Goal: Task Accomplishment & Management: Use online tool/utility

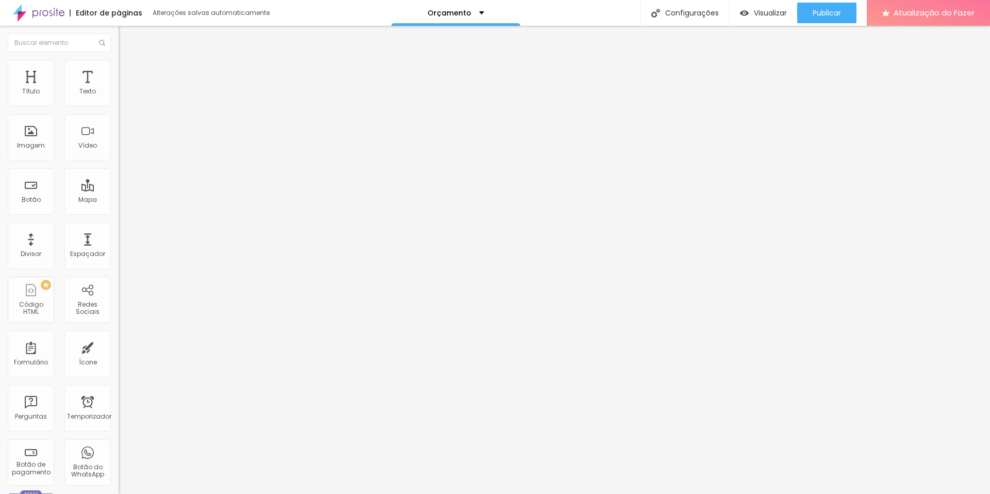
click at [175, 87] on img at bounding box center [178, 83] width 6 height 6
click at [125, 89] on font "Trocar imagem" at bounding box center [150, 84] width 50 height 9
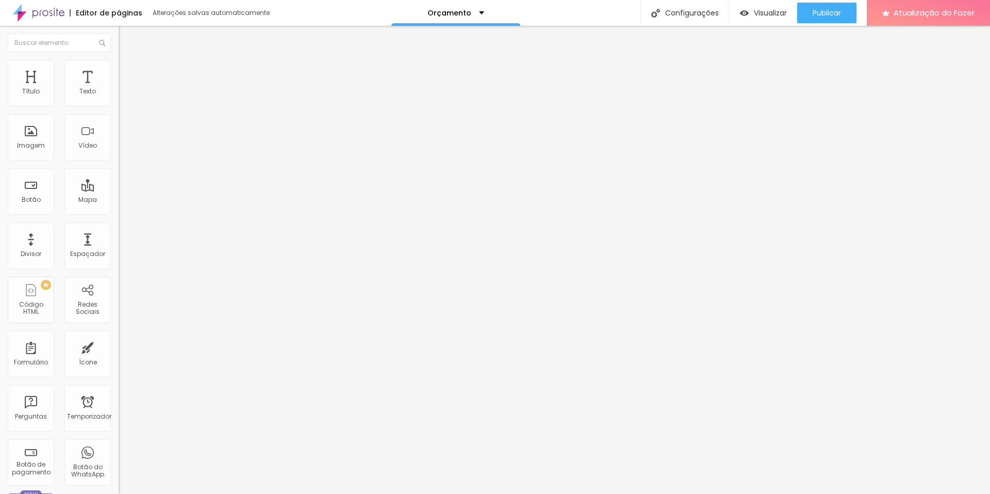
click at [119, 88] on div "Trocar imagem" at bounding box center [178, 83] width 119 height 7
drag, startPoint x: 93, startPoint y: 144, endPoint x: 79, endPoint y: 146, distance: 14.1
click at [175, 87] on img at bounding box center [178, 83] width 6 height 6
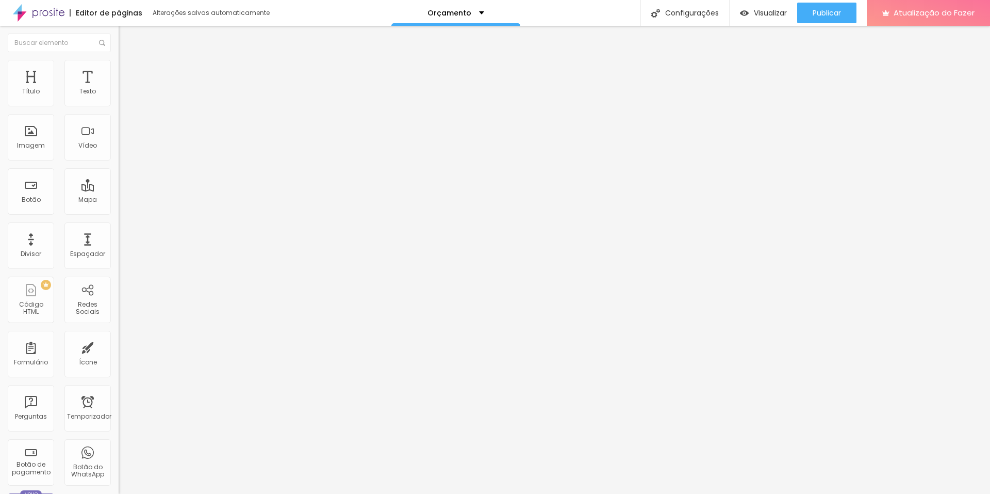
click at [125, 89] on font "Trocar imagem" at bounding box center [150, 84] width 50 height 9
click at [175, 89] on span at bounding box center [178, 84] width 6 height 9
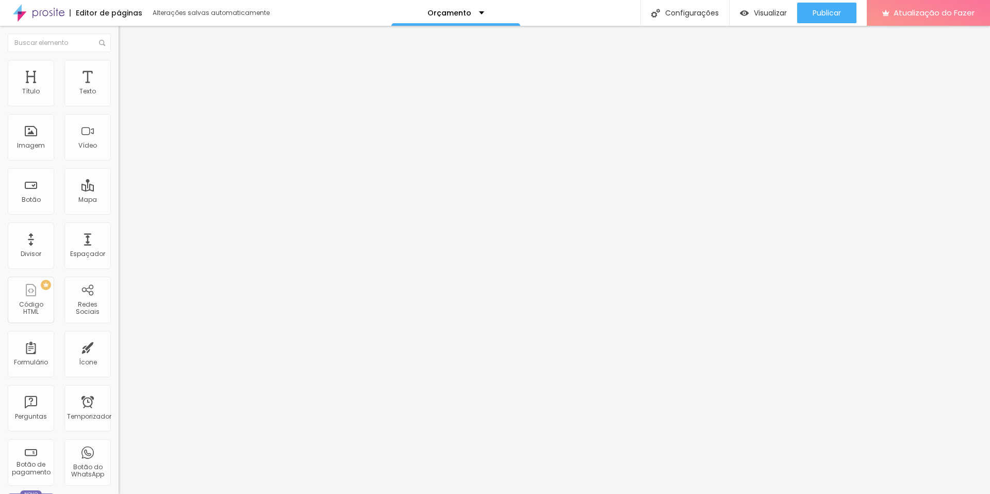
click at [125, 89] on font "Trocar imagem" at bounding box center [150, 84] width 50 height 9
click at [481, 12] on div "Orçamento" at bounding box center [456, 12] width 57 height 7
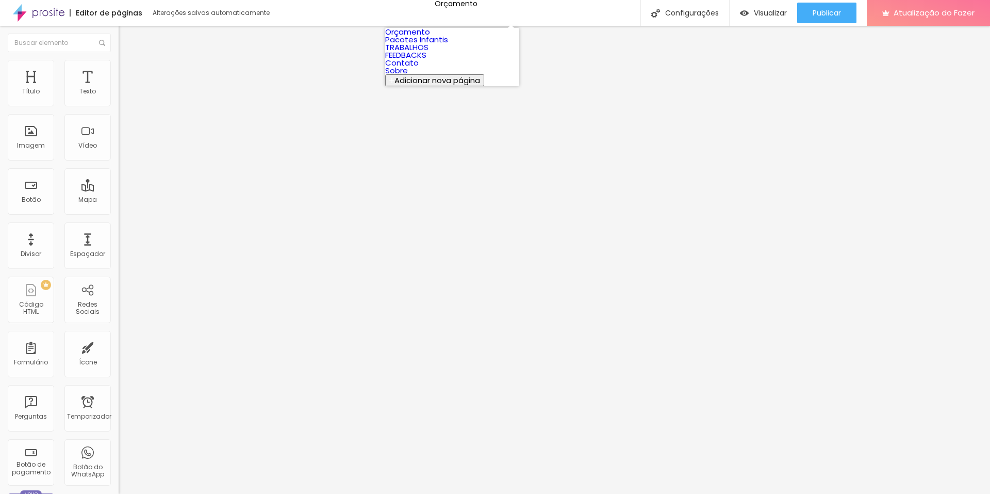
click at [535, 7] on div "Editor de páginas Alterações salvas automaticamente Orçamento Configurações Con…" at bounding box center [495, 13] width 990 height 26
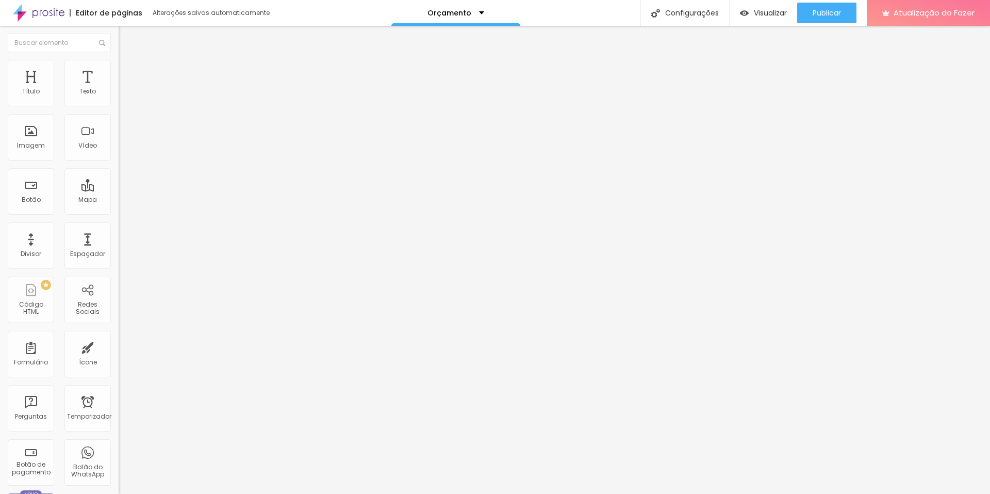
click at [175, 87] on img at bounding box center [178, 83] width 6 height 6
click at [125, 89] on font "Trocar imagem" at bounding box center [150, 84] width 50 height 9
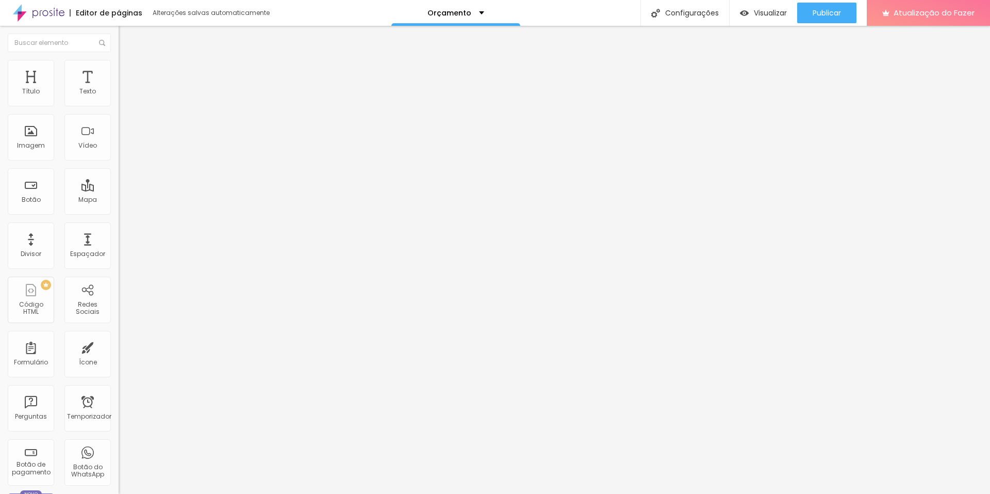
click at [119, 161] on font "1:1 Quadrado" at bounding box center [139, 157] width 41 height 9
click at [119, 174] on span "Padrão" at bounding box center [130, 169] width 23 height 9
click at [119, 168] on span "Cinema" at bounding box center [132, 163] width 26 height 9
click at [119, 184] on span "Quadrado" at bounding box center [136, 179] width 34 height 9
click at [119, 190] on span "Original" at bounding box center [131, 185] width 25 height 9
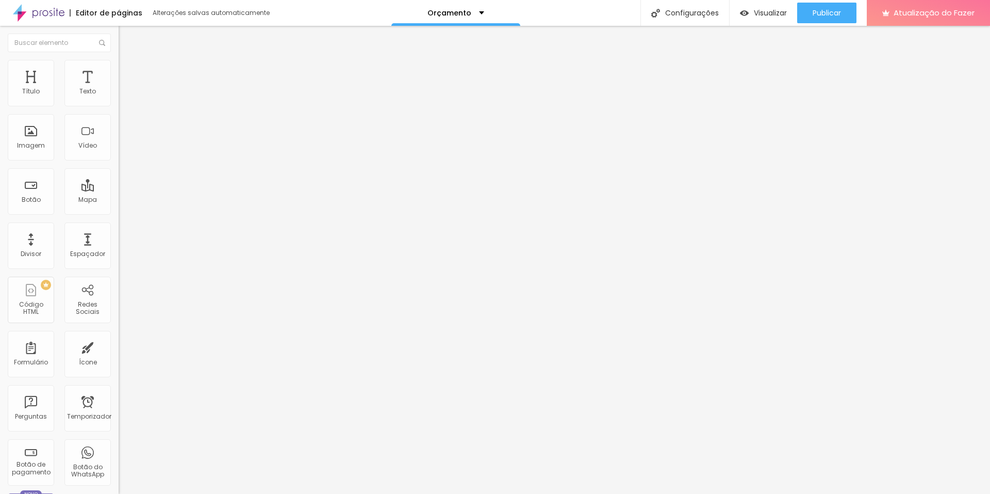
click at [119, 180] on font "Quadrado" at bounding box center [136, 175] width 34 height 9
click at [119, 66] on img at bounding box center [123, 64] width 9 height 9
click at [119, 70] on li "Avançado" at bounding box center [178, 75] width 119 height 10
type input "15"
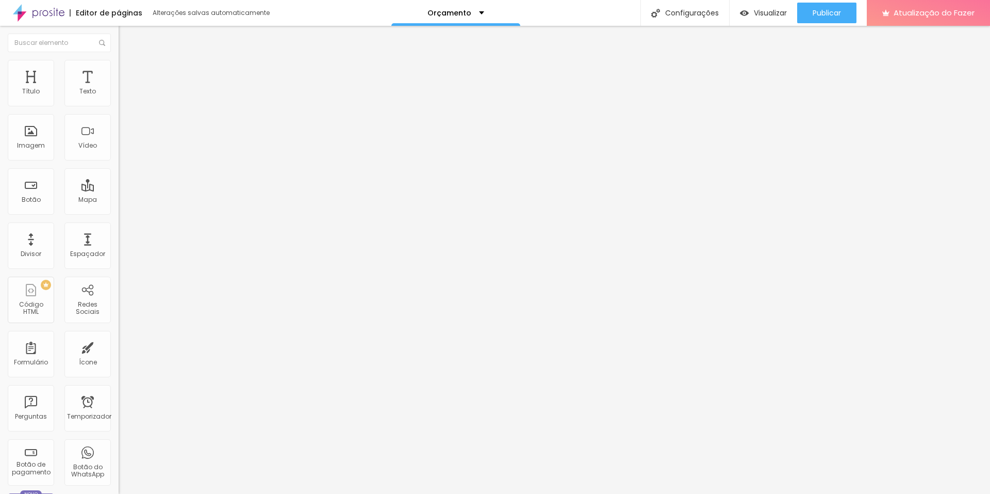
type input "27"
type input "33"
type input "39"
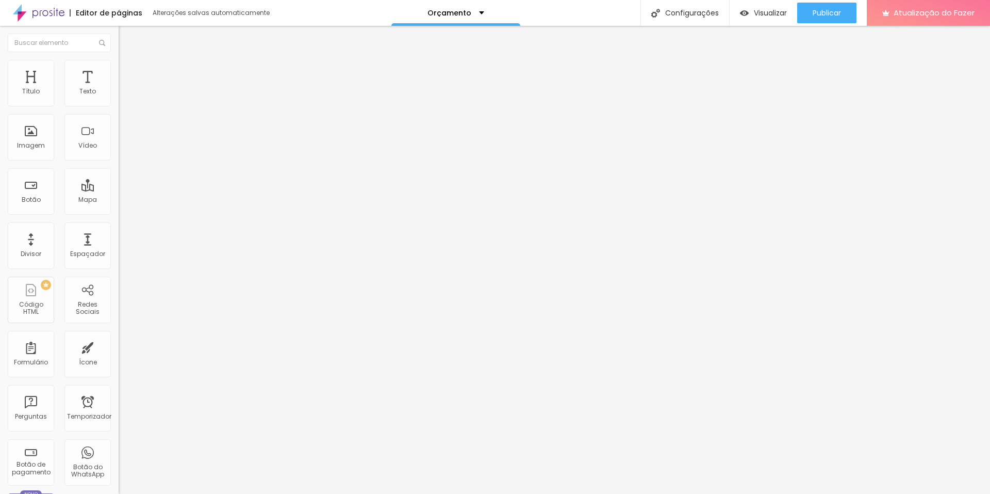
type input "39"
type input "42"
type input "47"
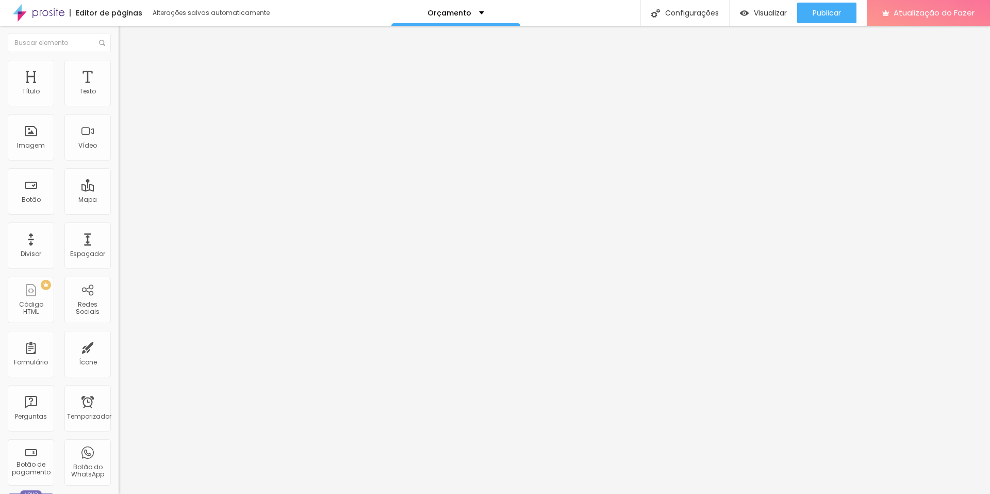
type input "48"
type input "47"
type input "45"
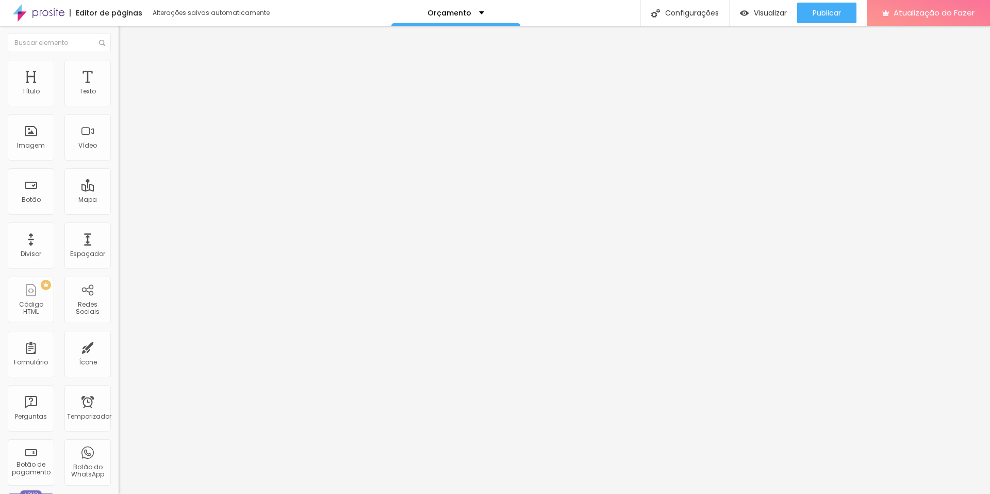
type input "45"
type input "44"
drag, startPoint x: 29, startPoint y: 122, endPoint x: 52, endPoint y: 122, distance: 23.2
click at [119, 346] on input "range" at bounding box center [152, 350] width 67 height 8
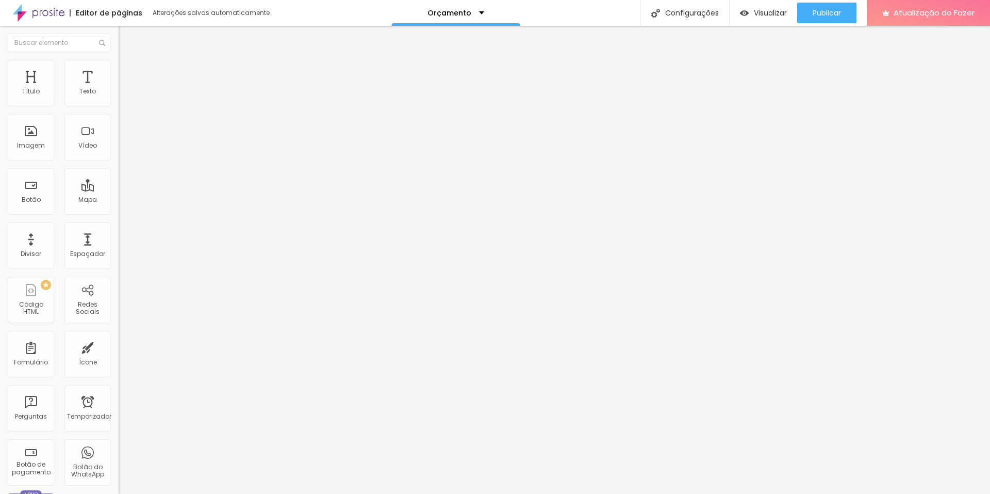
type input "12"
type input "10"
type input "9"
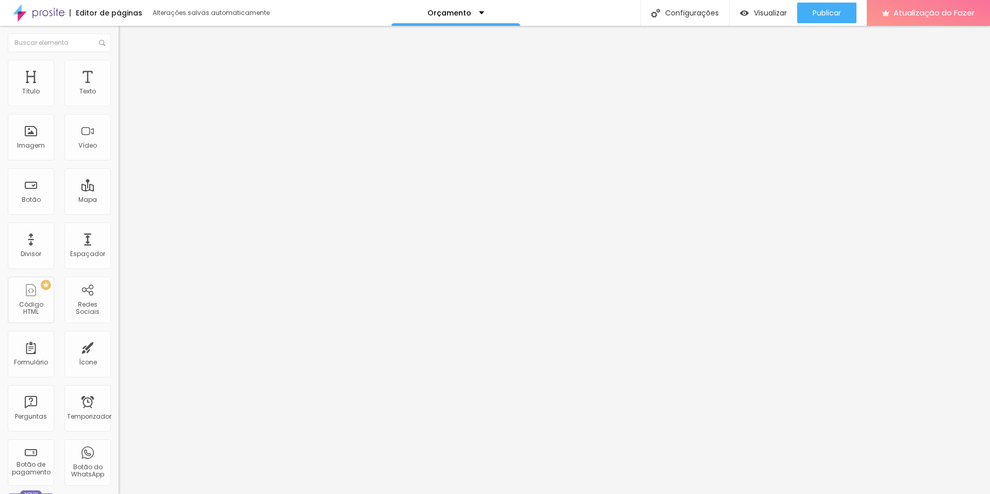
type input "9"
type input "8"
type input "7"
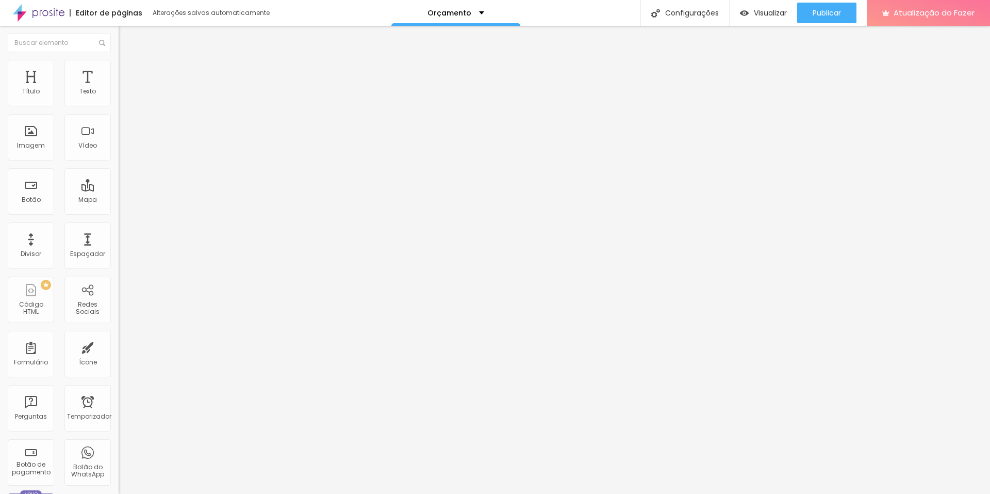
type input "6"
type input "5"
type input "3"
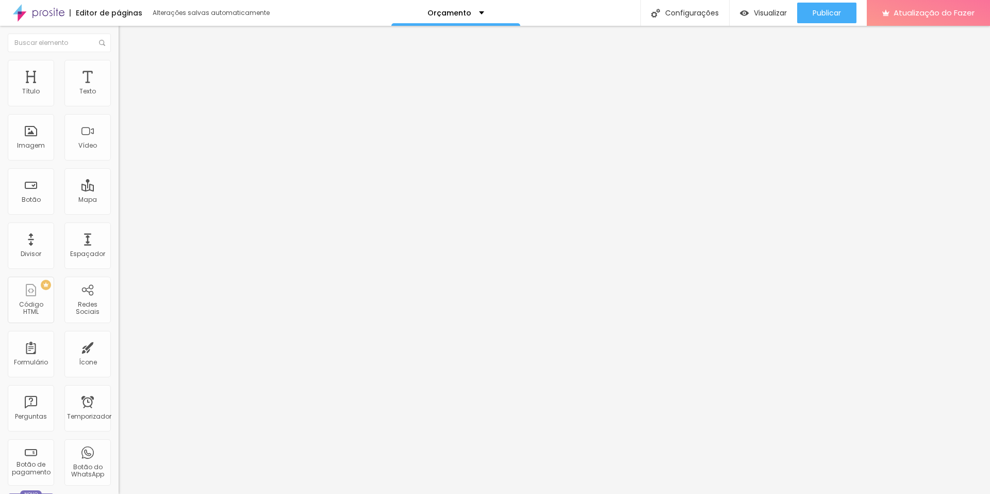
type input "3"
type input "2"
type input "1"
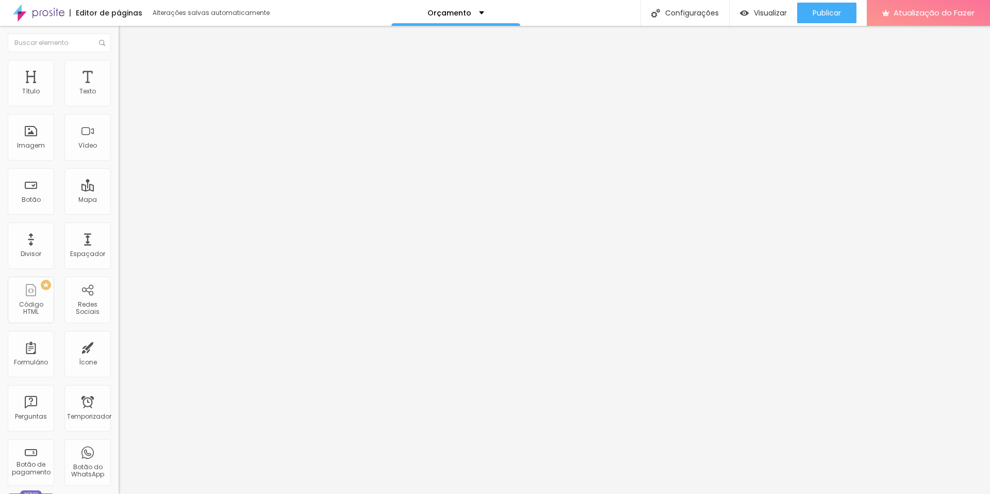
drag, startPoint x: 51, startPoint y: 122, endPoint x: 25, endPoint y: 116, distance: 26.6
type input "0"
click at [119, 346] on input "range" at bounding box center [152, 350] width 67 height 8
type input "0"
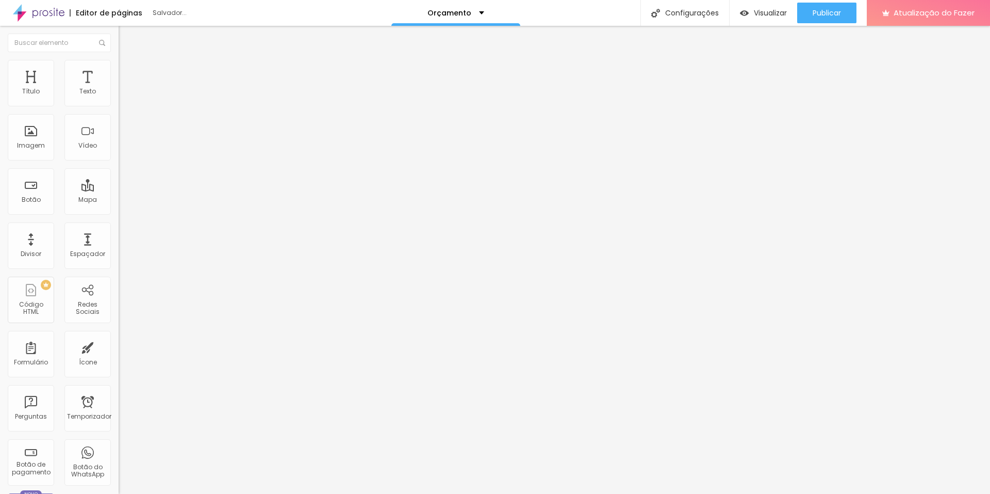
type input "0"
drag, startPoint x: 29, startPoint y: 103, endPoint x: 13, endPoint y: 104, distance: 16.1
type input "0"
click at [119, 200] on input "range" at bounding box center [152, 204] width 67 height 8
click at [704, 17] on font "Configurações" at bounding box center [692, 13] width 54 height 10
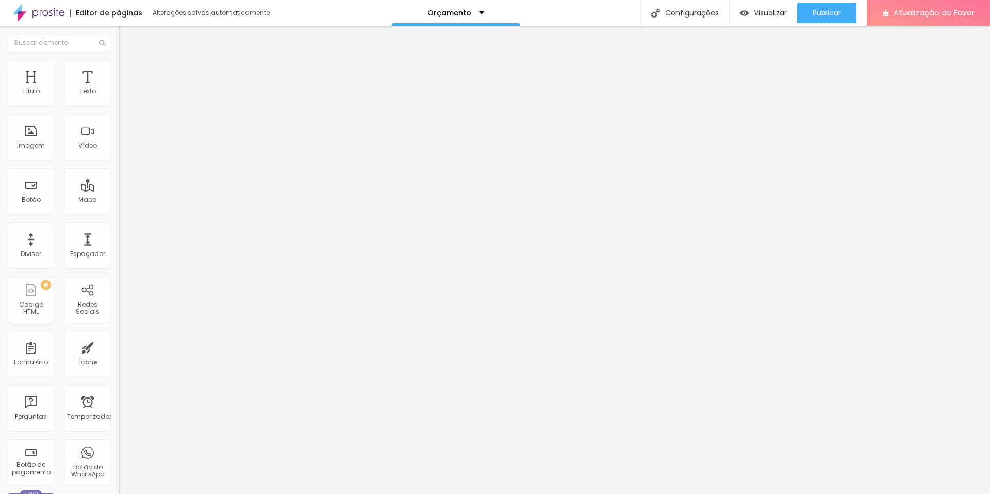
type input "Orçamento Casal"
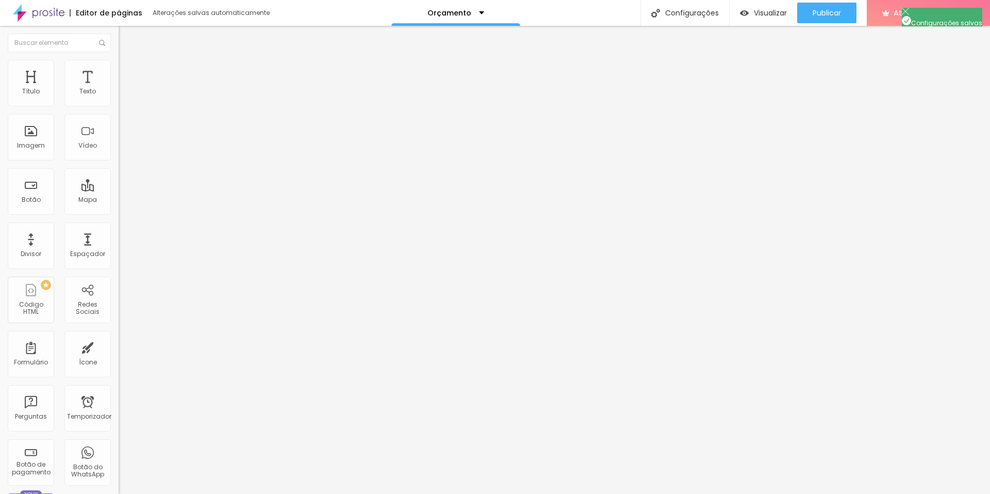
click at [128, 71] on font "Estilo" at bounding box center [136, 66] width 16 height 9
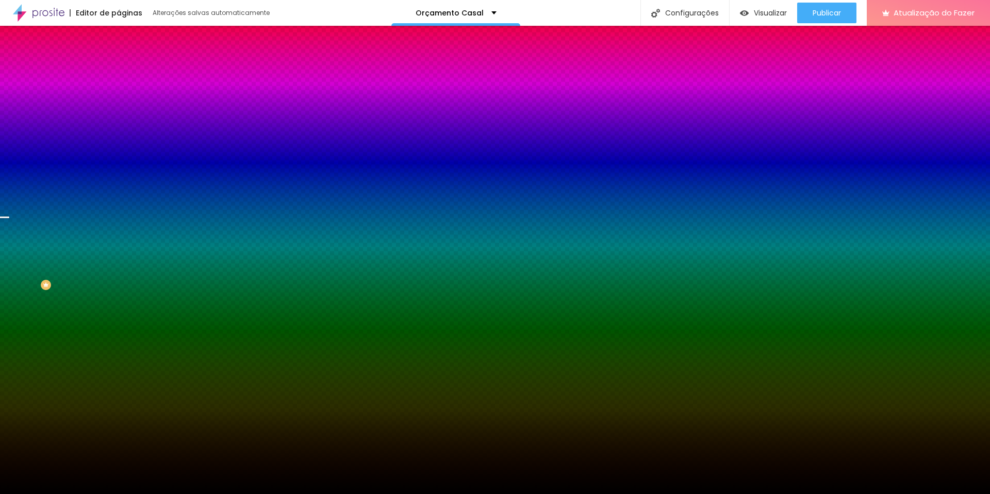
click at [175, 93] on img at bounding box center [178, 90] width 6 height 6
click at [125, 95] on font "Trocar imagem" at bounding box center [150, 90] width 50 height 9
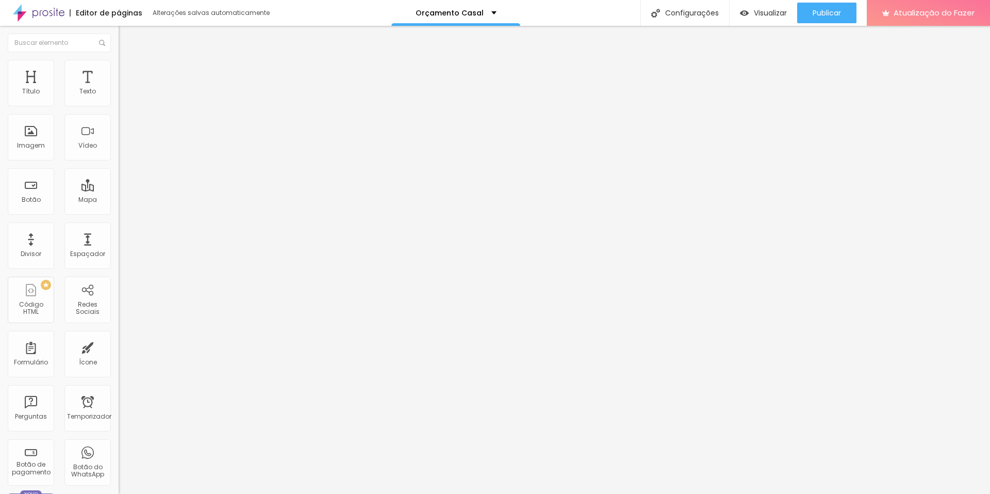
click at [119, 67] on li "Estilo" at bounding box center [178, 65] width 119 height 10
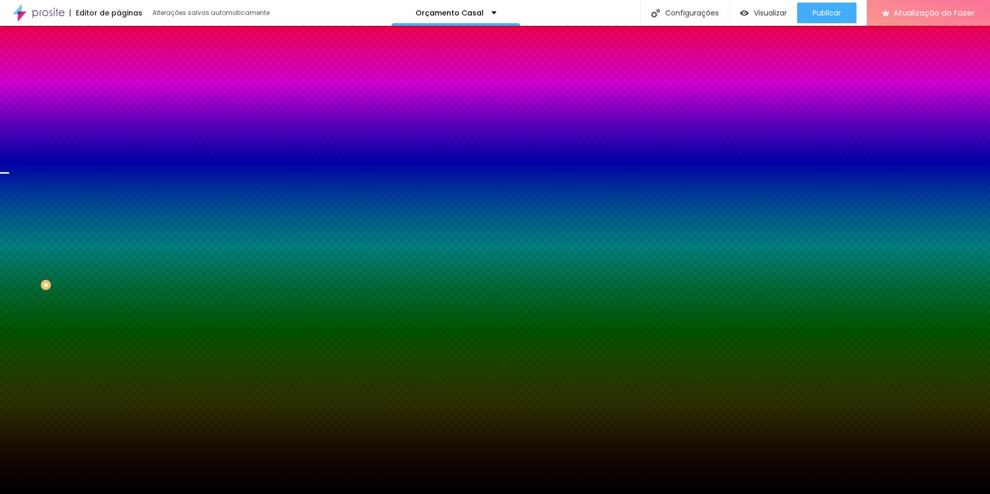
click at [175, 93] on img at bounding box center [178, 90] width 6 height 6
click at [125, 95] on font "Trocar imagem" at bounding box center [150, 90] width 50 height 9
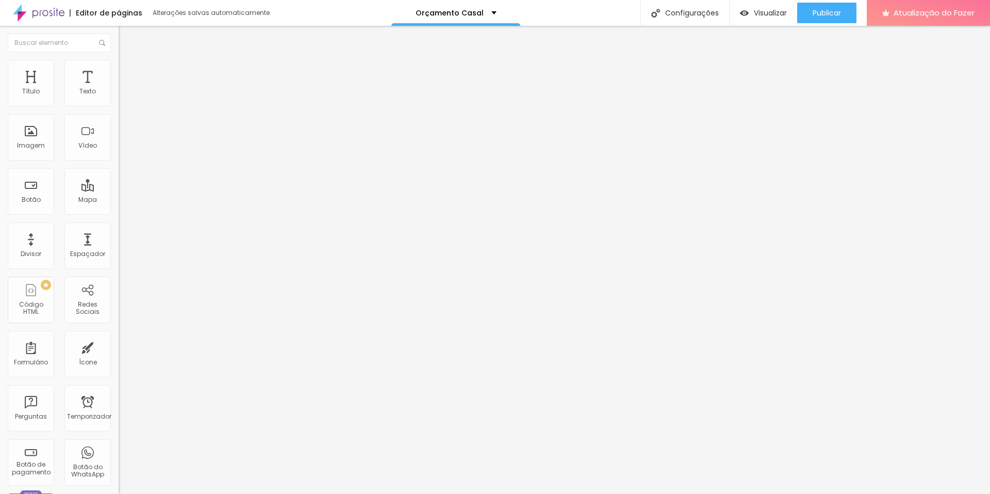
click at [128, 71] on font "Estilo" at bounding box center [136, 66] width 16 height 9
type input "70"
type input "50"
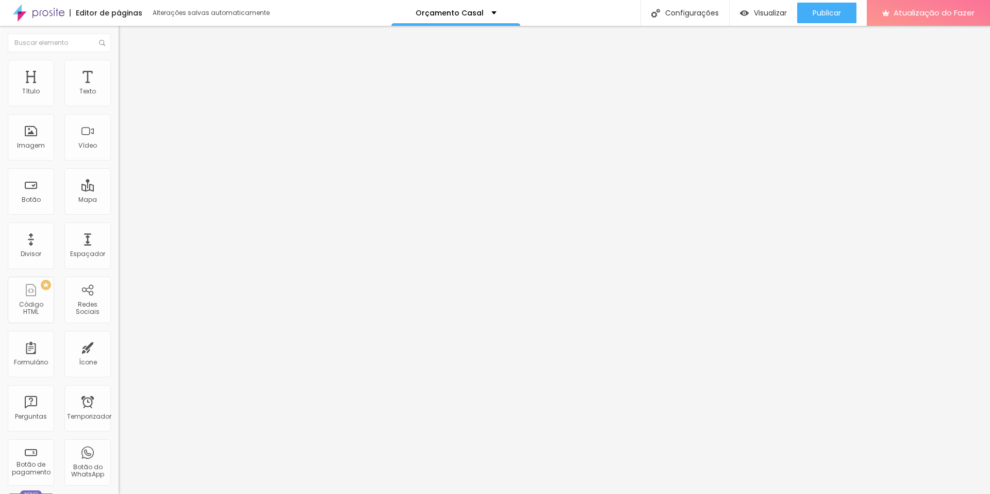
type input "65"
type input "100"
drag, startPoint x: 108, startPoint y: 112, endPoint x: 129, endPoint y: 110, distance: 21.2
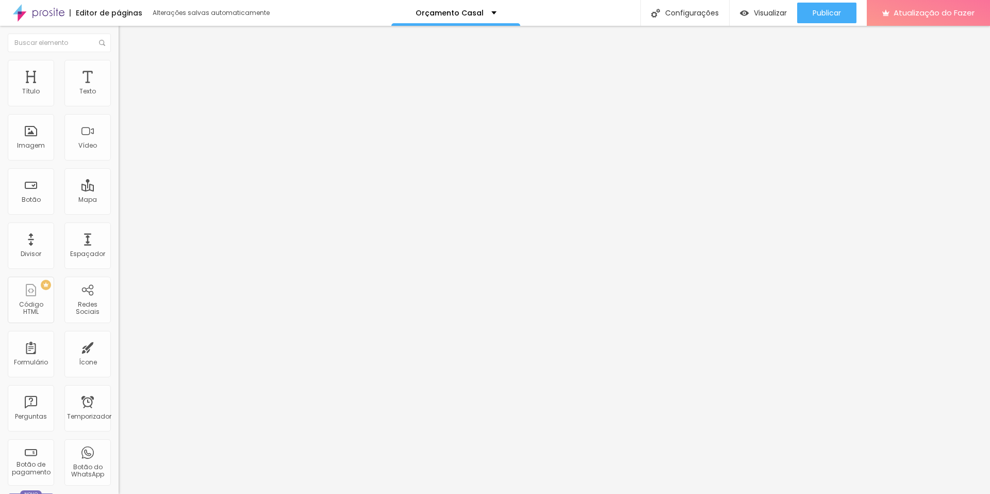
click at [129, 106] on input "range" at bounding box center [152, 101] width 67 height 8
type input "186"
type input "194"
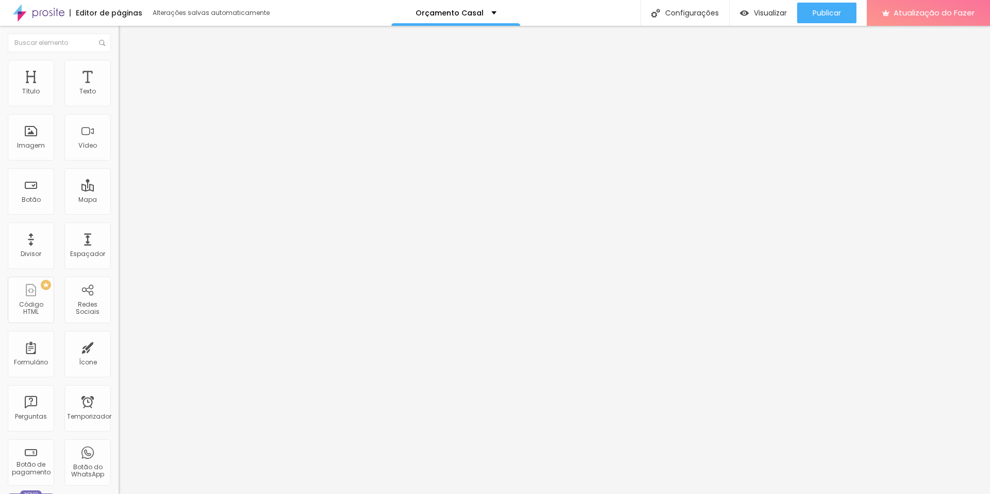
type input "112"
type input "95"
type input "89"
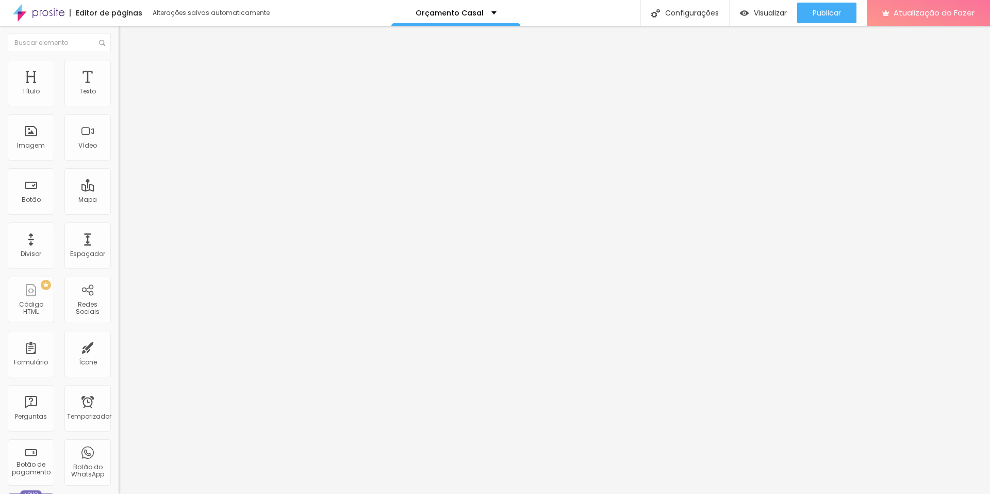
type input "89"
type input "81"
type input "67"
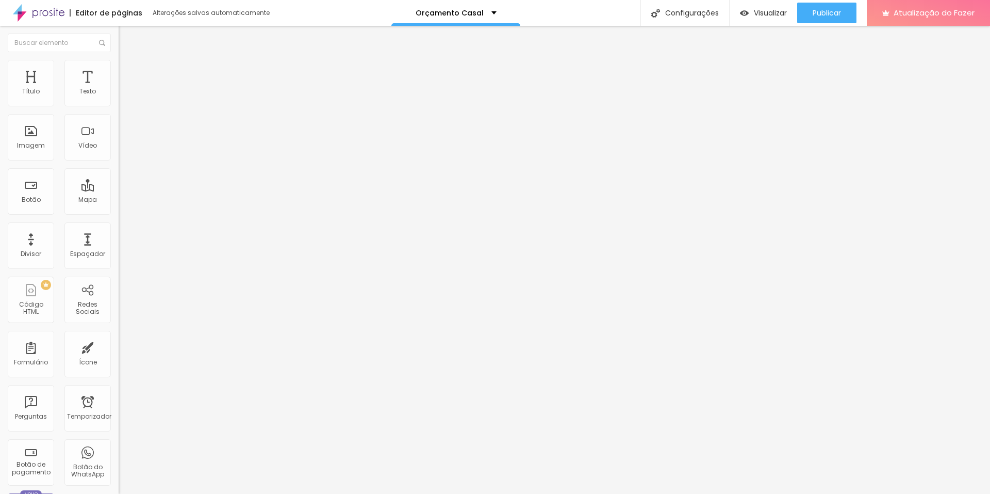
type input "63"
type input "61"
type input "59"
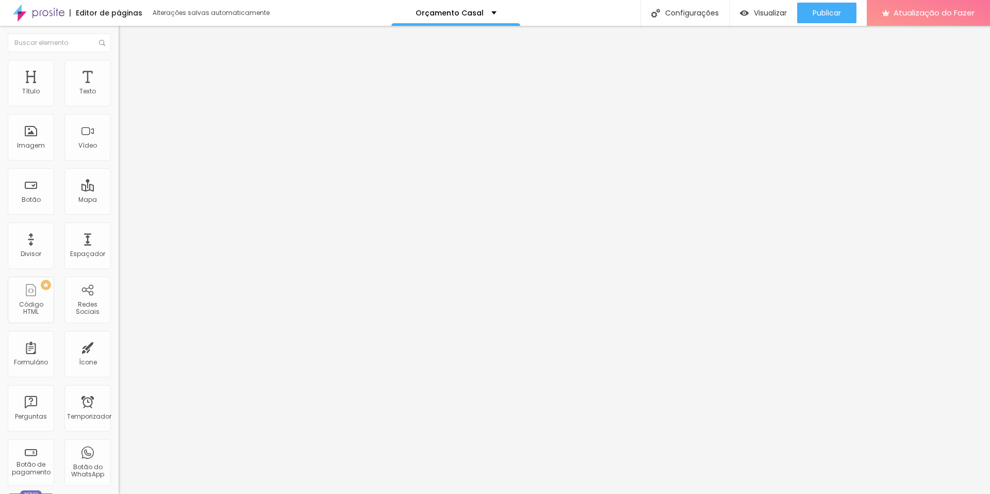
type input "59"
type input "46"
type input "44"
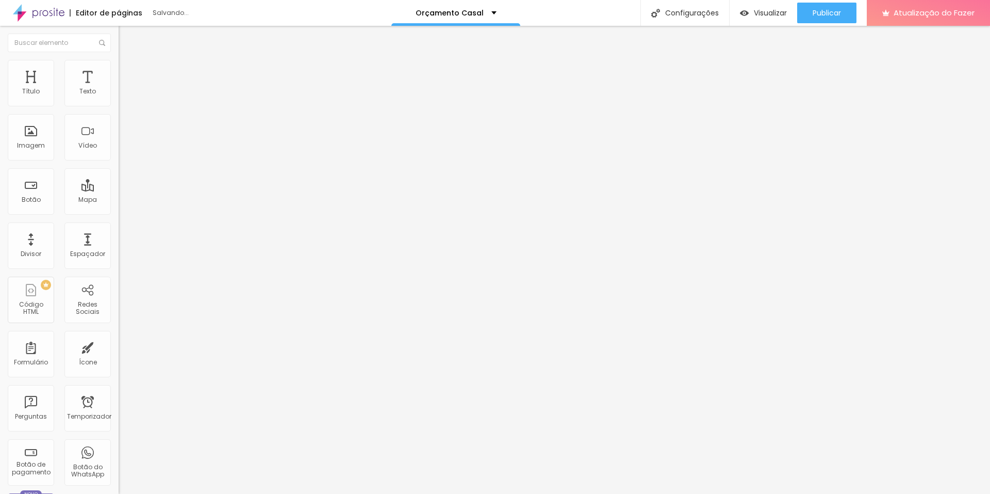
type input "43"
type input "41"
type input "31"
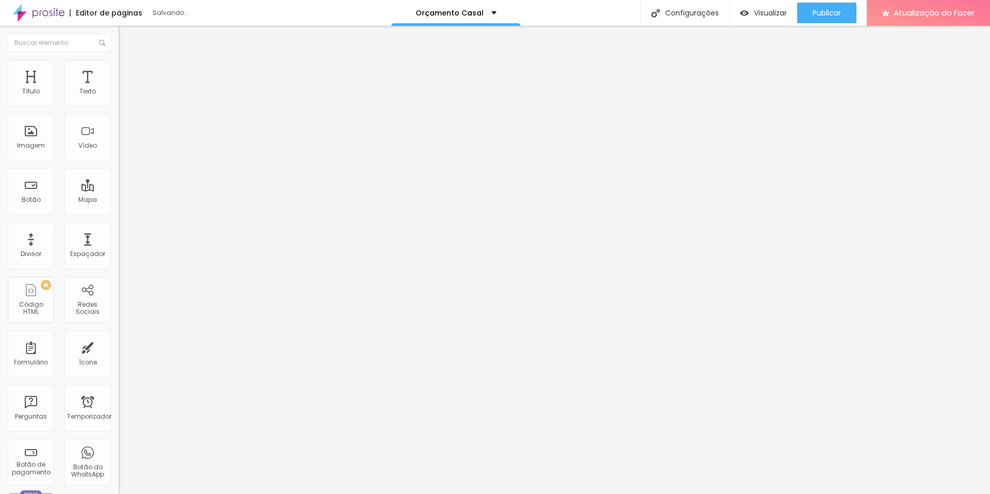
type input "31"
type input "20"
type input "18"
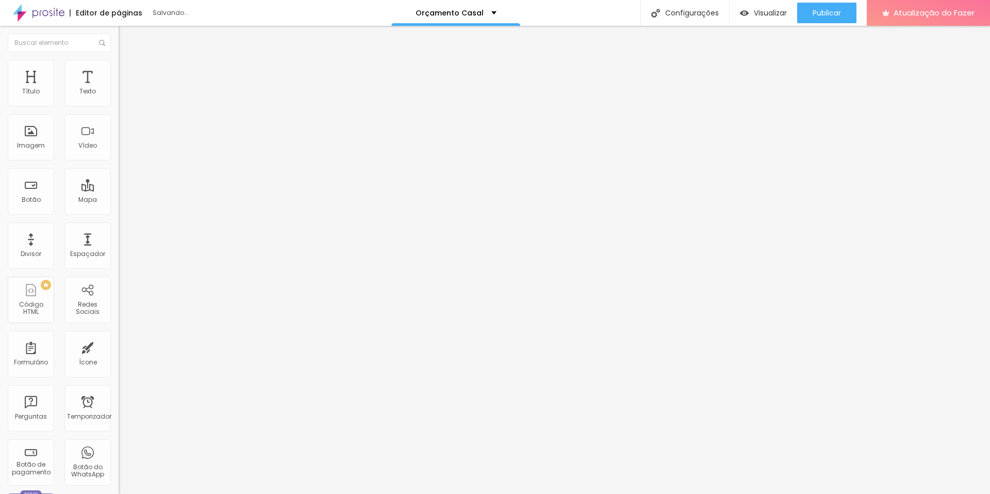
type input "16"
type input "20"
type input "21"
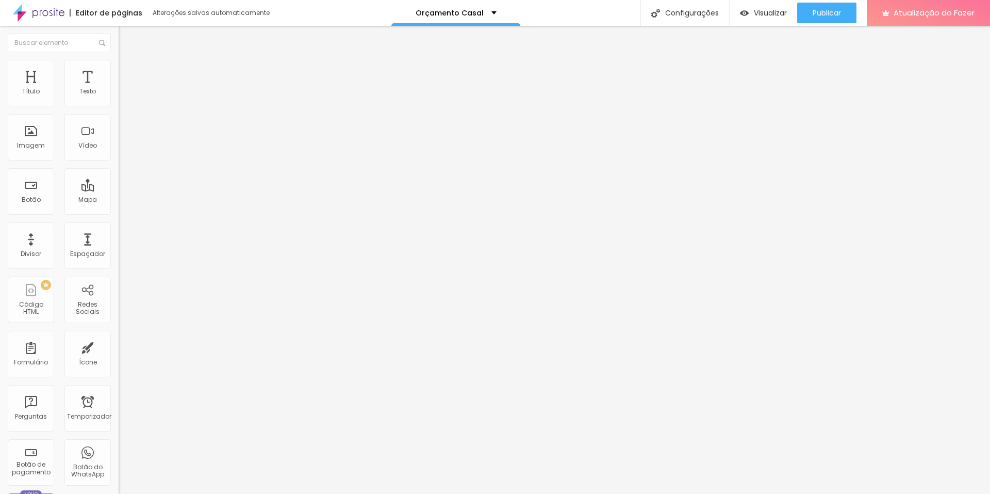
type input "21"
type input "25"
drag, startPoint x: 25, startPoint y: 132, endPoint x: 32, endPoint y: 134, distance: 7.5
type input "25"
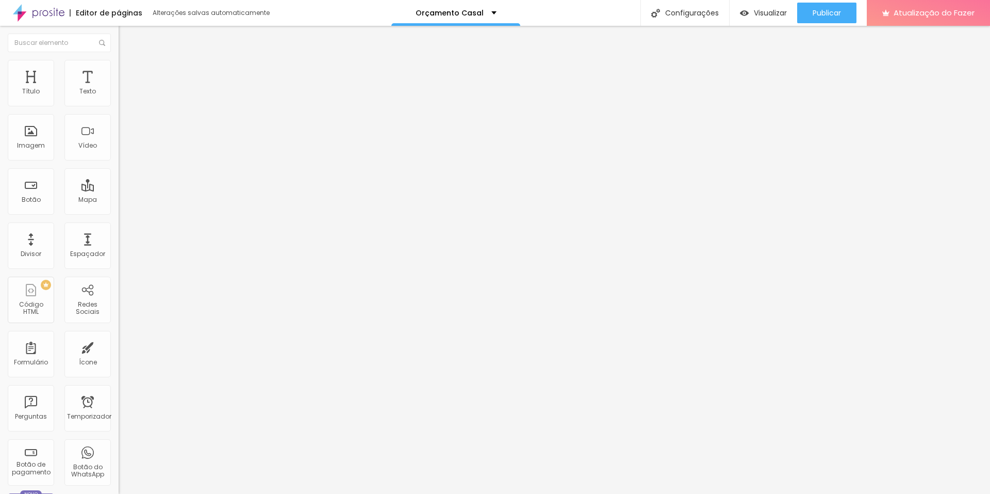
click at [119, 226] on input "range" at bounding box center [152, 230] width 67 height 8
click at [128, 73] on font "Avançado" at bounding box center [145, 77] width 34 height 9
click at [119, 60] on li "Conteúdo" at bounding box center [178, 55] width 119 height 10
click at [759, 3] on div "Visualizar" at bounding box center [763, 13] width 47 height 21
click at [119, 68] on li "Estilo" at bounding box center [178, 65] width 119 height 10
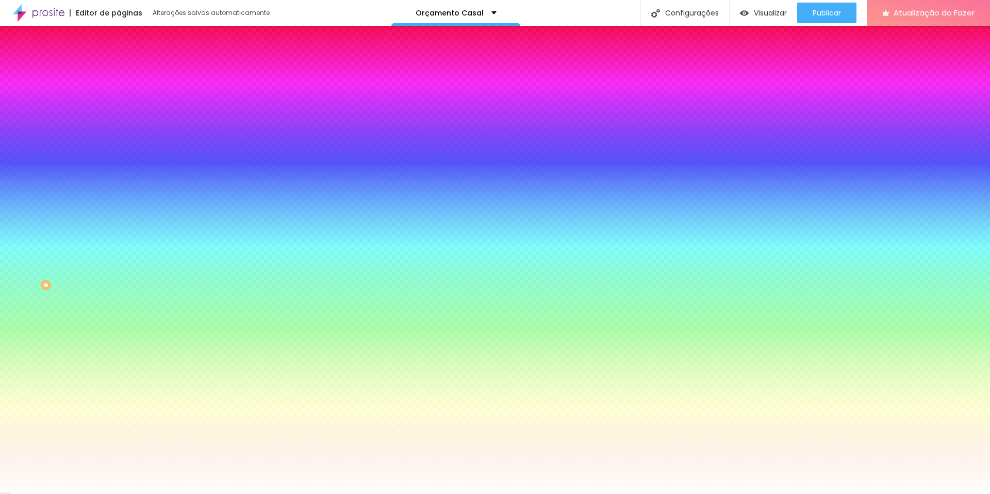
click at [119, 70] on li "Avançado" at bounding box center [178, 75] width 119 height 10
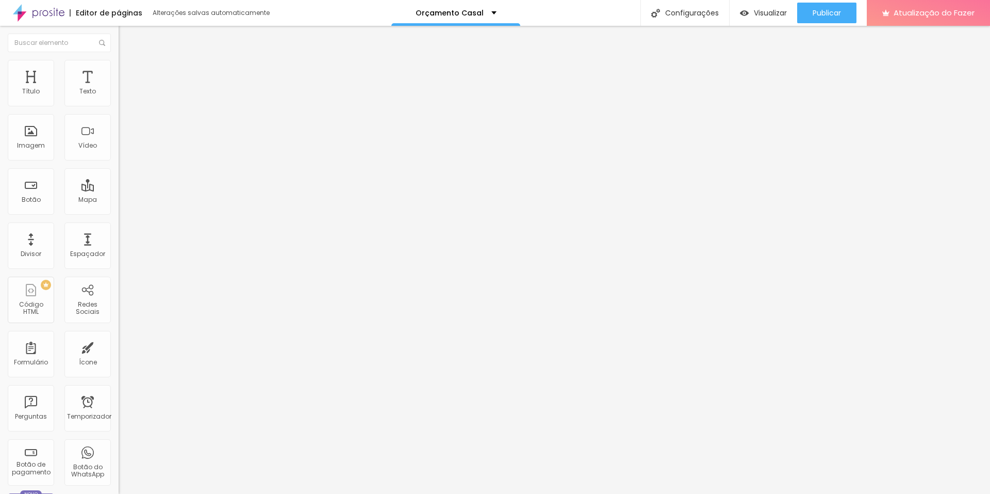
click at [119, 60] on li "Conteúdo" at bounding box center [178, 55] width 119 height 10
click at [126, 36] on img "button" at bounding box center [130, 38] width 8 height 8
click at [119, 94] on font "Encaixotado" at bounding box center [139, 89] width 40 height 9
click at [119, 70] on li "Estilo" at bounding box center [178, 65] width 119 height 10
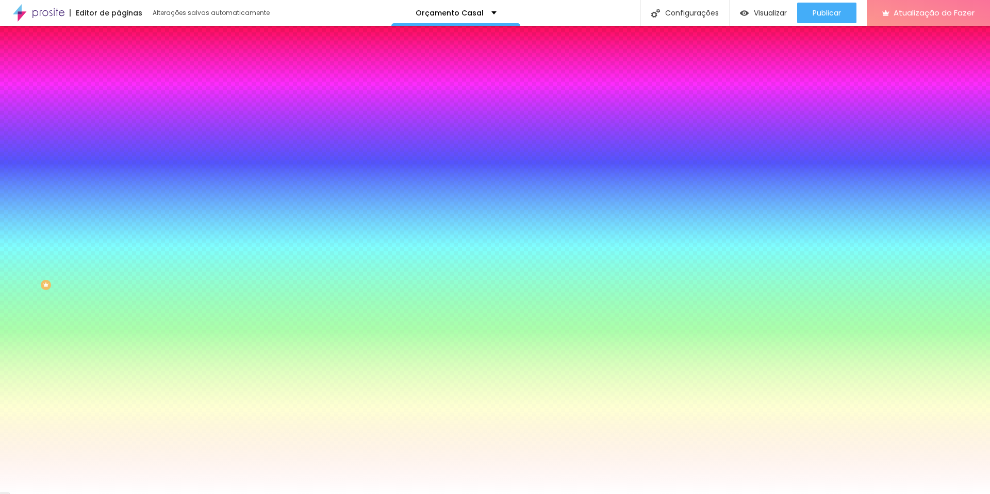
click at [119, 70] on img at bounding box center [123, 74] width 9 height 9
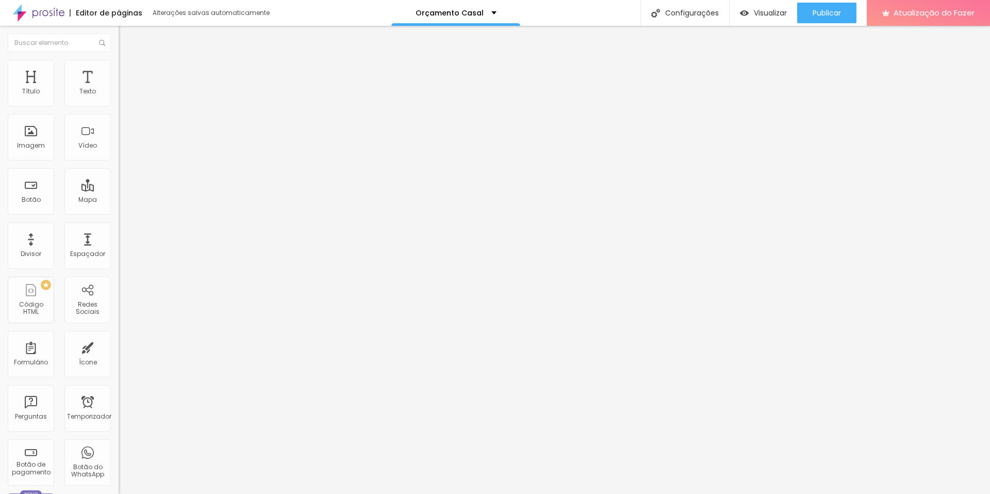
click at [119, 61] on img at bounding box center [123, 64] width 9 height 9
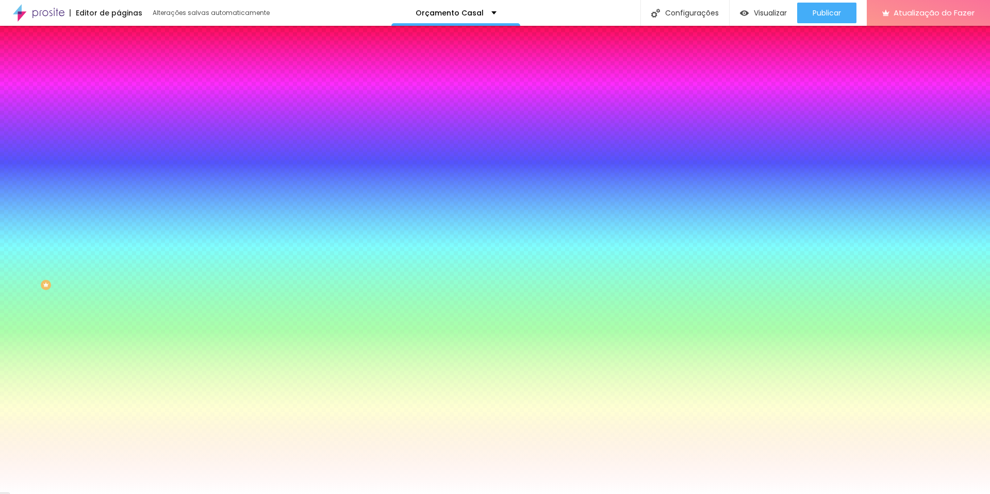
click at [119, 70] on li "Avançado" at bounding box center [178, 75] width 119 height 10
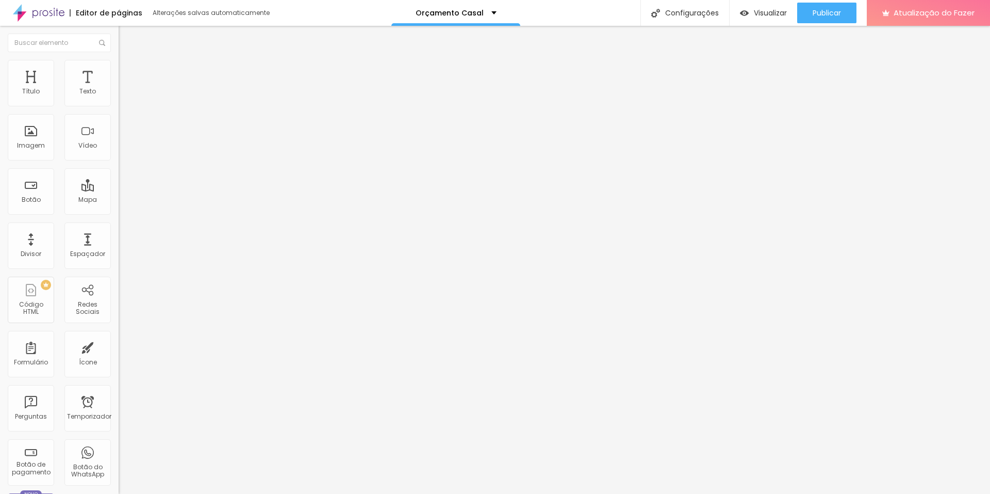
type input "10"
type input "15"
type input "20"
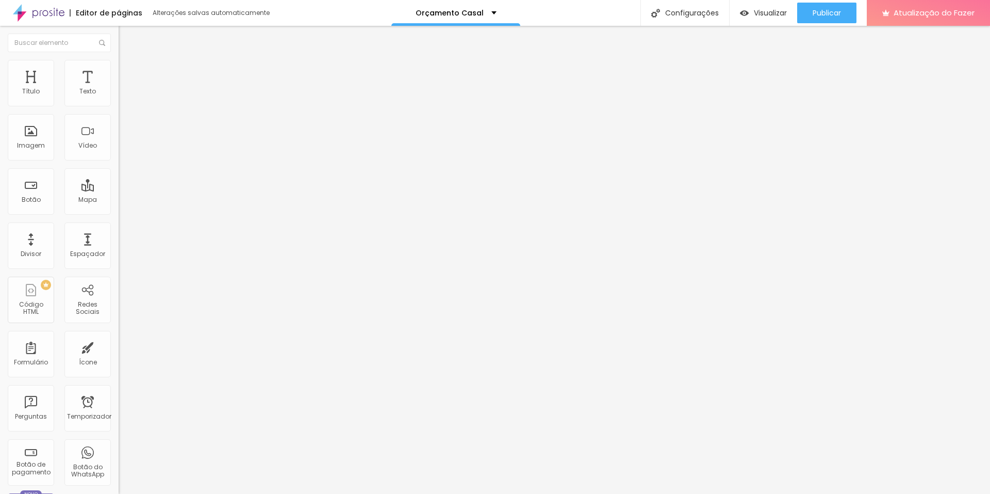
type input "20"
click at [119, 200] on input "range" at bounding box center [152, 204] width 67 height 8
type input "181"
type input "308"
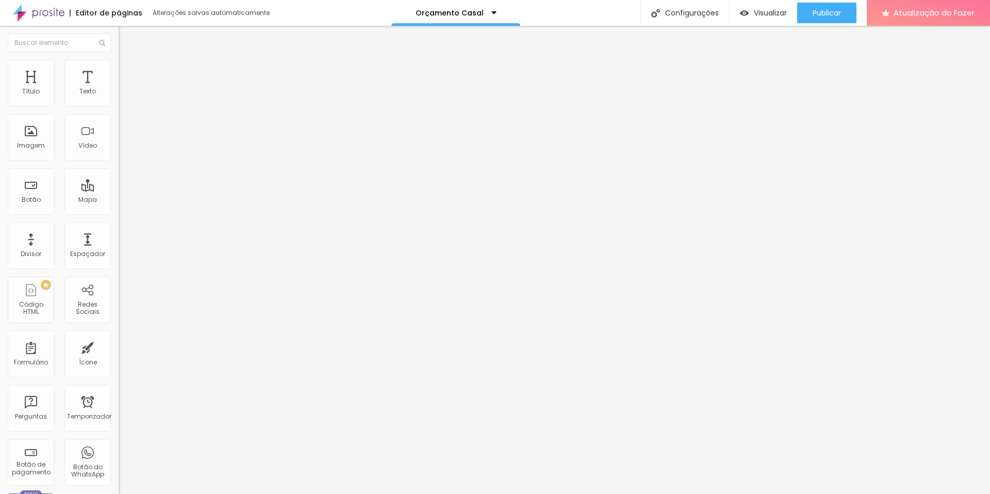
type input "308"
type input "250"
type input "213"
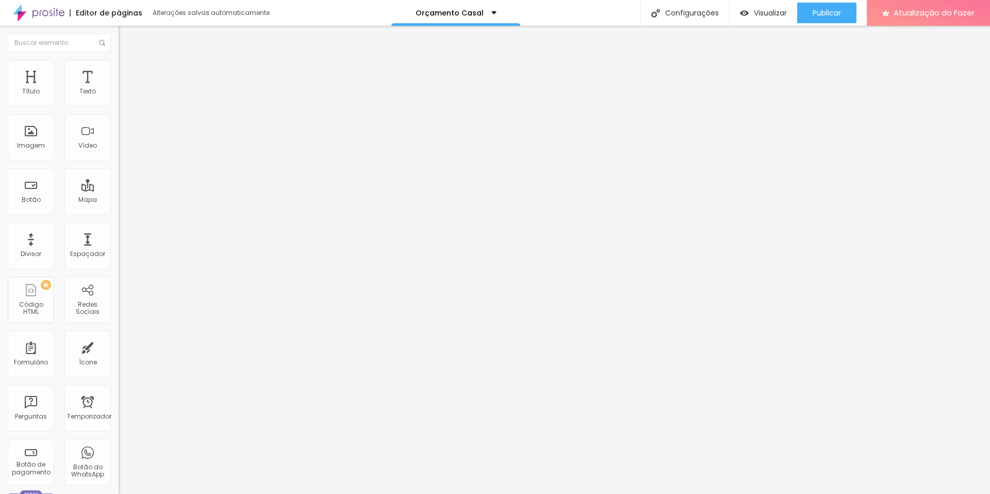
type input "171"
type input "165"
drag, startPoint x: 26, startPoint y: 121, endPoint x: 39, endPoint y: 127, distance: 14.6
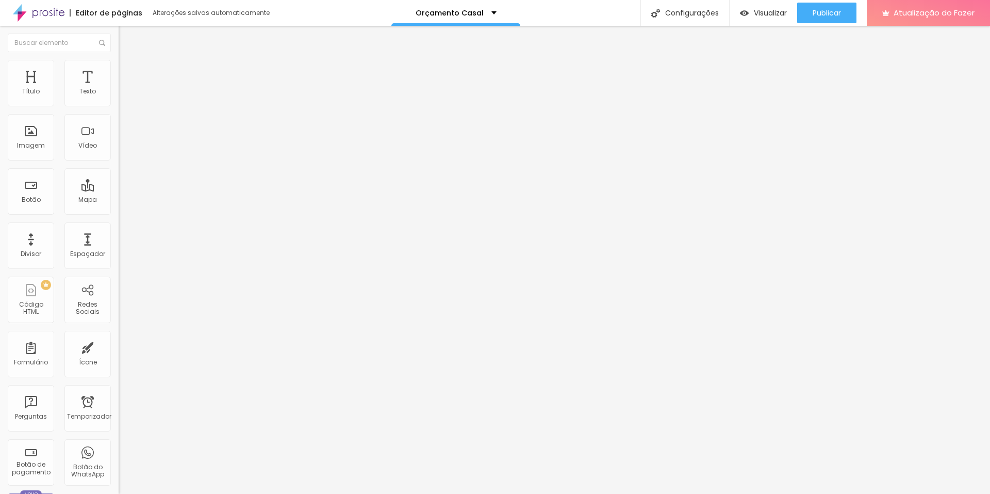
type input "165"
click at [119, 346] on input "range" at bounding box center [152, 350] width 67 height 8
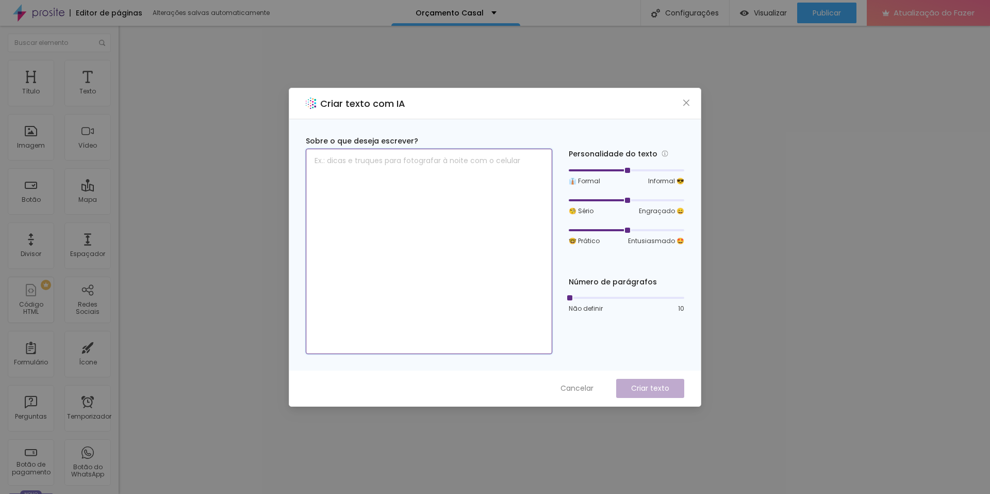
click at [432, 159] on textarea at bounding box center [429, 251] width 246 height 205
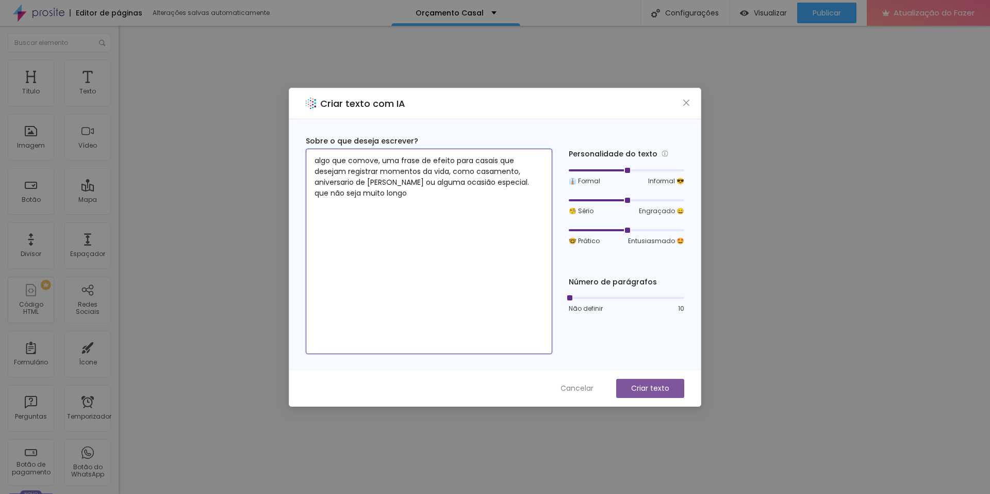
type textarea "algo que comove, uma frase de efeito para casais que desejam registrar momentos…"
click at [653, 387] on font "Criar texto" at bounding box center [650, 388] width 38 height 10
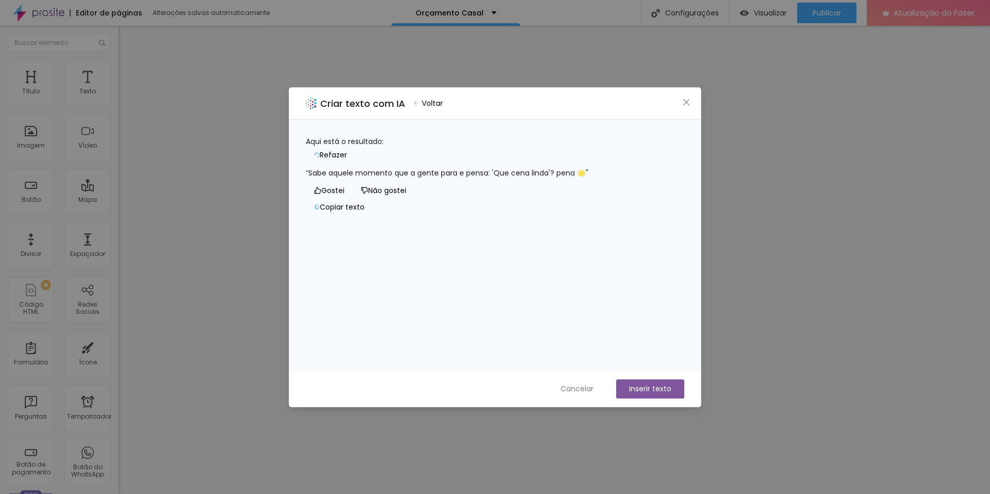
click at [511, 178] on div "“Sabe aquele momento que a gente para e pensa: 'Que cena linda'? pena 🌟"" at bounding box center [495, 173] width 379 height 11
click at [347, 150] on font "Refazer" at bounding box center [333, 155] width 27 height 10
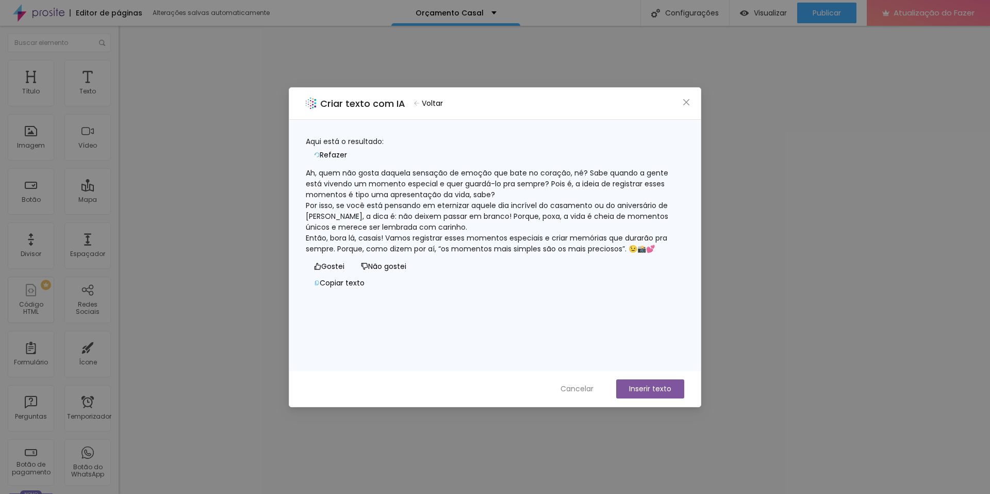
click at [347, 150] on font "Refazer" at bounding box center [333, 155] width 27 height 10
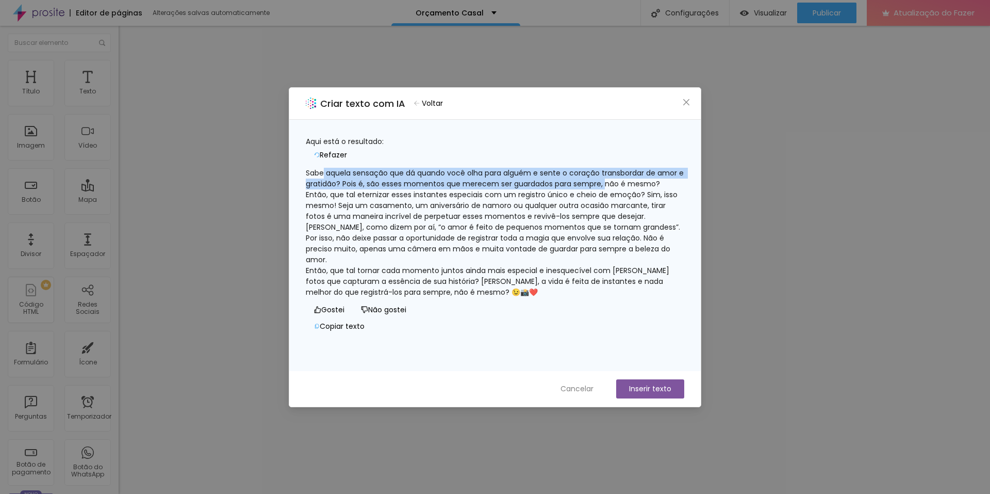
drag, startPoint x: 336, startPoint y: 166, endPoint x: 642, endPoint y: 180, distance: 306.6
click at [642, 180] on font "Sabe aquela sensação que dá quando você olha para alguém e sente o coração tran…" at bounding box center [496, 178] width 380 height 21
copy font "aquela sensação que dá quando você olha para alguém e sente o coração transbord…"
click at [347, 150] on font "Refazer" at bounding box center [333, 155] width 27 height 10
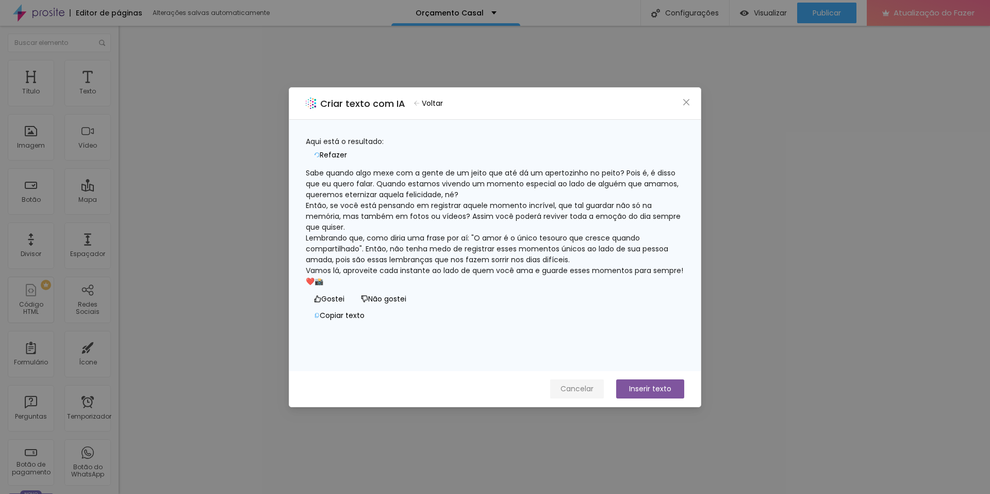
click at [572, 389] on font "Cancelar" at bounding box center [577, 388] width 33 height 10
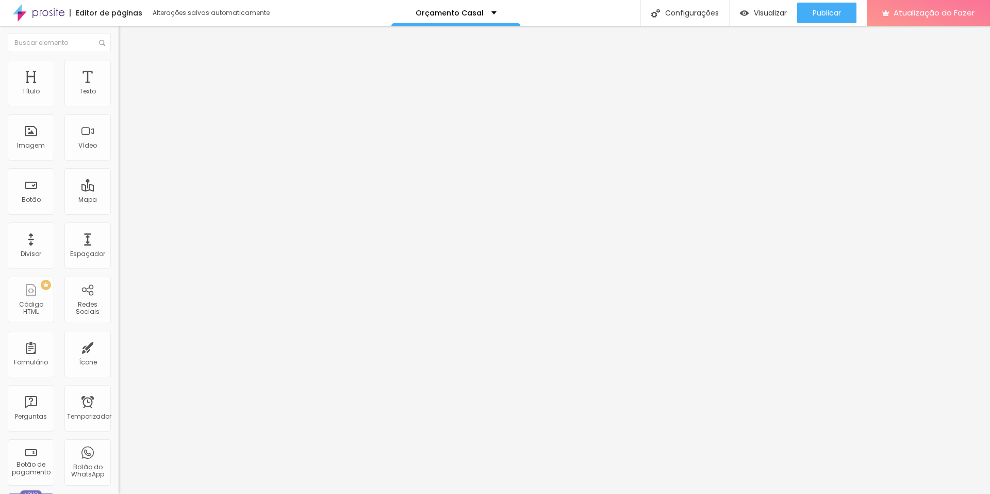
click at [119, 70] on li "Avançado" at bounding box center [178, 75] width 119 height 10
click at [128, 71] on font "Estilo" at bounding box center [136, 66] width 16 height 9
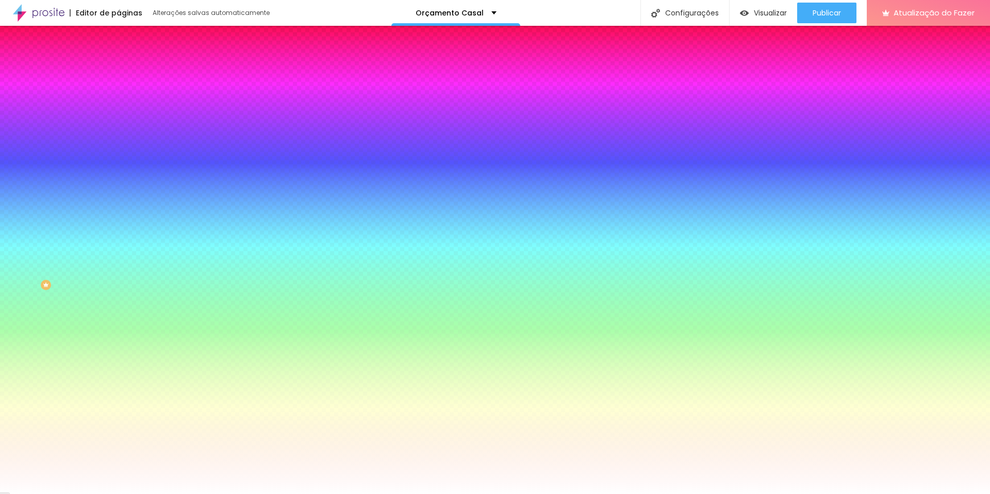
click at [126, 36] on img "button" at bounding box center [130, 38] width 8 height 8
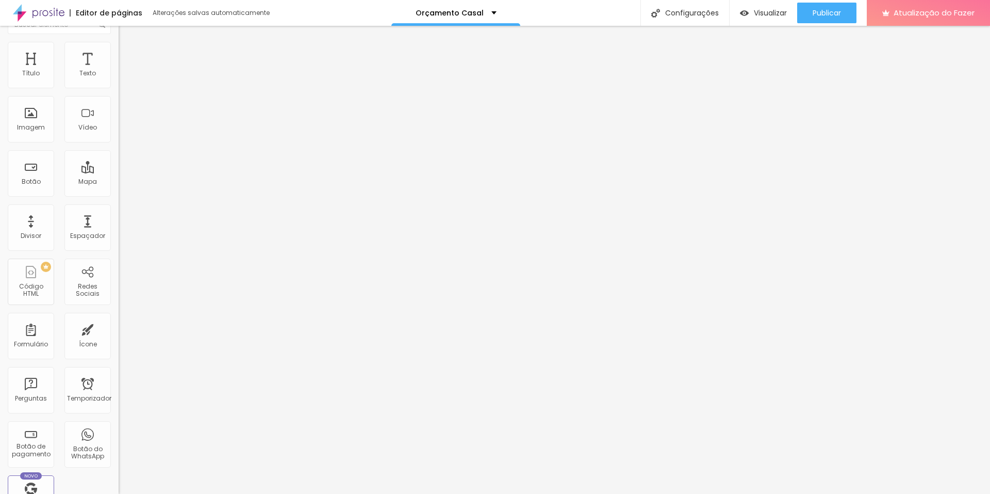
scroll to position [0, 0]
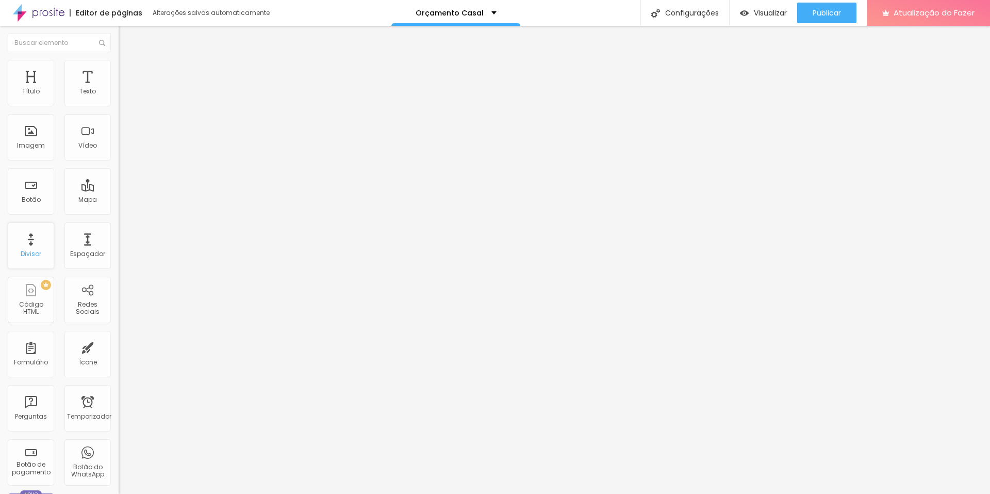
click at [26, 244] on div "Divisor" at bounding box center [31, 245] width 46 height 46
click at [30, 147] on font "Imagem" at bounding box center [31, 145] width 28 height 9
click at [119, 68] on li "Estilo" at bounding box center [178, 65] width 119 height 10
click at [119, 70] on img at bounding box center [123, 74] width 9 height 9
click at [119, 67] on img at bounding box center [123, 64] width 9 height 9
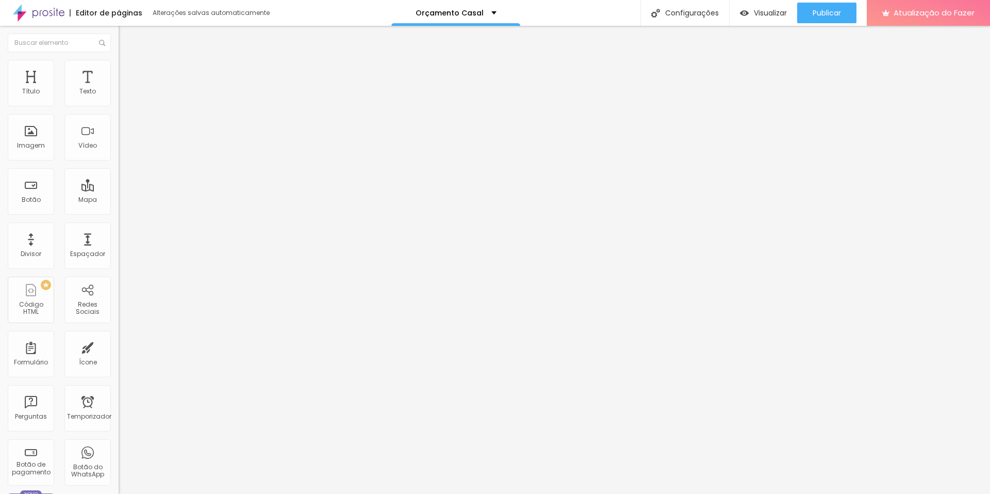
click at [119, 60] on li "Conteúdo" at bounding box center [178, 55] width 119 height 10
click at [119, 229] on img at bounding box center [121, 226] width 5 height 5
click at [119, 43] on button "Editar nulo" at bounding box center [178, 38] width 119 height 24
click at [119, 63] on img at bounding box center [123, 64] width 9 height 9
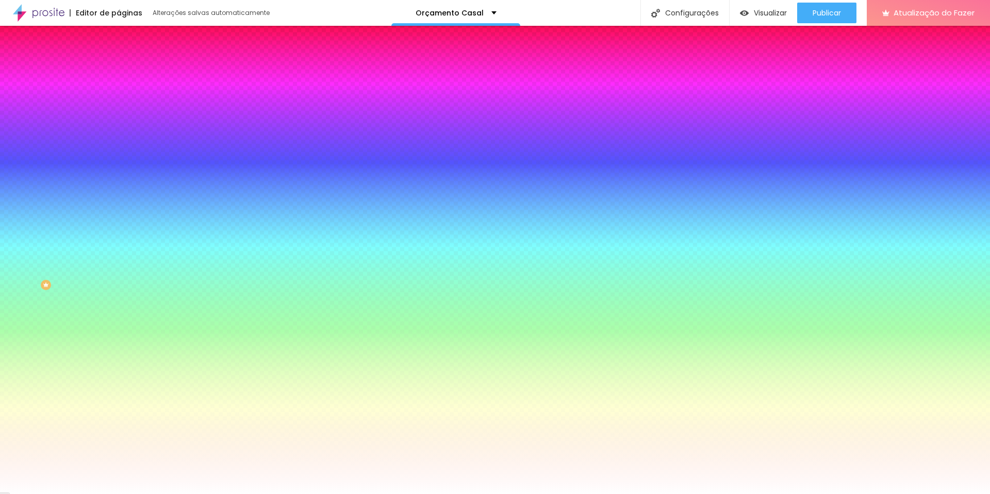
click at [119, 59] on img at bounding box center [123, 54] width 9 height 9
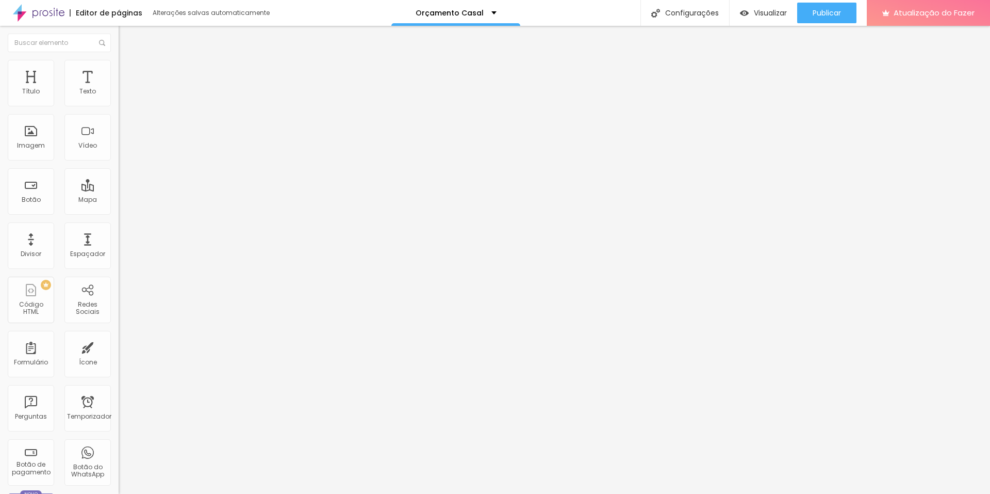
click at [119, 70] on li "Avançado" at bounding box center [178, 75] width 119 height 10
click at [119, 43] on button "Editar nulo" at bounding box center [178, 38] width 119 height 24
click at [119, 39] on button "Editar nulo" at bounding box center [178, 38] width 119 height 24
click at [119, 161] on font "Original" at bounding box center [131, 157] width 25 height 9
click at [119, 167] on div "Cinema 16:9" at bounding box center [178, 163] width 119 height 6
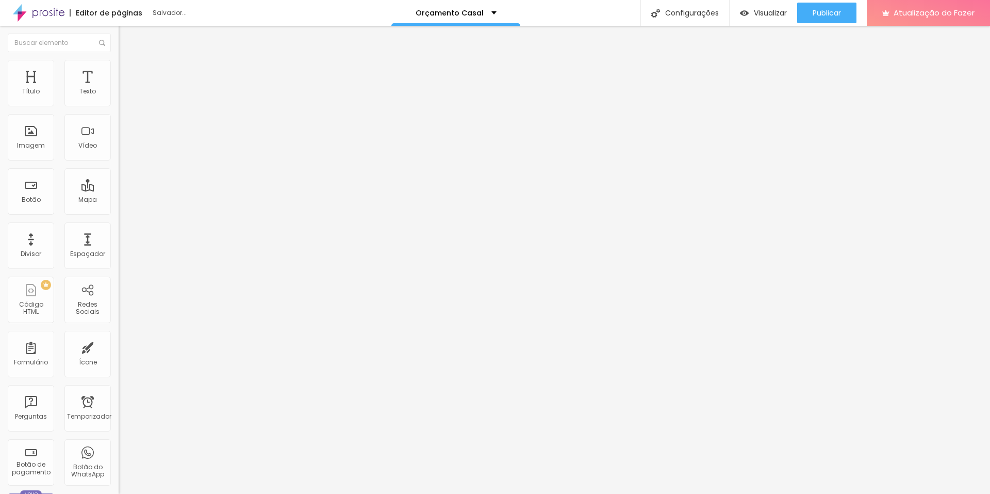
click at [119, 190] on span "Original" at bounding box center [131, 185] width 25 height 9
click at [125, 89] on font "Adicionar imagem" at bounding box center [155, 84] width 60 height 9
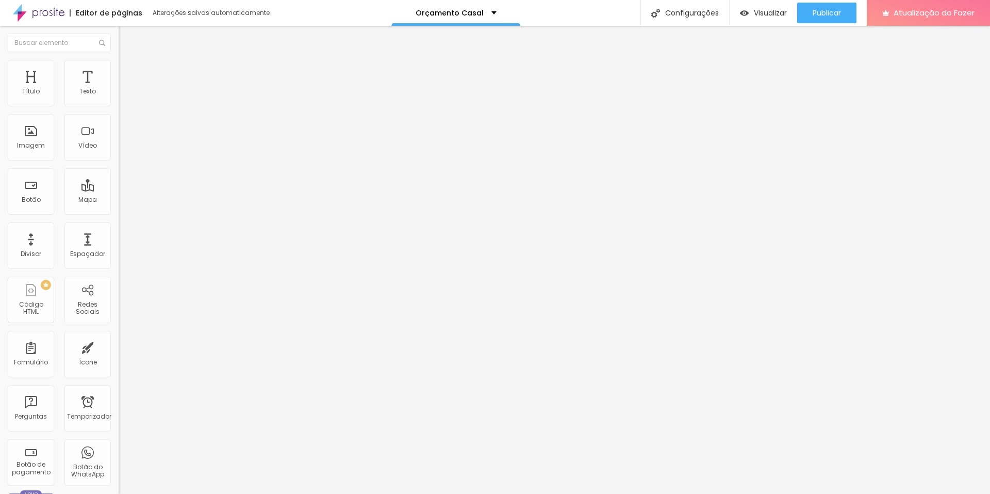
click at [119, 80] on li "Avançado" at bounding box center [178, 75] width 119 height 10
click at [128, 69] on font "Estilo" at bounding box center [136, 66] width 16 height 9
click at [119, 59] on img at bounding box center [123, 54] width 9 height 9
click at [119, 161] on font "Original" at bounding box center [131, 157] width 25 height 9
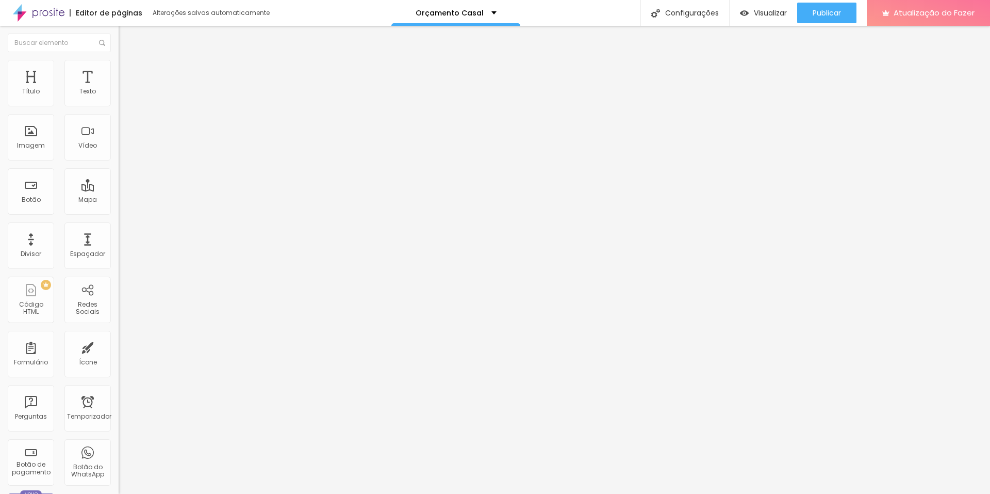
click at [144, 168] on font "16:9" at bounding box center [150, 163] width 12 height 9
click at [119, 190] on span "Original" at bounding box center [131, 185] width 25 height 9
click at [125, 89] on font "Adicionar imagem" at bounding box center [155, 84] width 60 height 9
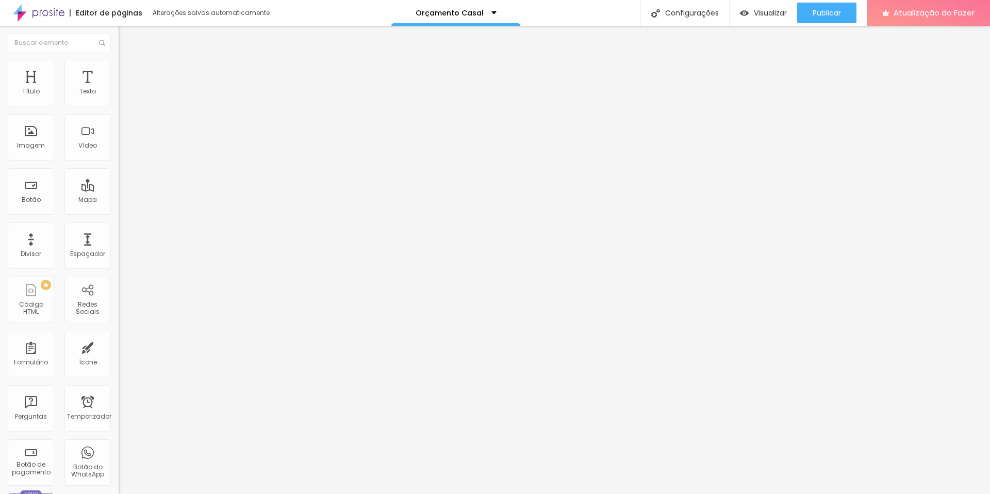
drag, startPoint x: 579, startPoint y: 157, endPoint x: 573, endPoint y: 149, distance: 10.0
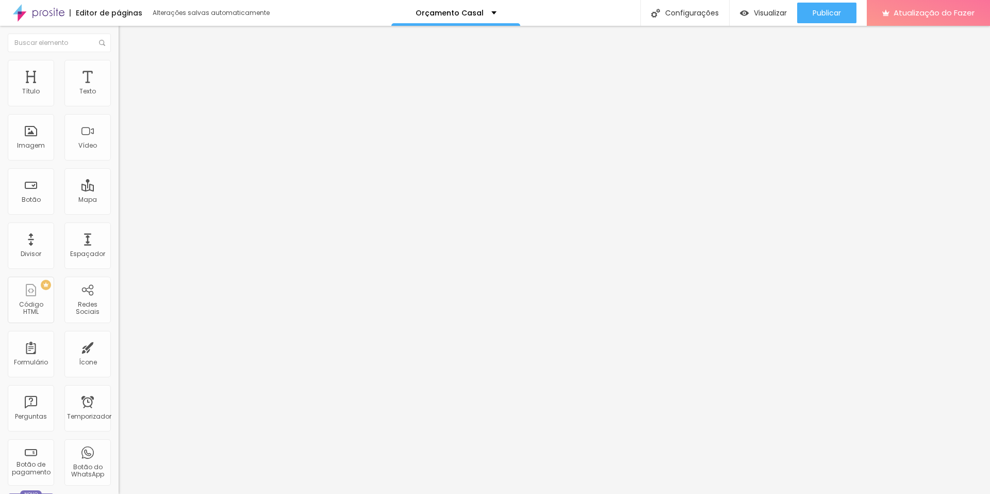
click at [125, 89] on font "Adicionar imagem" at bounding box center [155, 84] width 60 height 9
click at [226, 493] on div at bounding box center [495, 500] width 990 height 0
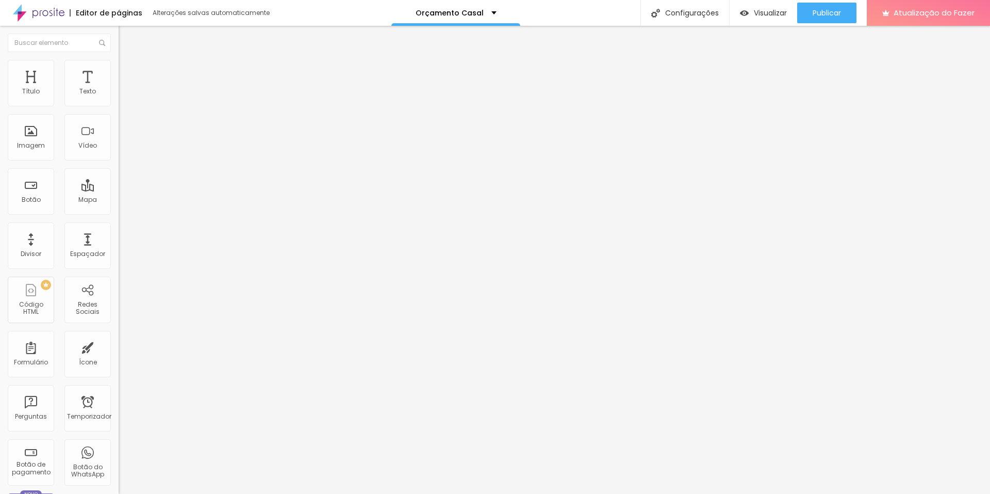
click at [128, 71] on font "Avançado" at bounding box center [145, 66] width 34 height 9
click at [119, 60] on li "Estilo" at bounding box center [178, 55] width 119 height 10
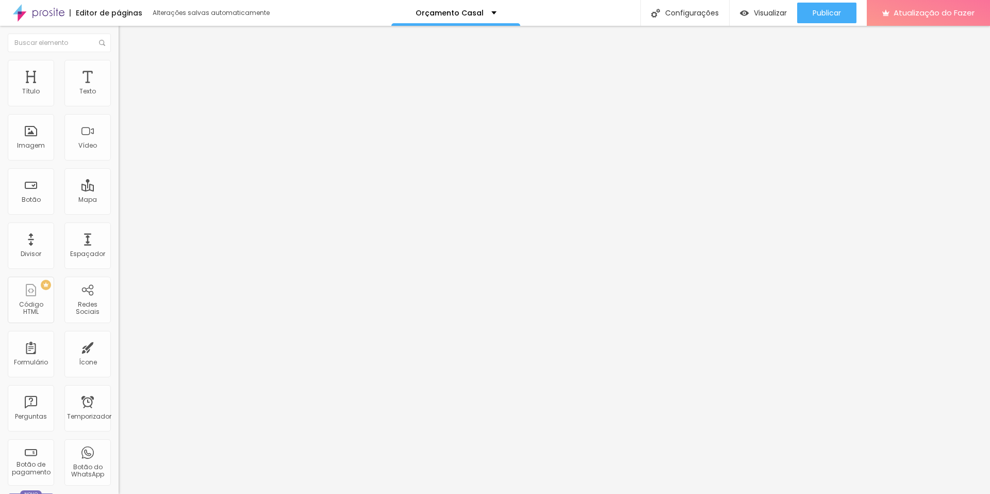
click at [126, 35] on img "button" at bounding box center [130, 38] width 8 height 8
click at [77, 85] on div "Texto" at bounding box center [87, 83] width 46 height 46
click at [119, 36] on button "Editar nulo" at bounding box center [178, 38] width 119 height 24
type input "21"
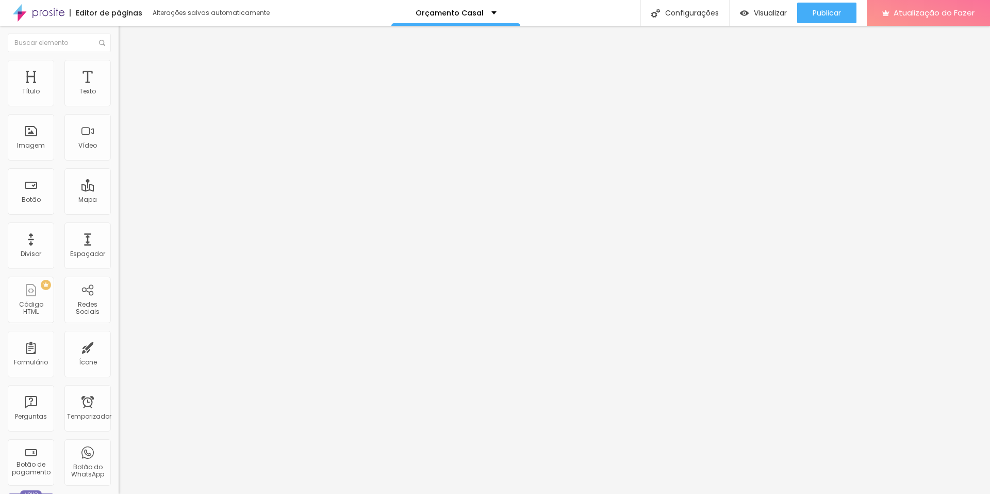
type input "22"
type input "23"
type input "26"
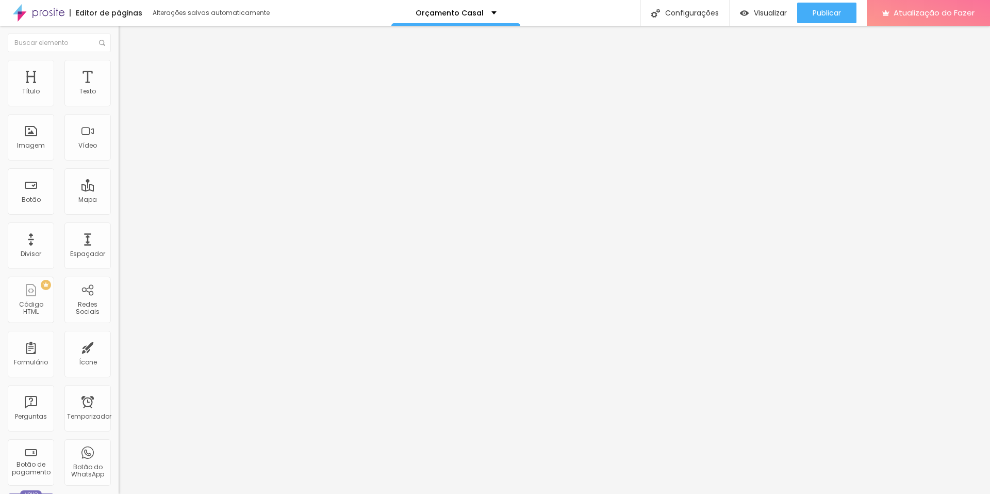
type input "26"
type input "29"
type input "28"
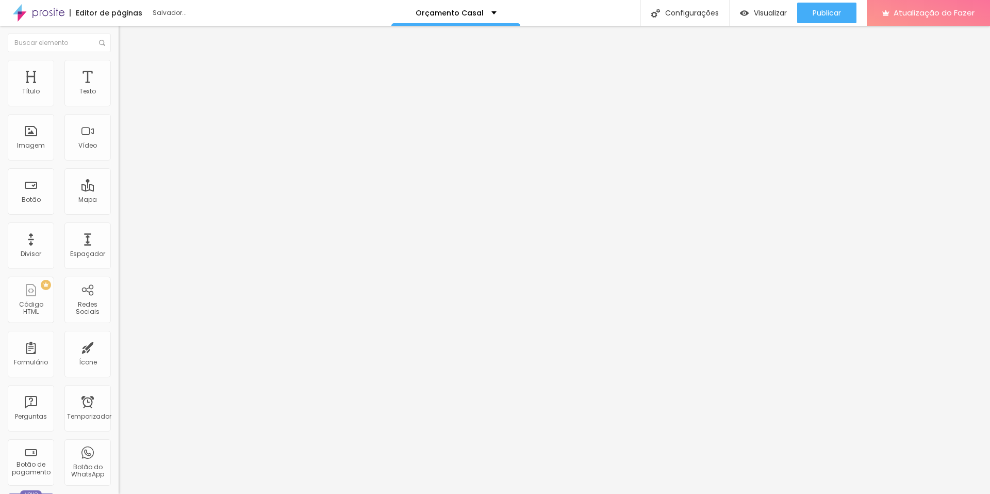
drag, startPoint x: 55, startPoint y: 102, endPoint x: 77, endPoint y: 106, distance: 23.2
type input "28"
click at [119, 190] on input "range" at bounding box center [152, 194] width 67 height 8
type input "1.9"
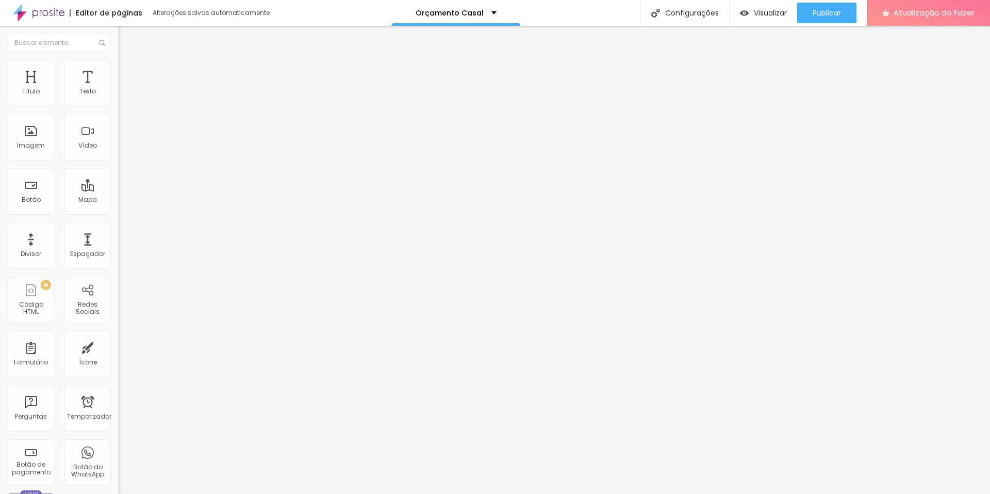
type input "1.8"
type input "1.7"
type input "1.5"
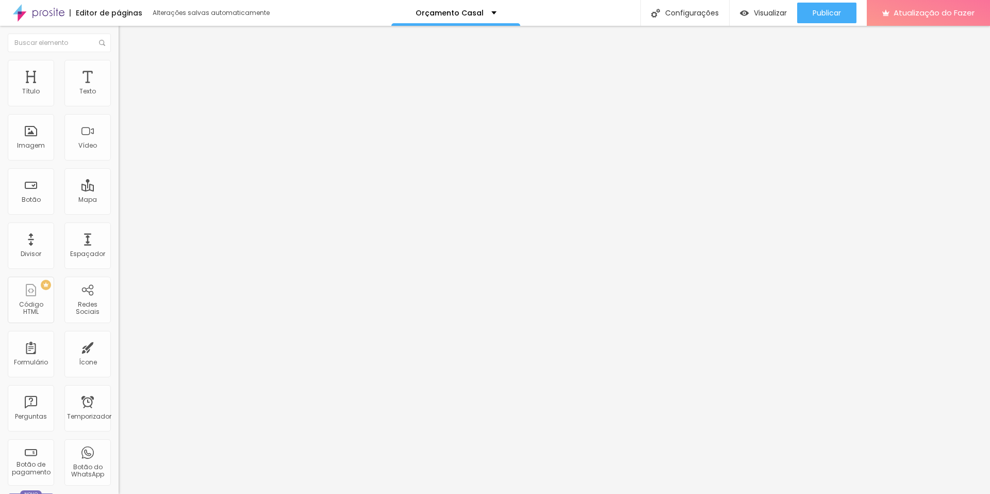
type input "1.5"
type input "1.2"
type input "1.1"
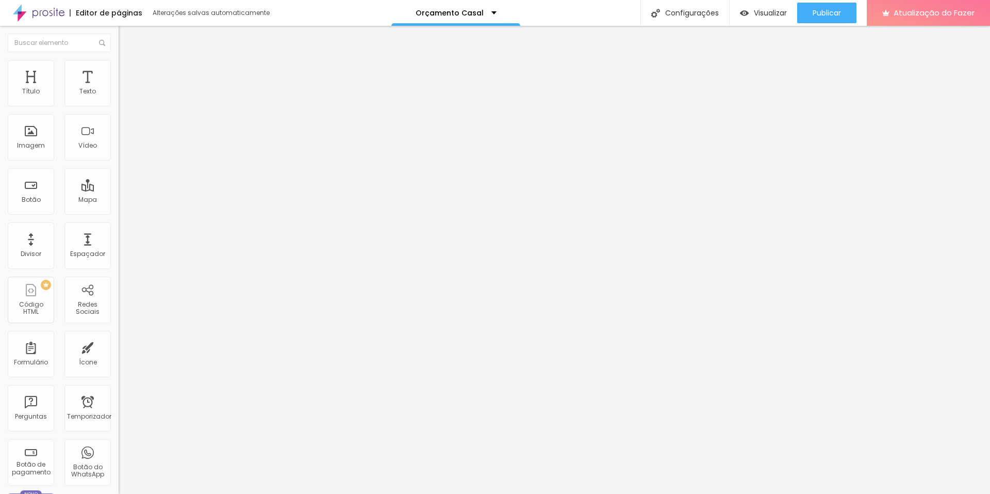
type input "1"
type input "0.9"
type input "0.8"
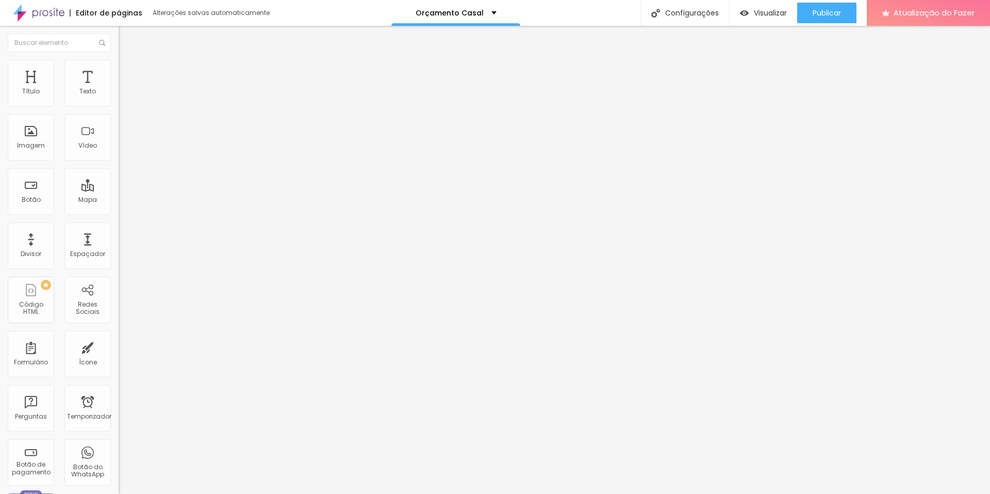
type input "0.8"
type input "0.7"
type input "0.6"
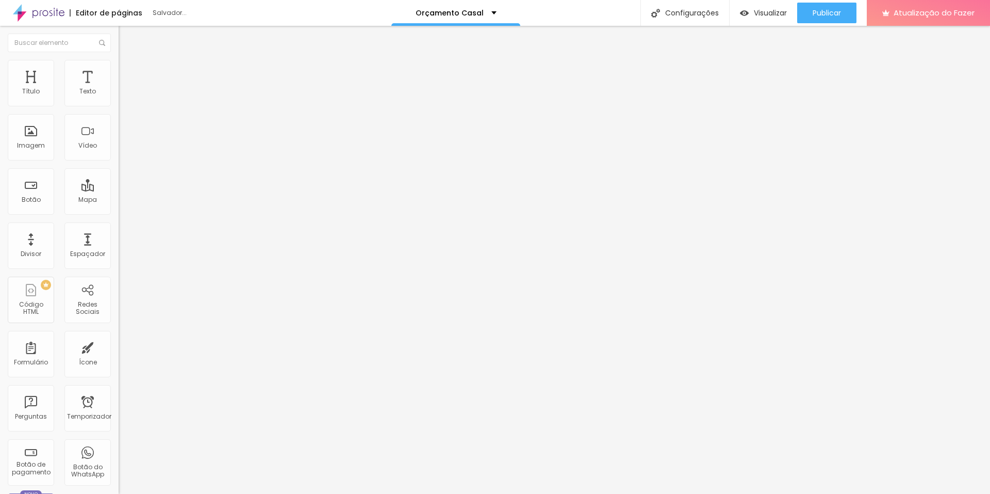
type input "0.5"
drag, startPoint x: 83, startPoint y: 143, endPoint x: 22, endPoint y: 147, distance: 61.5
type input "0.5"
click at [119, 482] on input "range" at bounding box center [152, 486] width 67 height 8
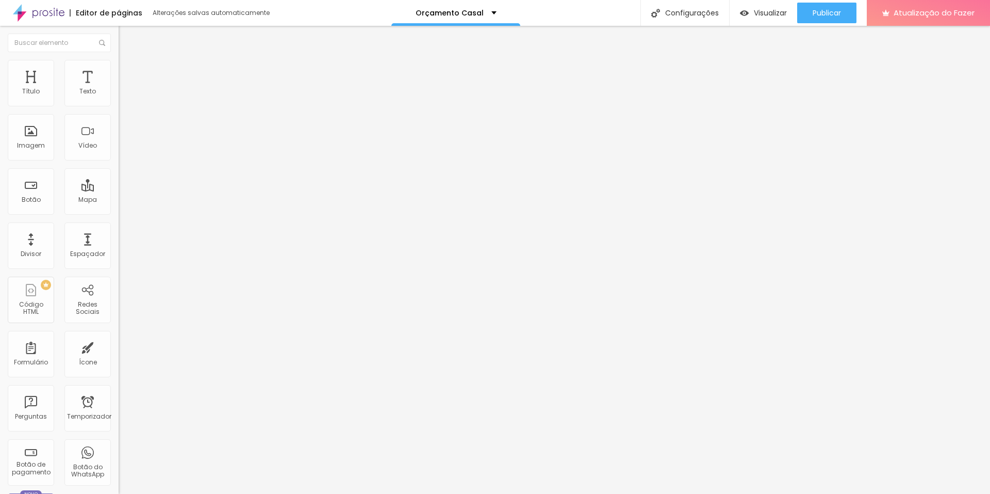
type input "1"
type input "2"
type input "1"
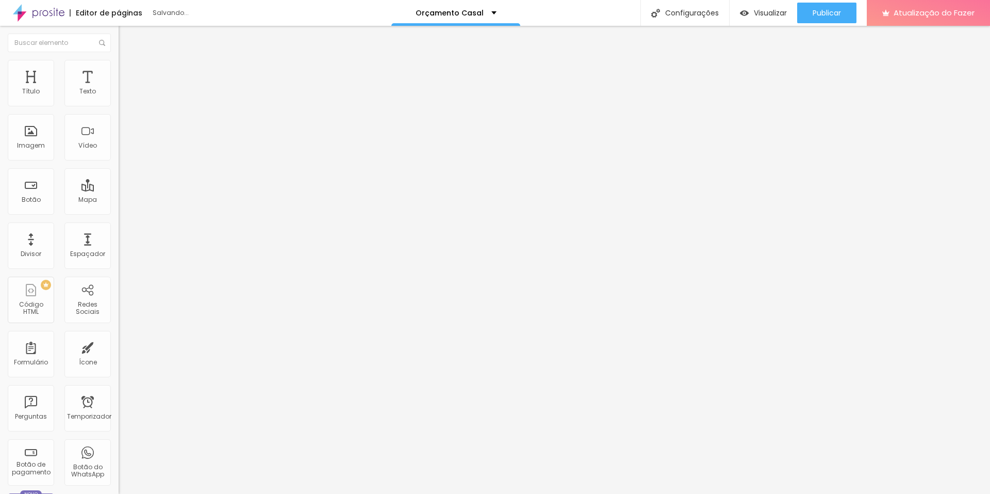
type input "1"
type input "0"
drag, startPoint x: 25, startPoint y: 161, endPoint x: 17, endPoint y: 164, distance: 8.2
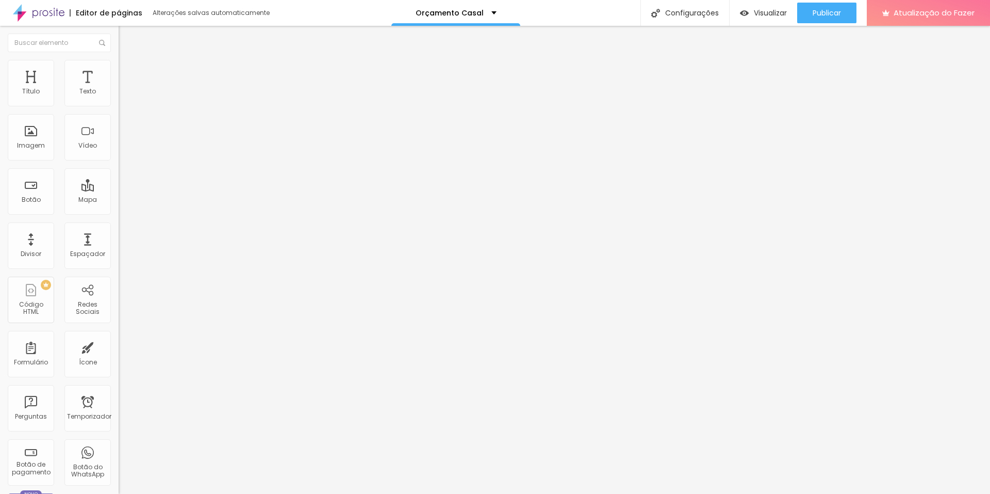
drag, startPoint x: 75, startPoint y: 105, endPoint x: 66, endPoint y: 107, distance: 9.4
click at [119, 107] on div "28 Tamanho do texto" at bounding box center [178, 143] width 119 height 146
type input "31"
type input "32"
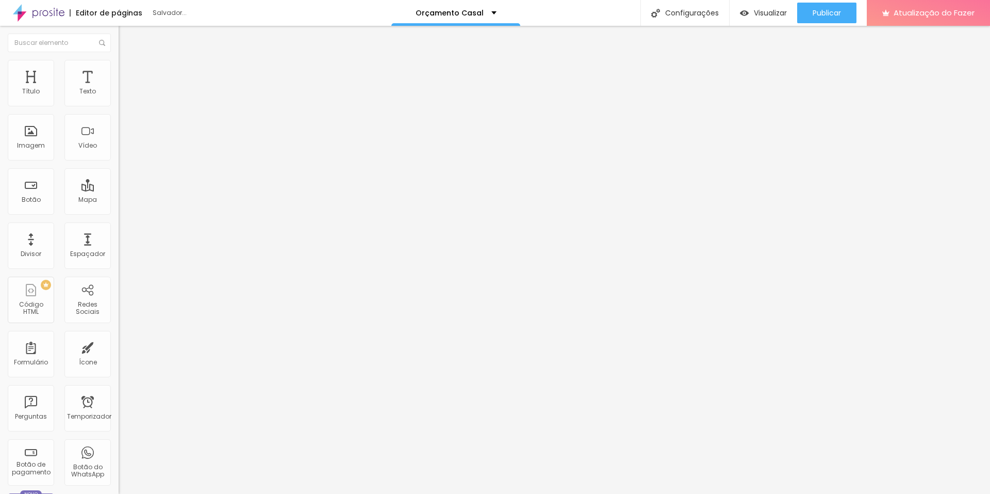
type input "32"
type input "20"
type input "24"
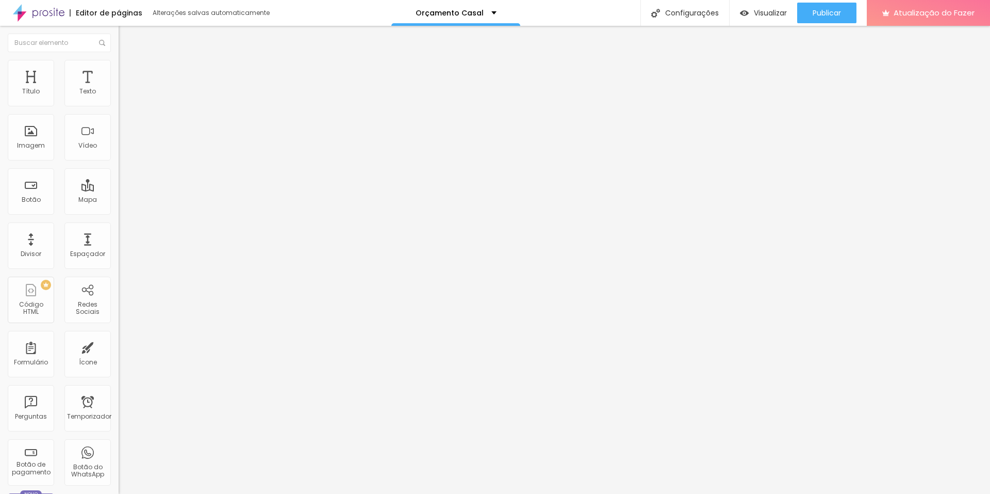
type input "25"
type input "26"
type input "27"
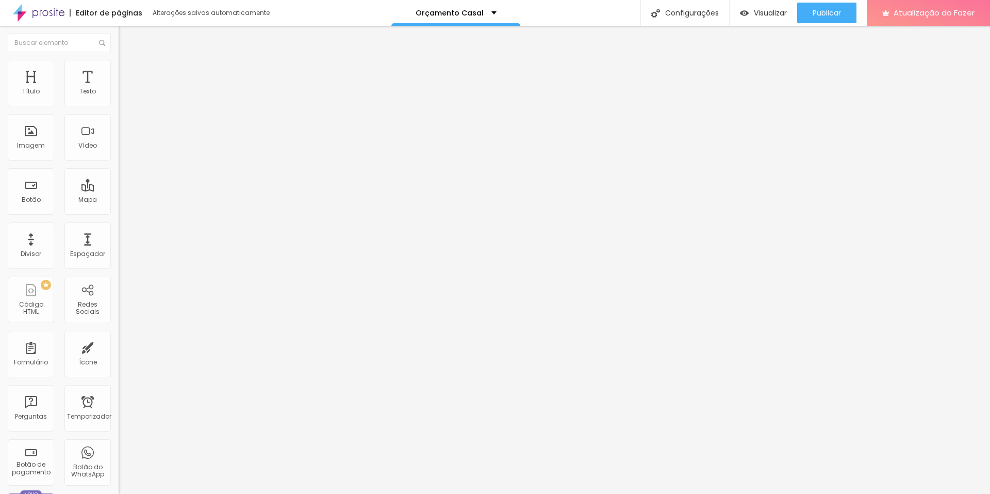
type input "27"
type input "28"
type input "29"
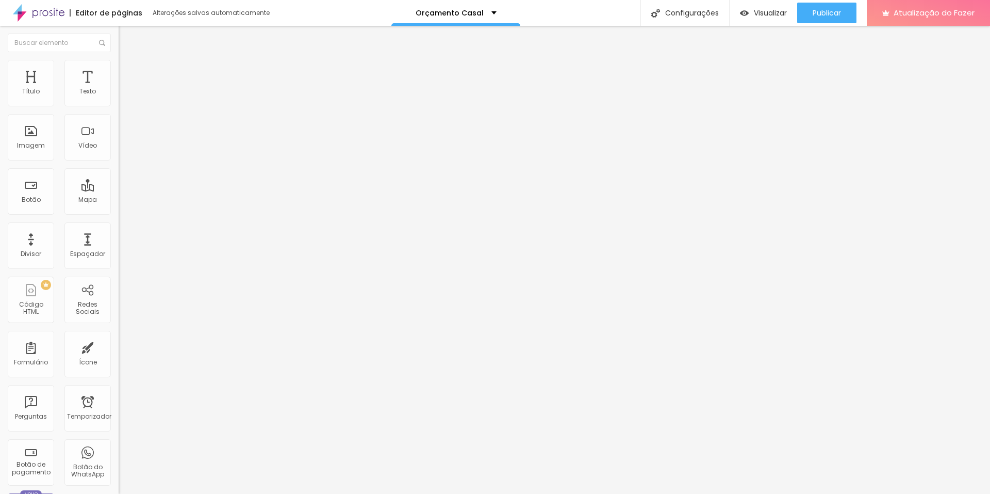
drag, startPoint x: 75, startPoint y: 102, endPoint x: 78, endPoint y: 108, distance: 7.4
type input "29"
click at [119, 190] on input "range" at bounding box center [152, 194] width 67 height 8
type input "0.1"
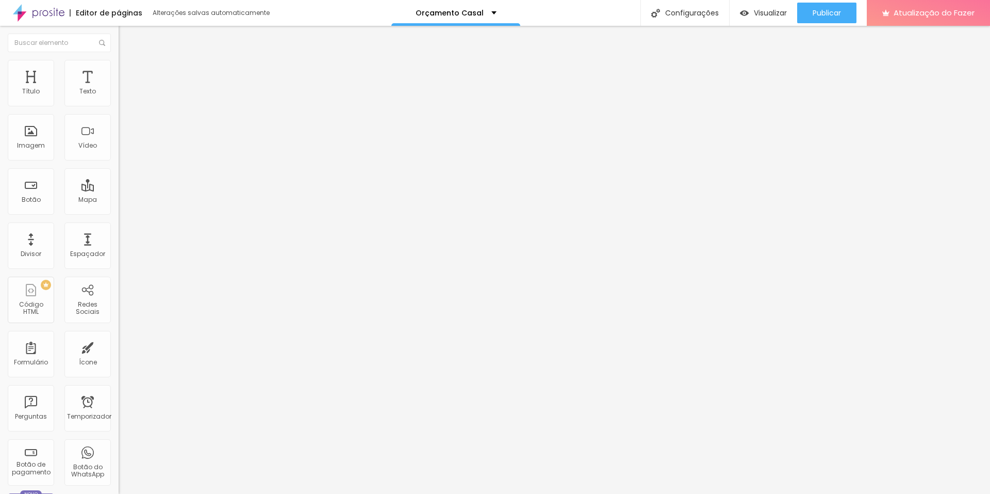
type input "1.1"
type input "0.7"
type input "0.2"
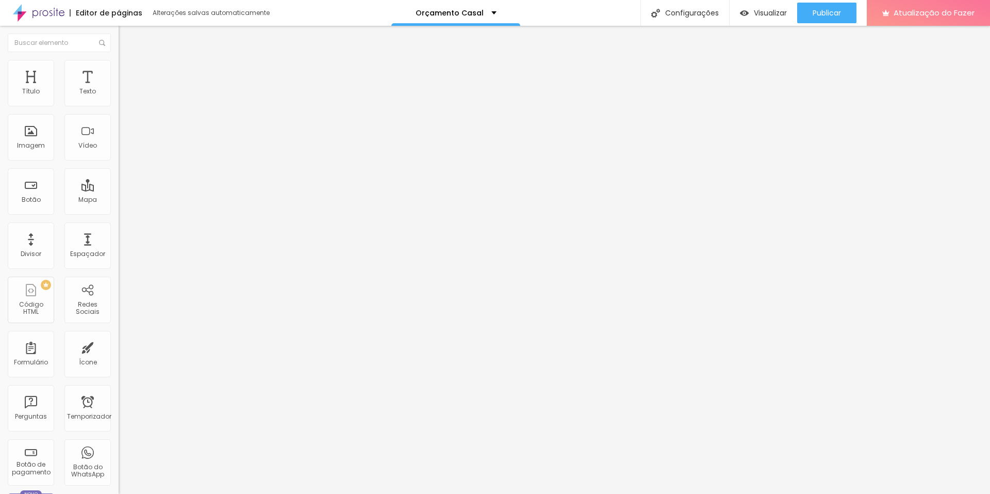
type input "0.2"
type input "0.7"
type input "0.9"
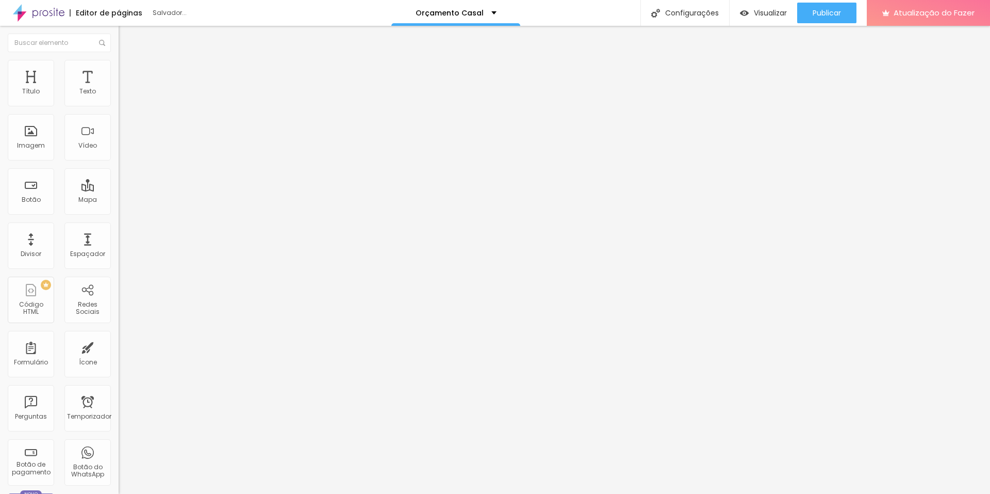
drag, startPoint x: 24, startPoint y: 123, endPoint x: 30, endPoint y: 123, distance: 5.7
type input "0.9"
click at [119, 336] on input "range" at bounding box center [152, 340] width 67 height 8
click at [128, 69] on font "Avançado" at bounding box center [145, 66] width 34 height 9
type input "17"
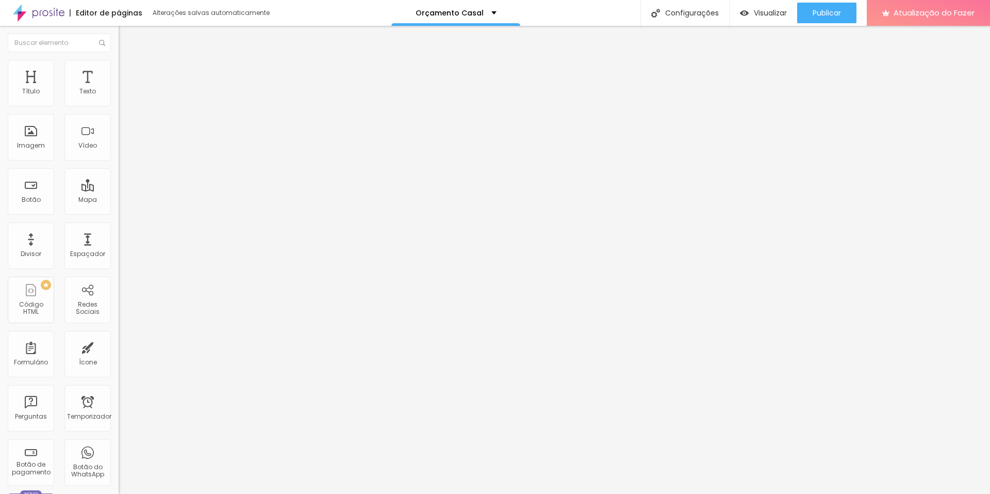
type input "17"
type input "24"
type input "17"
drag, startPoint x: 30, startPoint y: 102, endPoint x: 24, endPoint y: 107, distance: 7.7
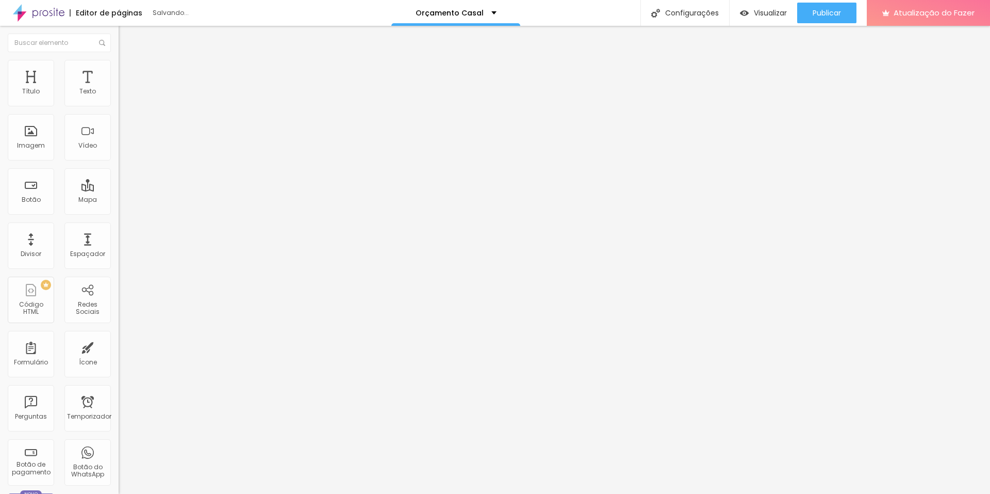
click at [119, 190] on input "range" at bounding box center [152, 194] width 67 height 8
drag, startPoint x: 25, startPoint y: 103, endPoint x: 19, endPoint y: 105, distance: 6.5
click at [119, 190] on input "range" at bounding box center [152, 194] width 67 height 8
drag, startPoint x: 30, startPoint y: 120, endPoint x: 9, endPoint y: 122, distance: 21.2
click at [119, 336] on input "range" at bounding box center [152, 340] width 67 height 8
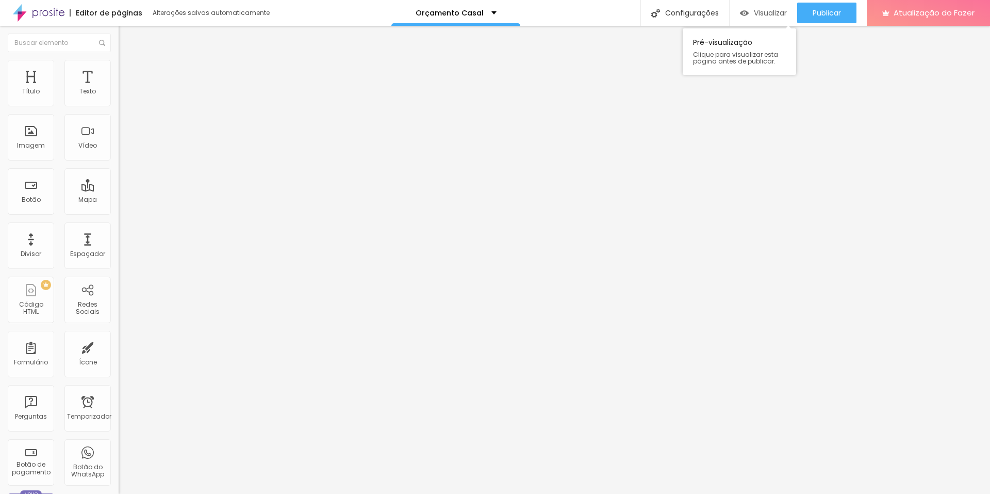
click at [769, 15] on font "Visualizar" at bounding box center [770, 13] width 33 height 10
drag, startPoint x: 35, startPoint y: 218, endPoint x: 42, endPoint y: 218, distance: 7.8
click at [119, 243] on input "range" at bounding box center [152, 247] width 67 height 8
click at [770, 15] on font "Visualizar" at bounding box center [770, 13] width 33 height 10
click at [125, 89] on font "Adicionar imagem" at bounding box center [155, 84] width 60 height 9
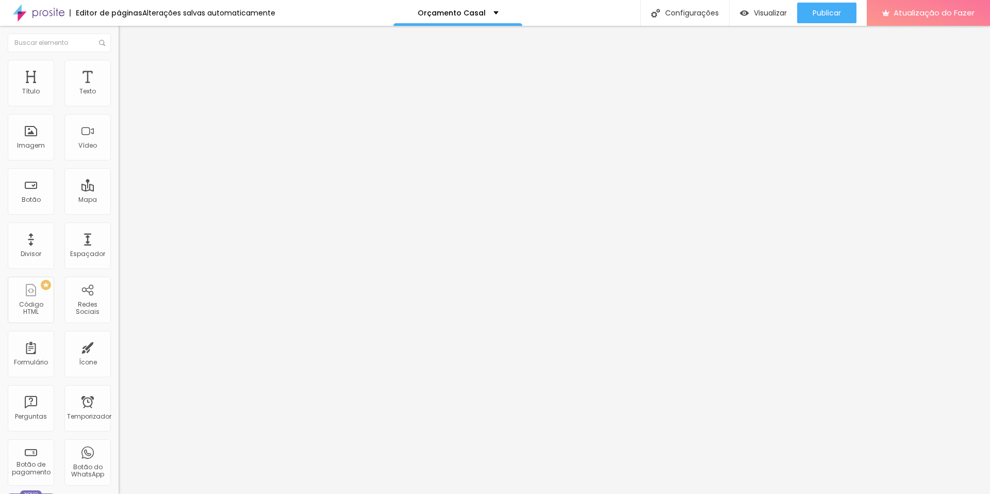
drag, startPoint x: 295, startPoint y: 150, endPoint x: 892, endPoint y: 228, distance: 601.3
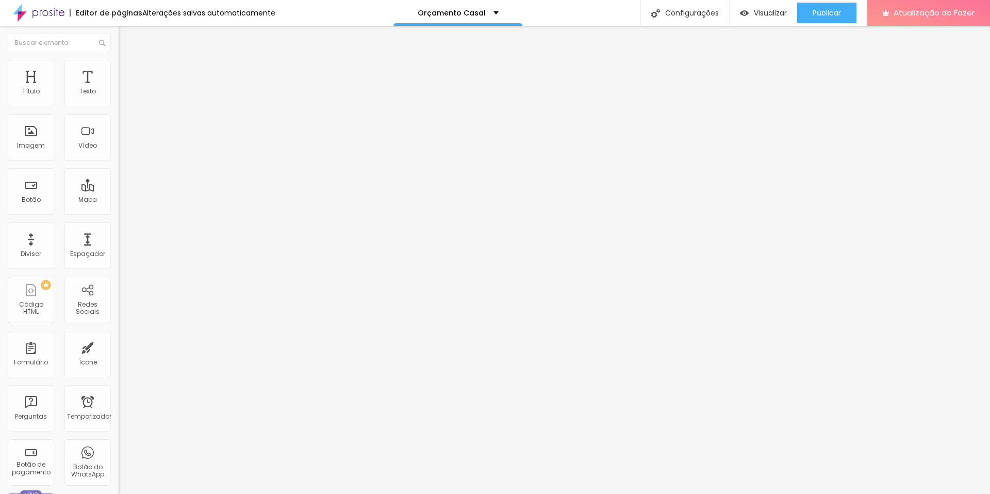
click at [125, 89] on font "Adicionar imagem" at bounding box center [155, 84] width 60 height 9
click at [759, 10] on font "Visualizar" at bounding box center [770, 13] width 33 height 10
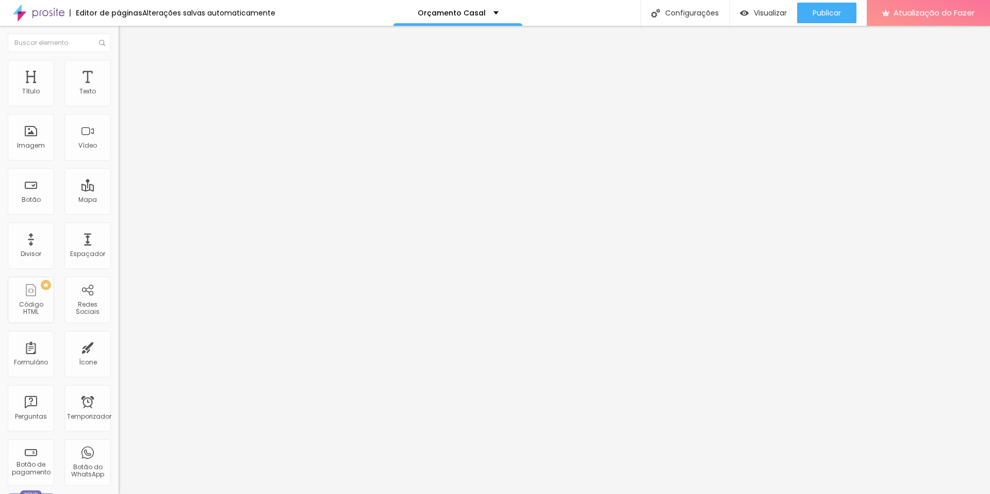
click at [119, 161] on font "1:1 Quadrado" at bounding box center [139, 157] width 41 height 9
click at [119, 174] on span "Padrão" at bounding box center [130, 169] width 23 height 9
click at [119, 184] on span "Quadrado" at bounding box center [136, 179] width 34 height 9
click at [119, 190] on span "Original" at bounding box center [131, 185] width 25 height 9
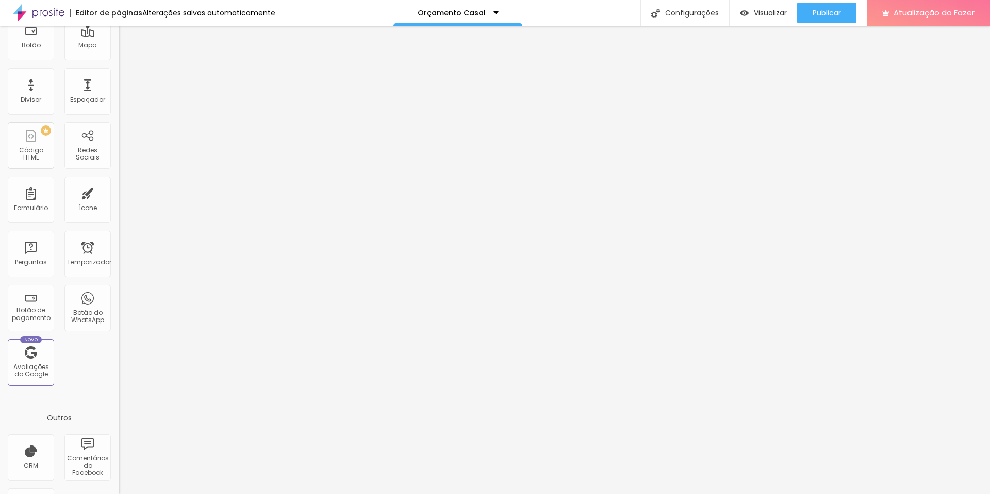
scroll to position [155, 0]
click at [75, 311] on font "Botão do WhatsApp" at bounding box center [87, 315] width 33 height 16
click at [81, 318] on font "Botão do WhatsApp" at bounding box center [87, 315] width 33 height 16
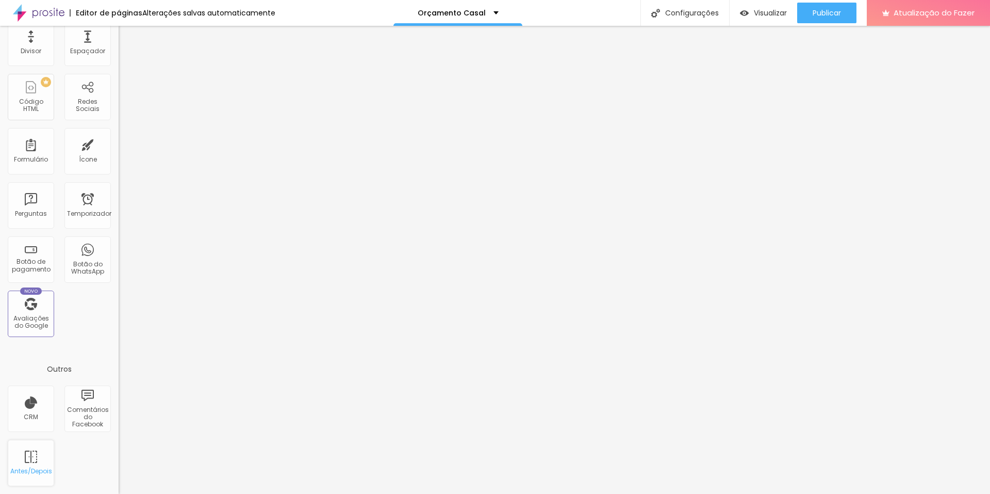
scroll to position [0, 0]
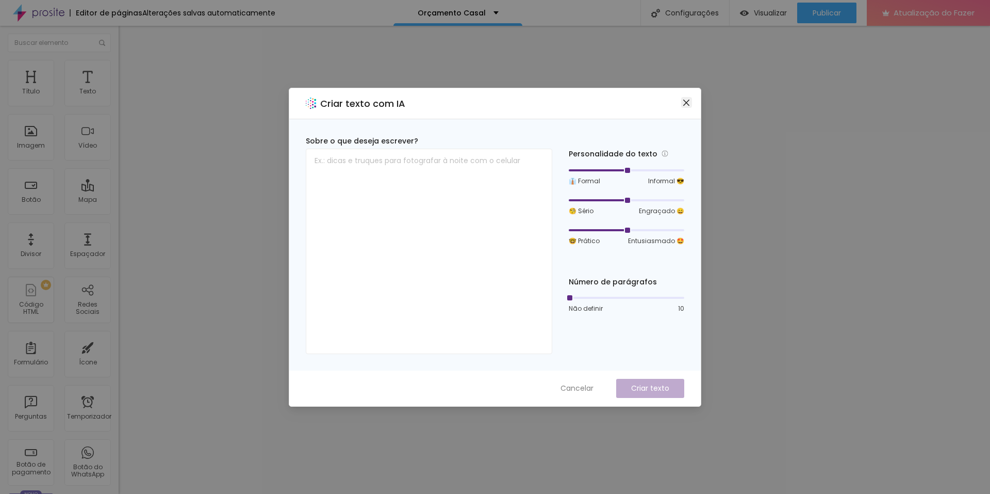
click at [684, 100] on icon "fechar" at bounding box center [686, 102] width 8 height 8
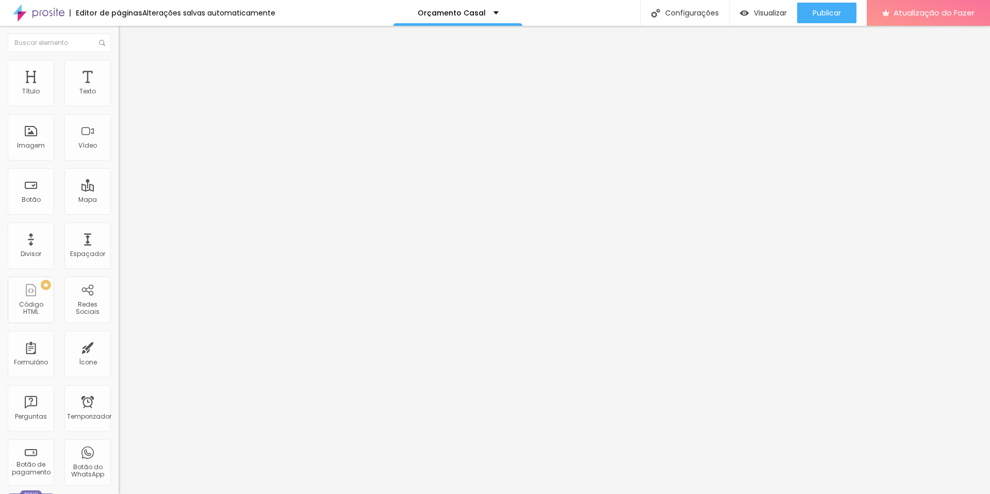
click at [125, 95] on font "Adicionar imagem" at bounding box center [155, 90] width 60 height 9
click at [125, 138] on font "Adicionar imagem" at bounding box center [155, 133] width 60 height 9
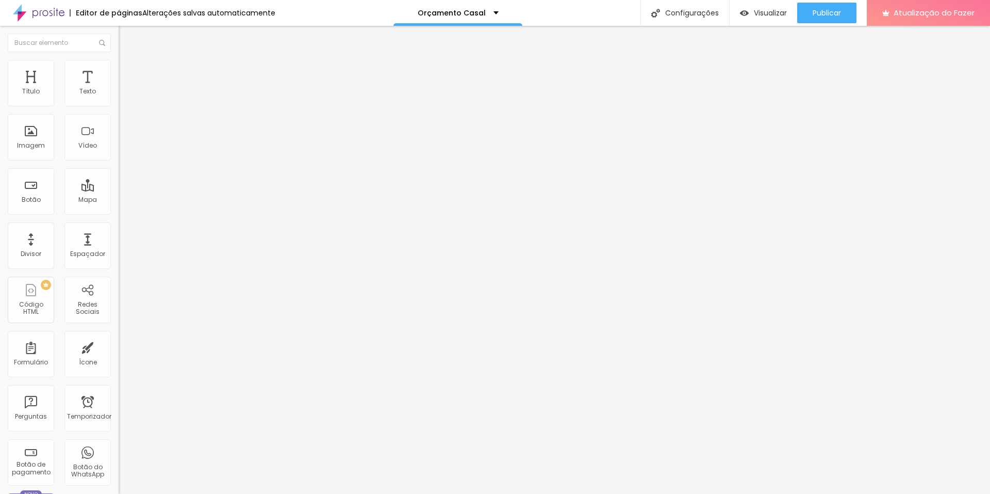
type input "7"
type input "33"
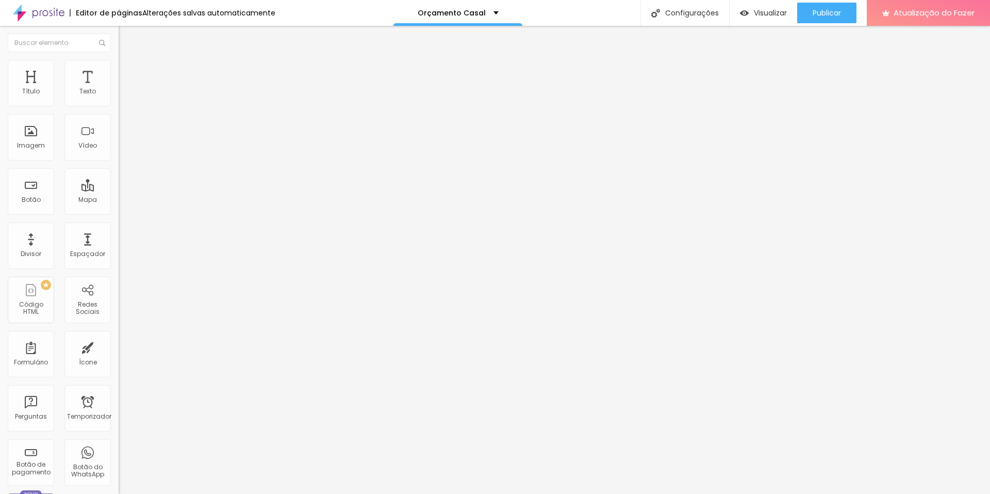
type input "41"
type input "39"
type input "46"
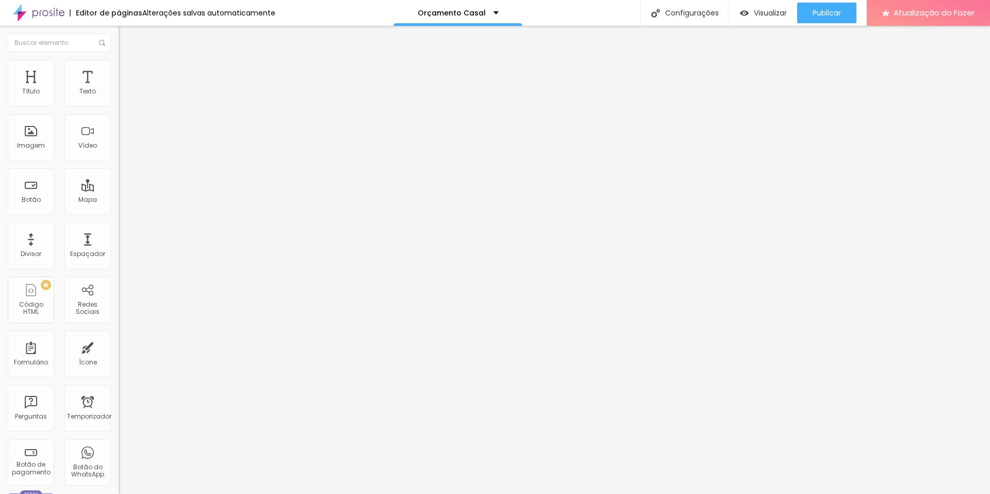
type input "46"
type input "47"
type input "53"
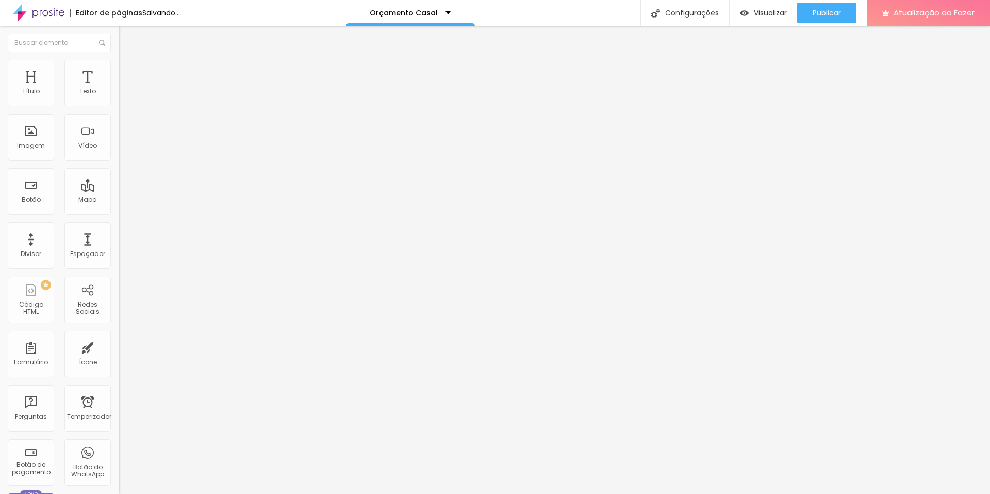
type input "40"
type input "24"
type input "11"
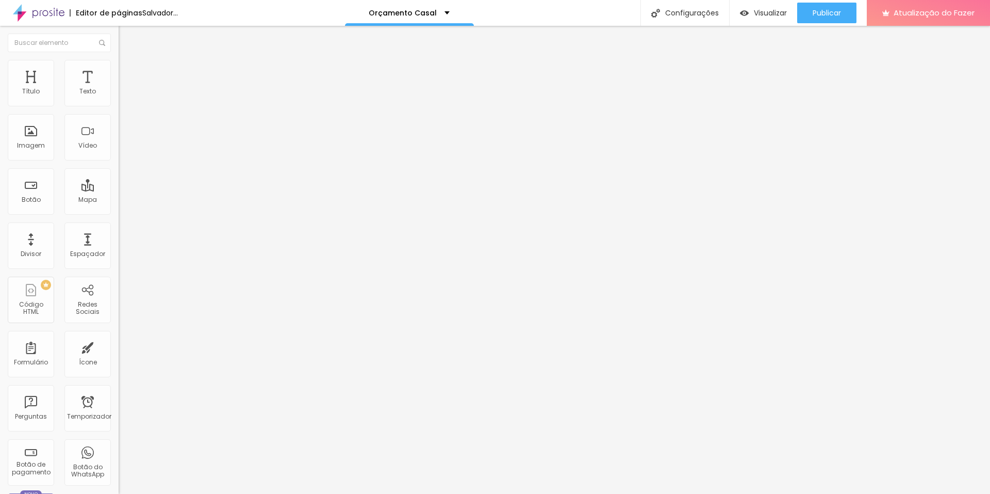
type input "11"
type input "13"
type input "30"
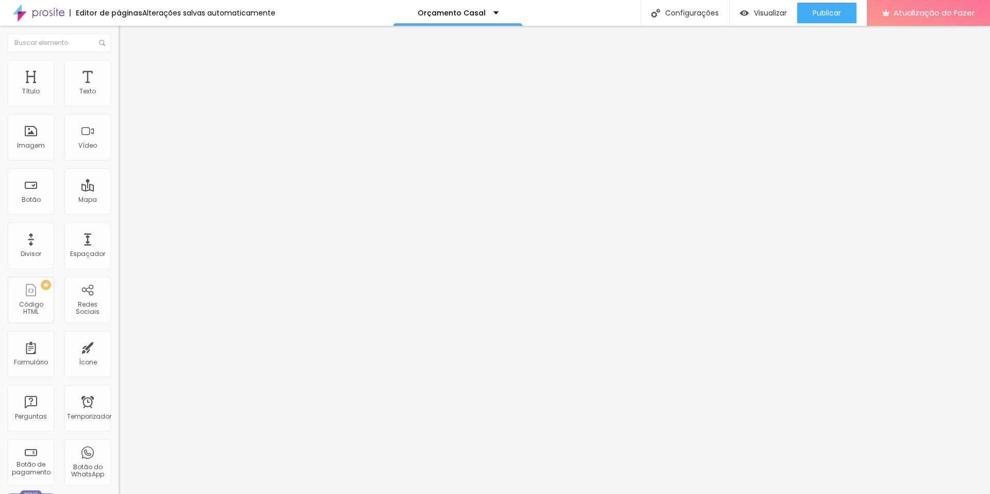
type input "40"
type input "41"
type input "45"
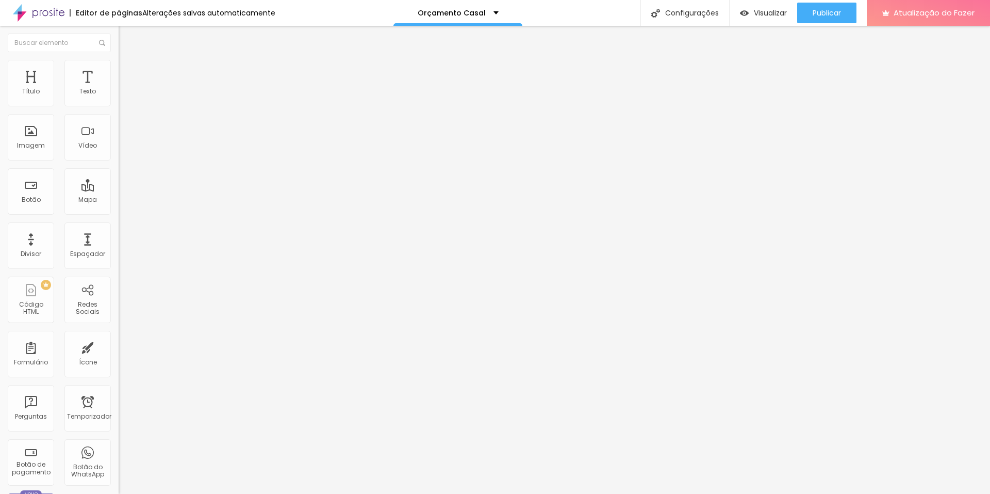
type input "45"
type input "52"
type input "54"
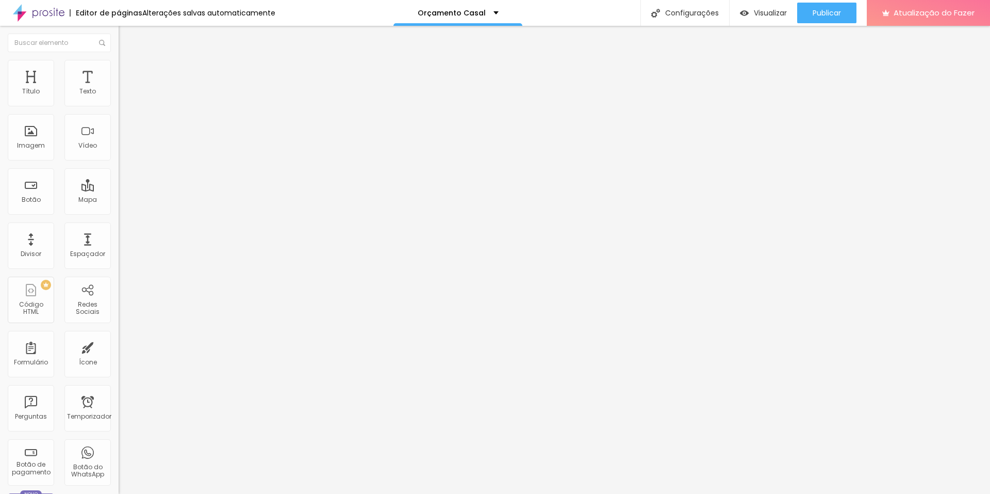
type input "55"
type input "57"
type input "59"
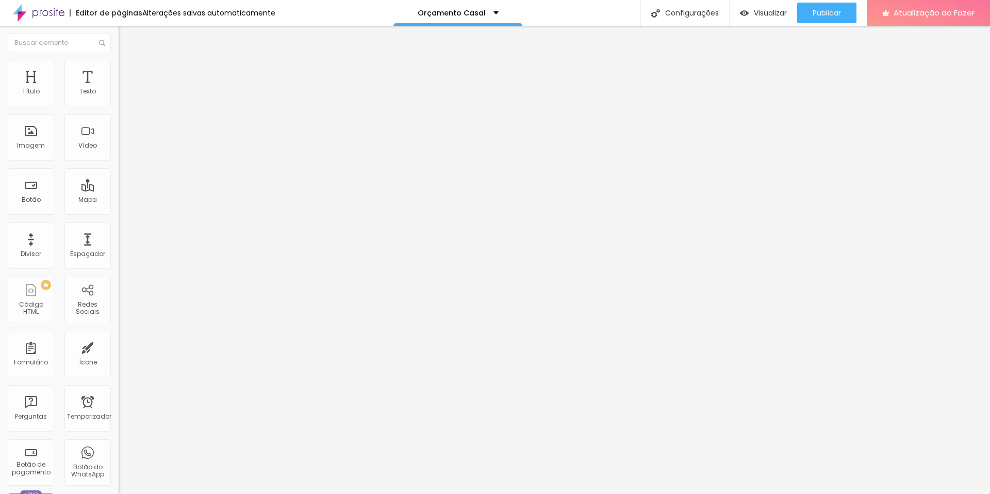
type input "59"
type input "54"
type input "52"
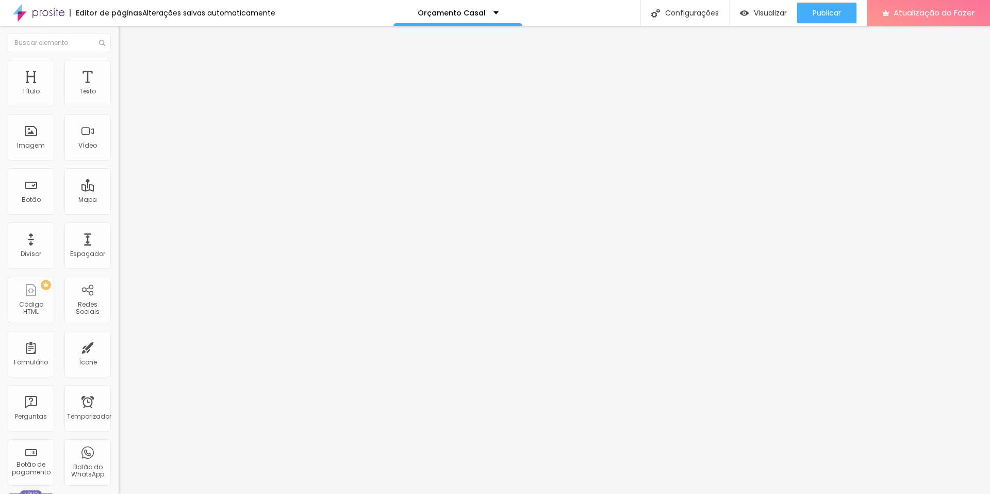
type input "49"
type input "48"
drag, startPoint x: 58, startPoint y: 390, endPoint x: 58, endPoint y: 380, distance: 10.8
type input "48"
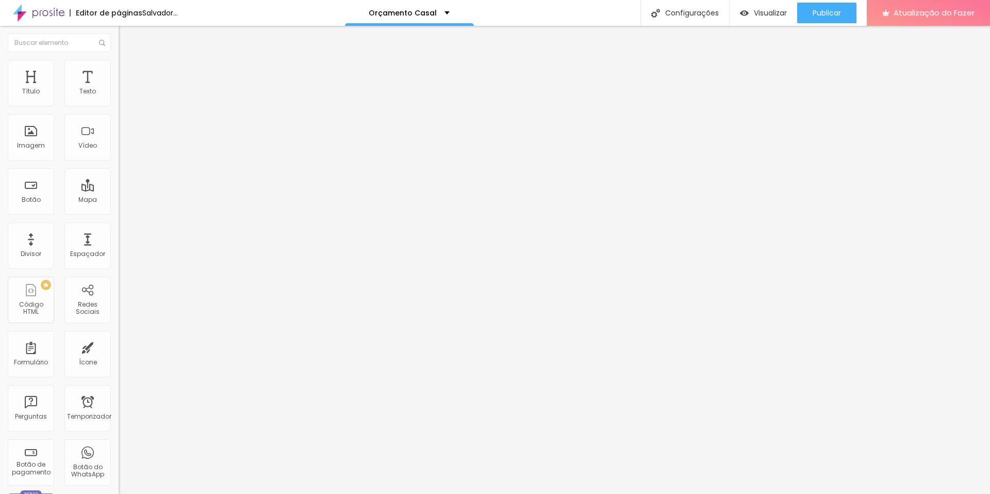
click at [119, 301] on input "range" at bounding box center [152, 297] width 67 height 8
click at [119, 65] on img at bounding box center [123, 64] width 9 height 9
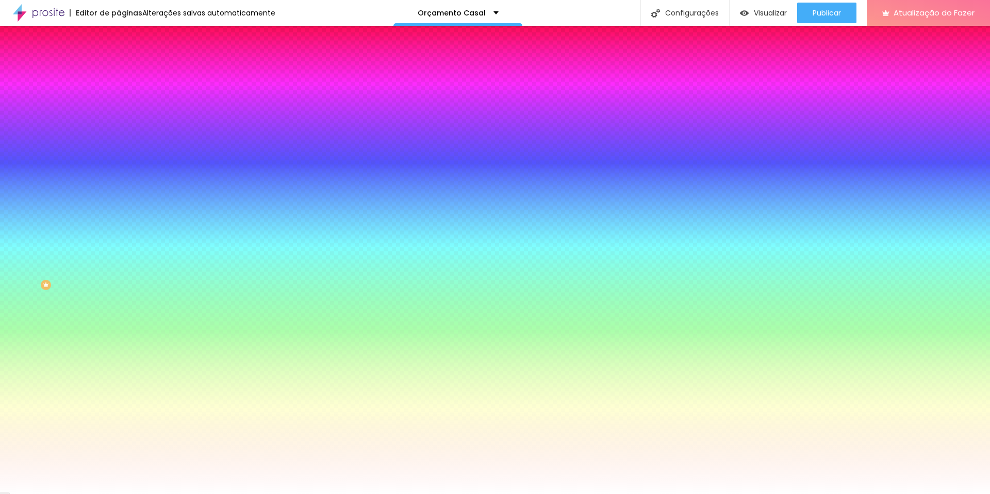
type input "10"
type input "11"
type input "10"
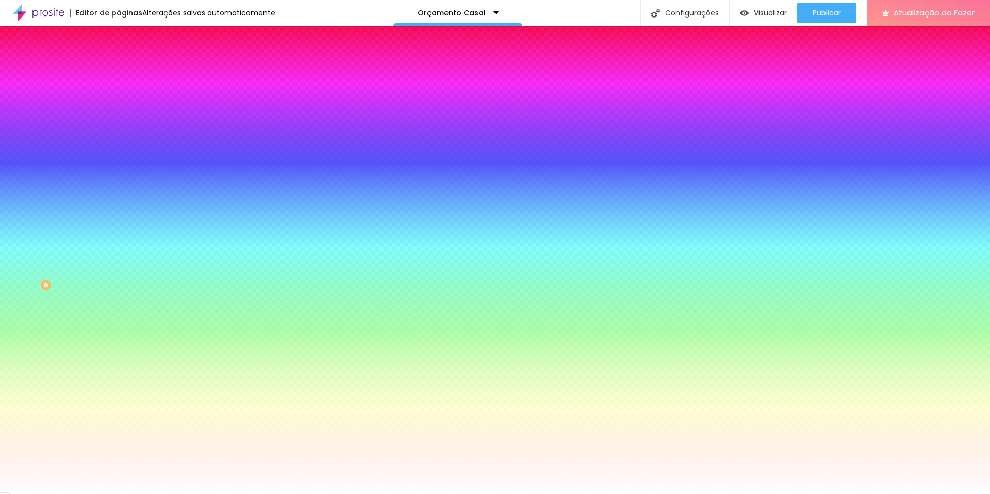
type input "10"
type input "9"
type input "5"
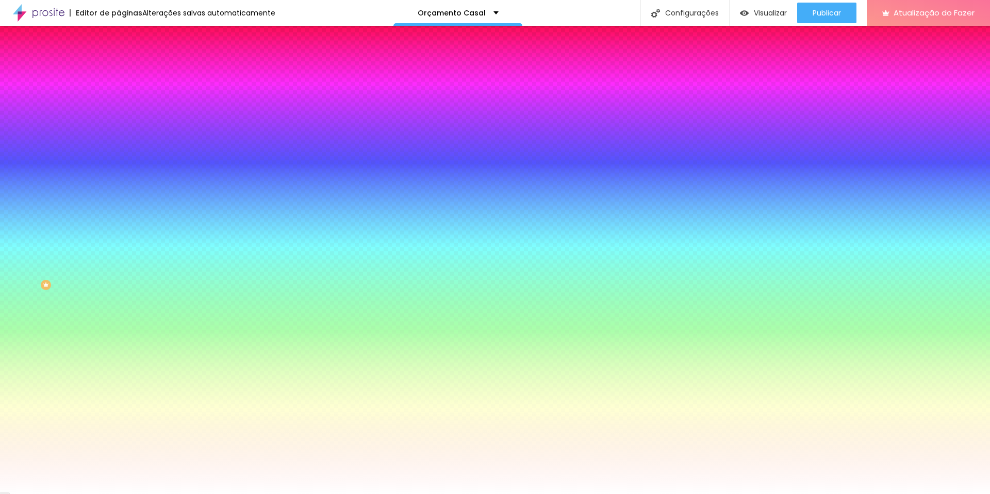
type input "3"
type input "1"
type input "0"
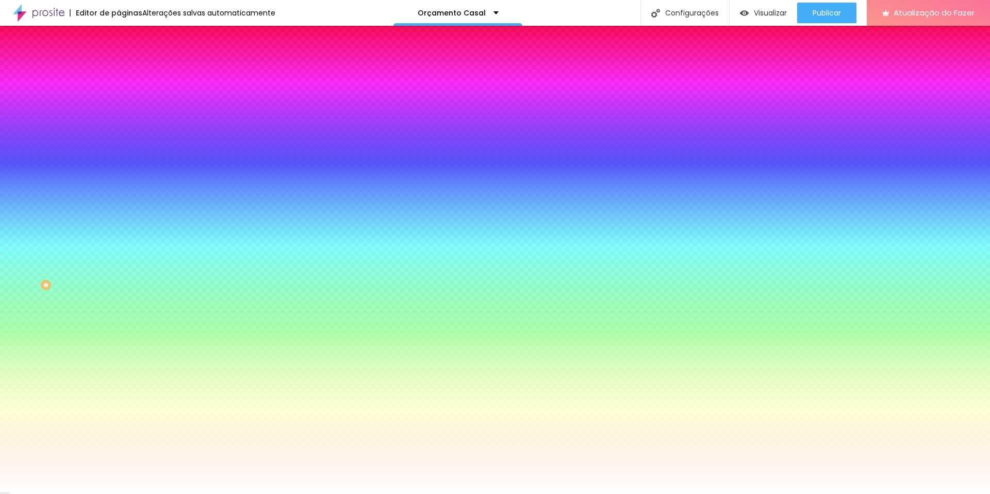
type input "0"
drag, startPoint x: 38, startPoint y: 102, endPoint x: 7, endPoint y: 106, distance: 31.3
type input "0"
click at [119, 200] on input "range" at bounding box center [152, 204] width 67 height 8
click at [119, 70] on li "Avançado" at bounding box center [178, 75] width 119 height 10
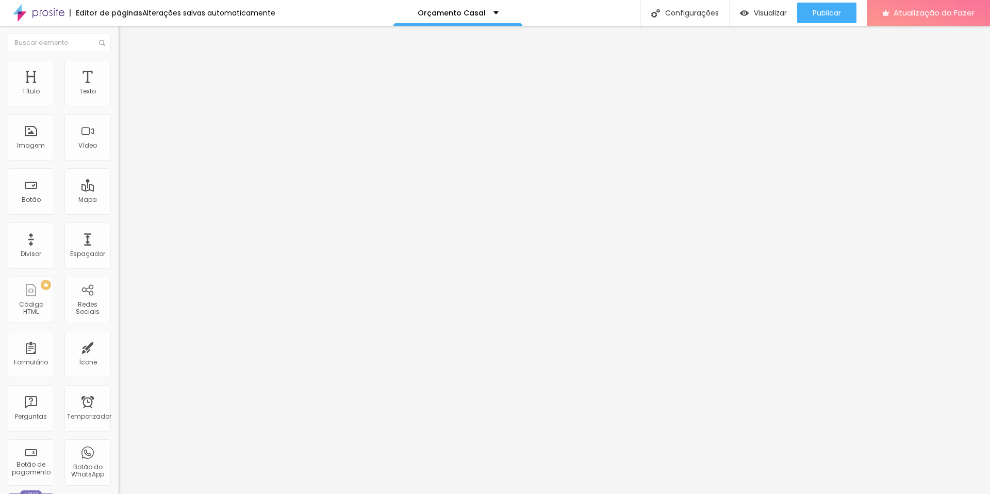
type input "1"
type input "30"
type input "43"
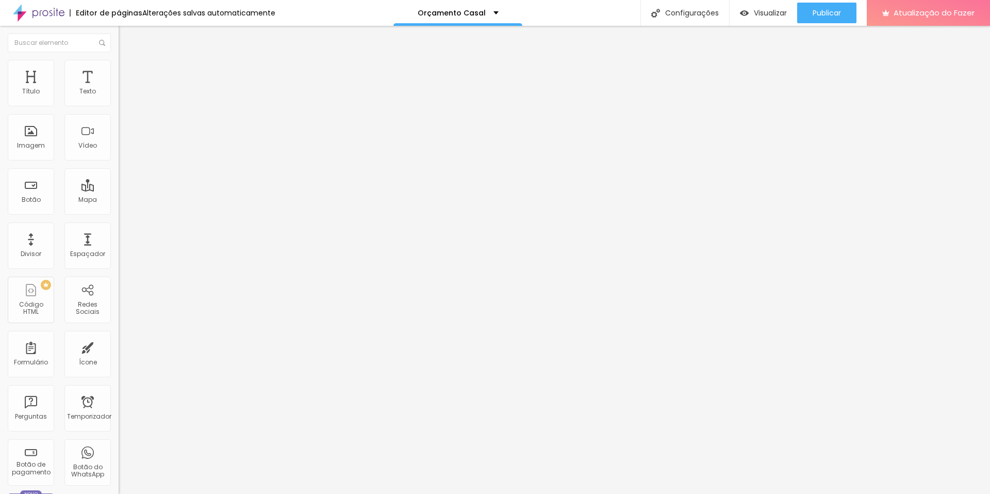
type input "43"
type input "45"
type input "49"
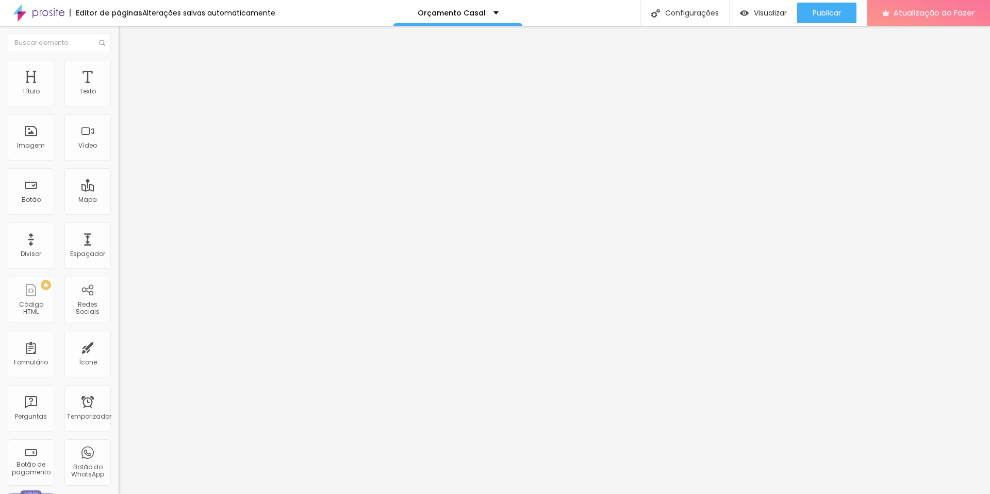
type input "50"
type input "49"
type input "48"
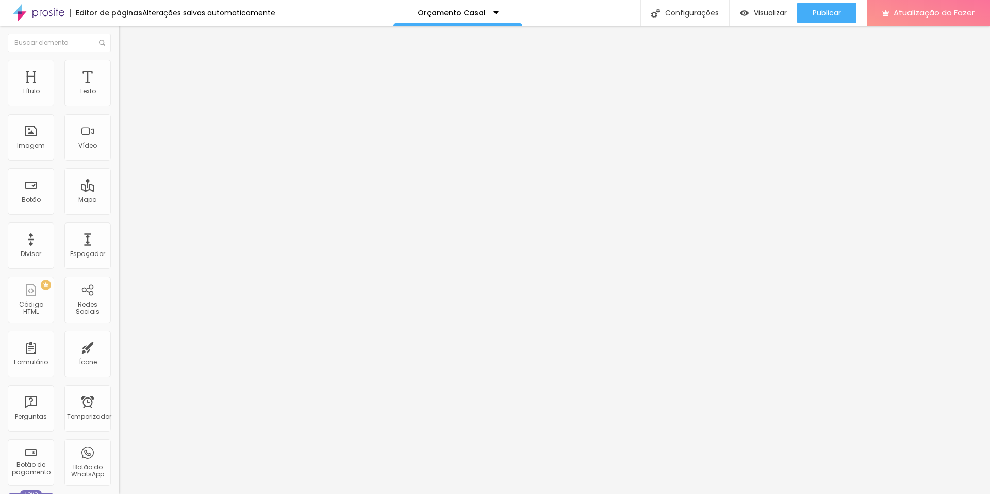
click at [119, 200] on input "range" at bounding box center [152, 204] width 67 height 8
type input "48"
type input "2"
type input "63"
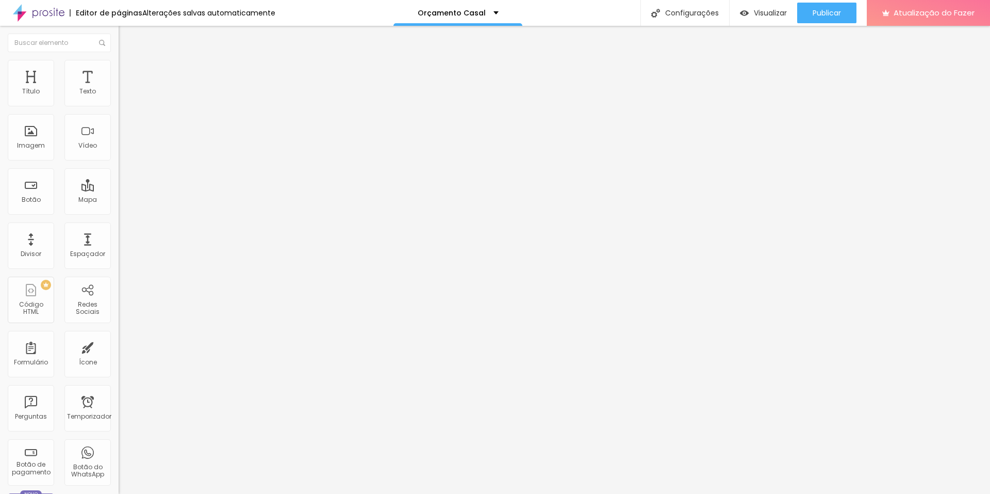
type input "63"
type input "75"
type input "80"
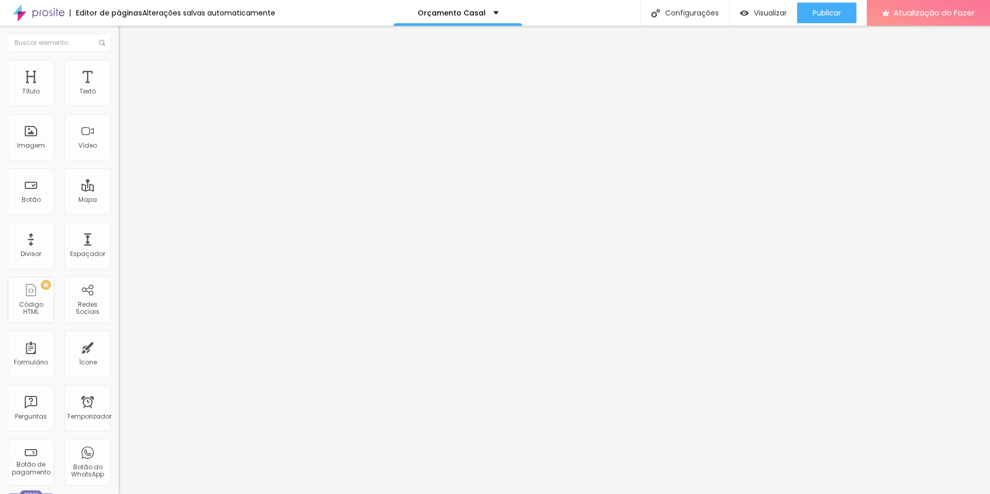
type input "91"
type input "100"
drag, startPoint x: 24, startPoint y: 124, endPoint x: 136, endPoint y: 125, distance: 111.9
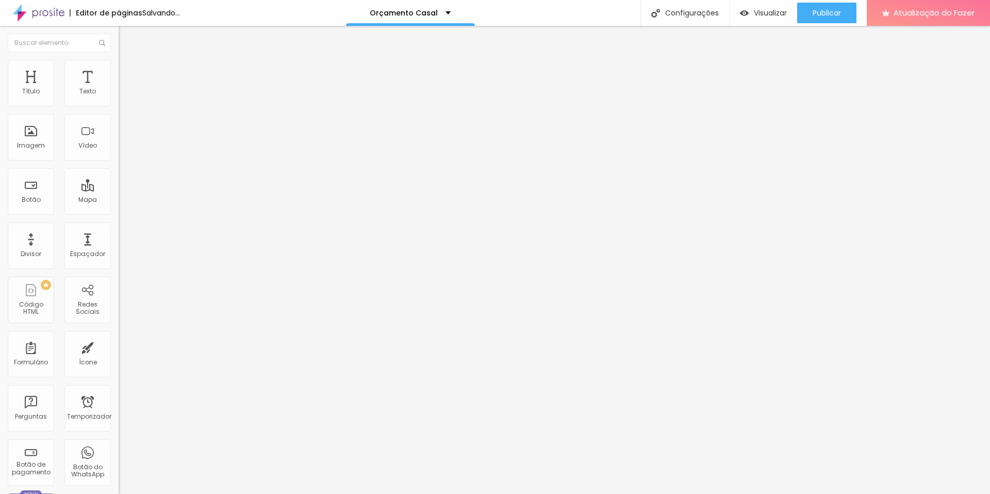
type input "100"
click at [136, 346] on input "range" at bounding box center [152, 350] width 67 height 8
type input "100"
drag, startPoint x: 104, startPoint y: 110, endPoint x: 139, endPoint y: 115, distance: 35.4
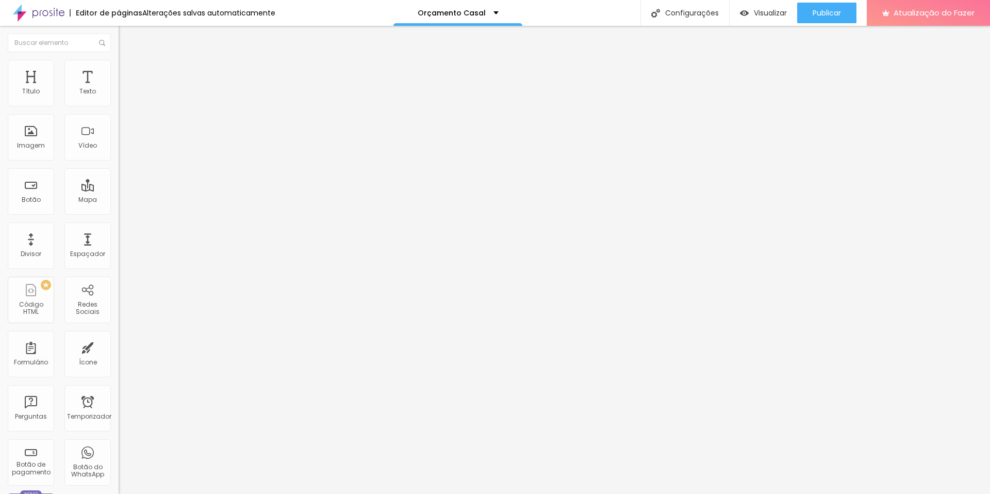
type input "100"
click at [139, 200] on input "range" at bounding box center [152, 204] width 67 height 8
click at [119, 65] on ul "Conteúdo Estilo Avançado" at bounding box center [178, 65] width 119 height 31
click at [119, 65] on img at bounding box center [123, 64] width 9 height 9
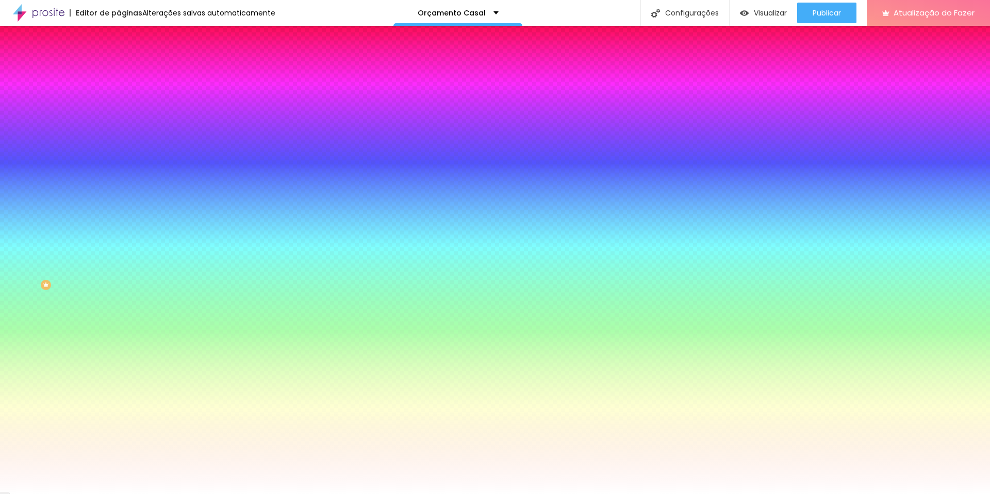
type input "8"
type input "10"
type input "8"
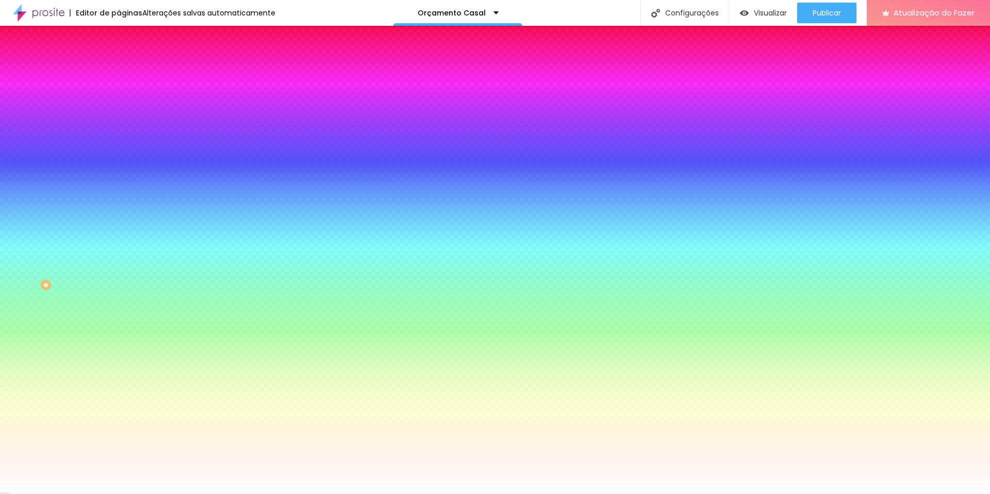
type input "8"
type input "0"
drag, startPoint x: 22, startPoint y: 101, endPoint x: 0, endPoint y: 105, distance: 22.6
click at [119, 200] on input "range" at bounding box center [152, 204] width 67 height 8
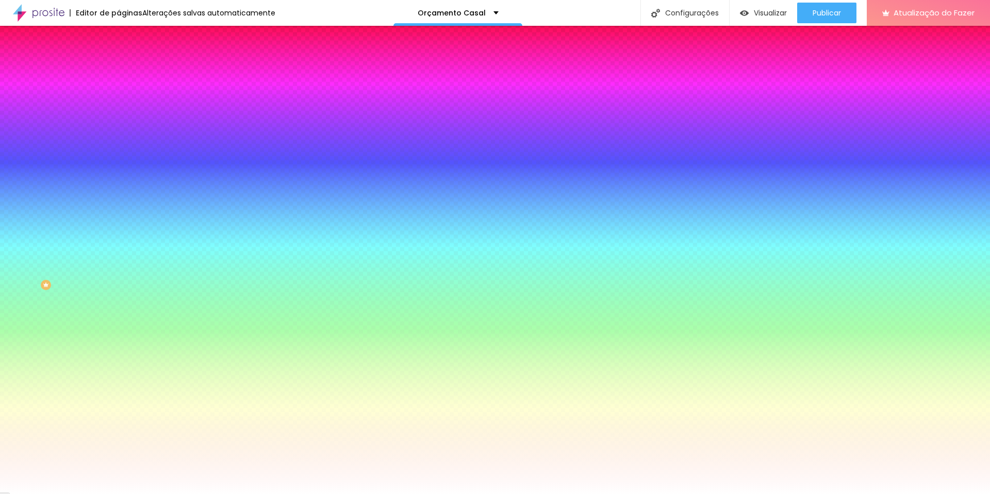
click at [119, 59] on img at bounding box center [123, 54] width 9 height 9
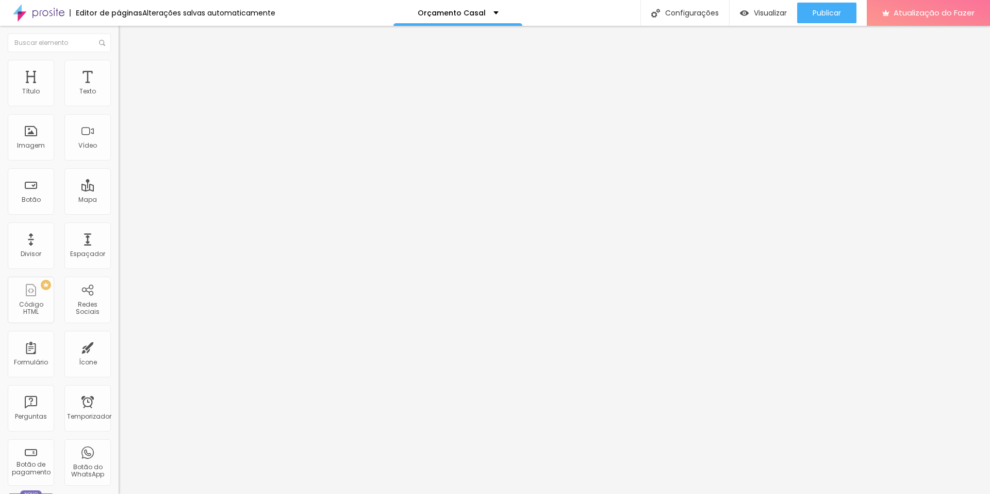
click at [119, 220] on font "Cinema 16:9" at bounding box center [138, 215] width 39 height 9
click at [119, 249] on span "Original" at bounding box center [131, 244] width 25 height 9
click at [119, 239] on span "Quadrado" at bounding box center [136, 234] width 34 height 9
click at [119, 249] on span "Original" at bounding box center [131, 244] width 25 height 9
click at [119, 66] on img at bounding box center [123, 64] width 9 height 9
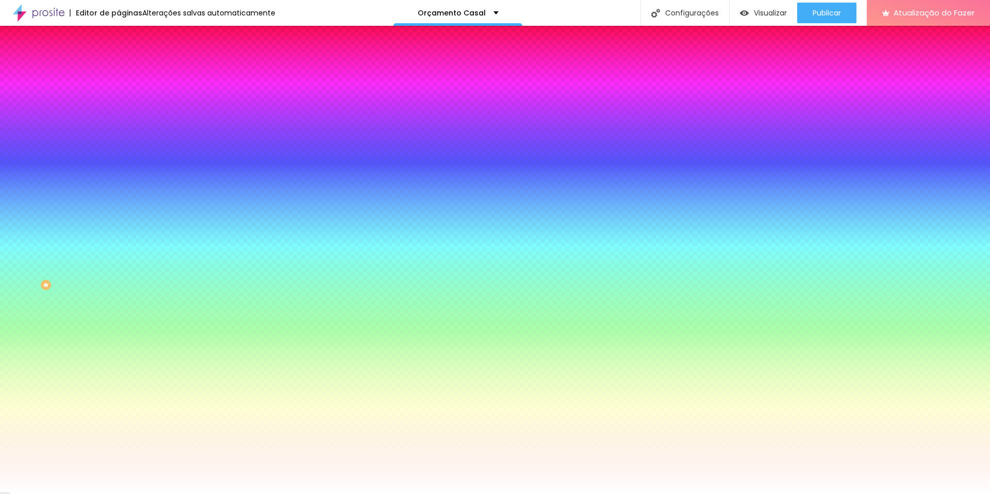
click at [128, 73] on font "Avançado" at bounding box center [145, 77] width 34 height 9
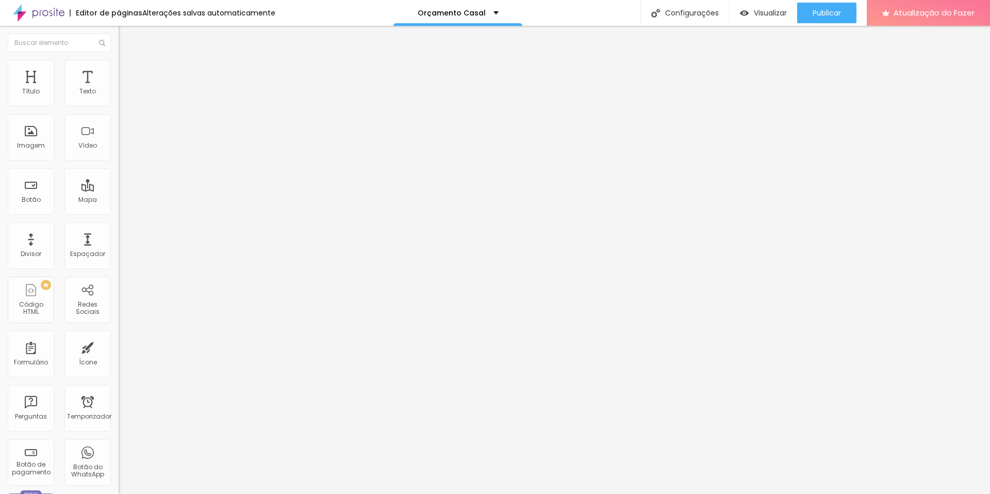
type input "0"
drag, startPoint x: 89, startPoint y: 100, endPoint x: 0, endPoint y: 105, distance: 88.8
type input "0"
click at [119, 200] on input "range" at bounding box center [152, 204] width 67 height 8
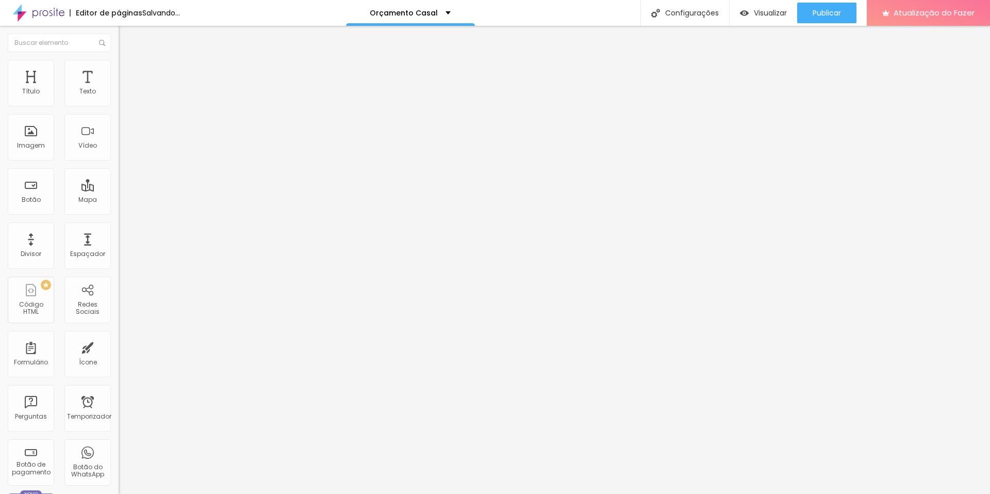
drag, startPoint x: 91, startPoint y: 119, endPoint x: 43, endPoint y: 122, distance: 48.0
click at [119, 226] on div "100 Espaço de baixo" at bounding box center [178, 299] width 119 height 146
type input "0"
drag, startPoint x: 22, startPoint y: 122, endPoint x: 37, endPoint y: 127, distance: 15.7
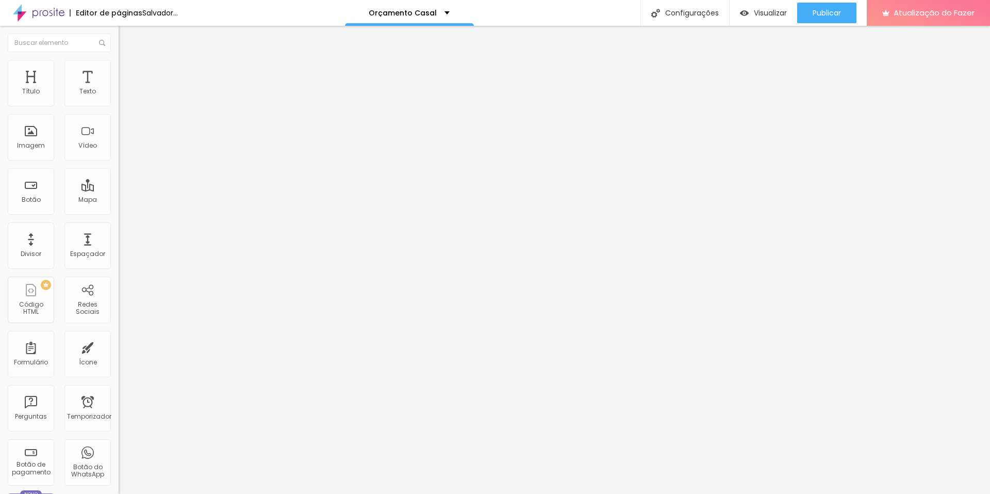
type input "0"
click at [119, 346] on input "range" at bounding box center [152, 350] width 67 height 8
click at [119, 94] on span "Encaixotado" at bounding box center [139, 89] width 40 height 9
click at [119, 110] on font "Completo" at bounding box center [134, 105] width 31 height 9
click at [119, 100] on font "Encaixotado" at bounding box center [139, 95] width 40 height 9
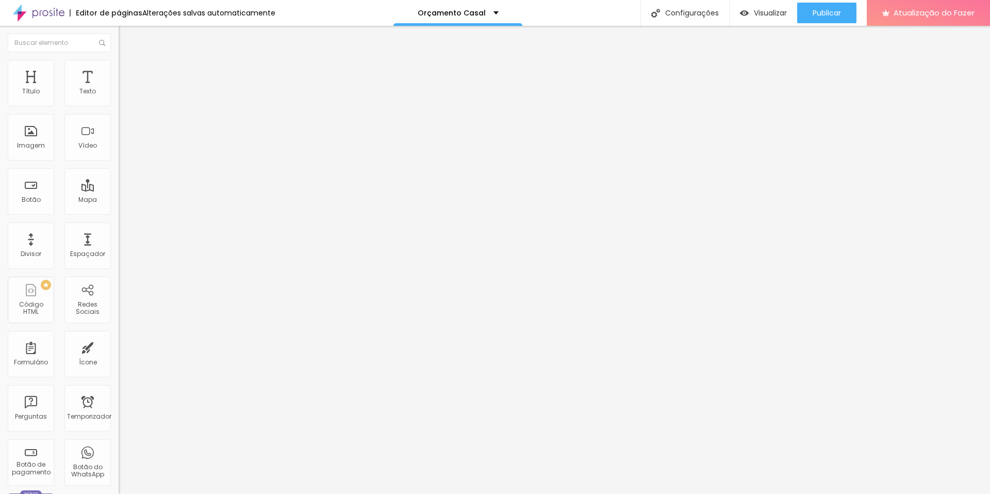
click at [119, 68] on li "Estilo" at bounding box center [178, 65] width 119 height 10
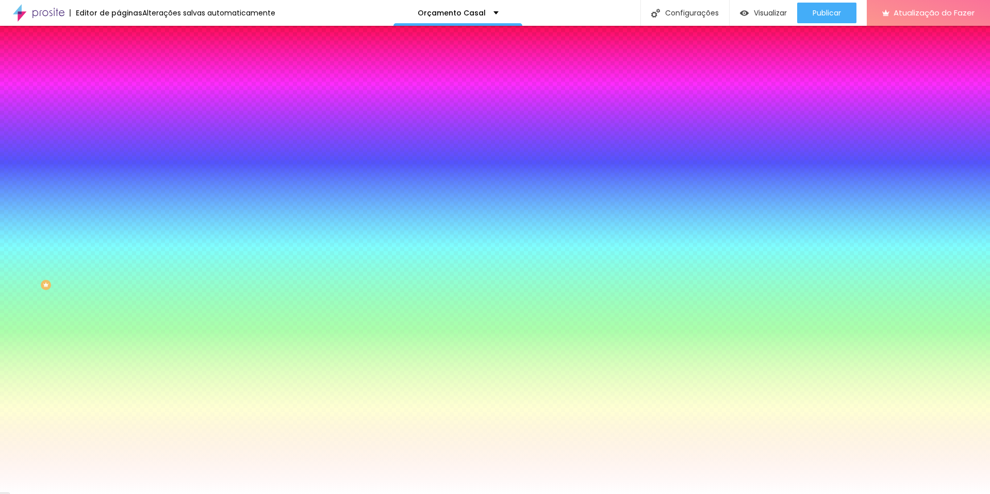
click at [119, 70] on li "Avançado" at bounding box center [178, 75] width 119 height 10
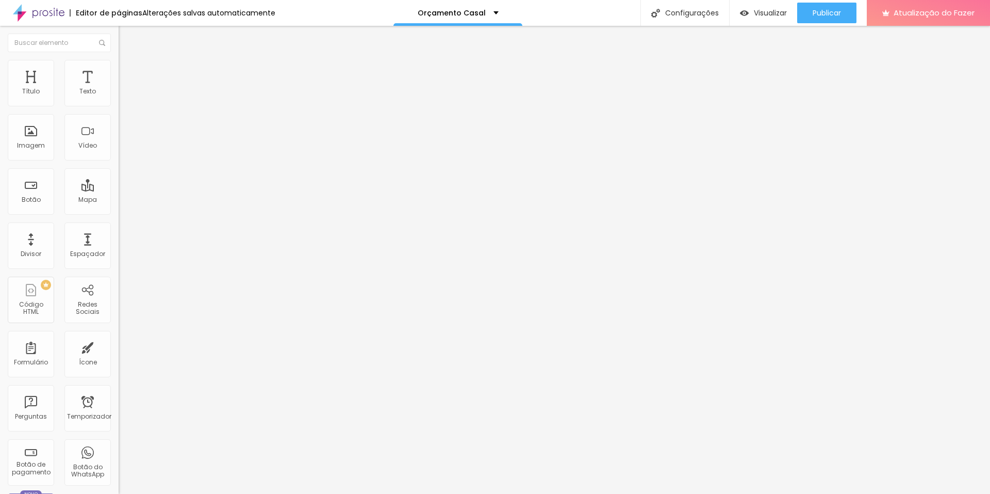
type input "5"
type input "0"
type input "5"
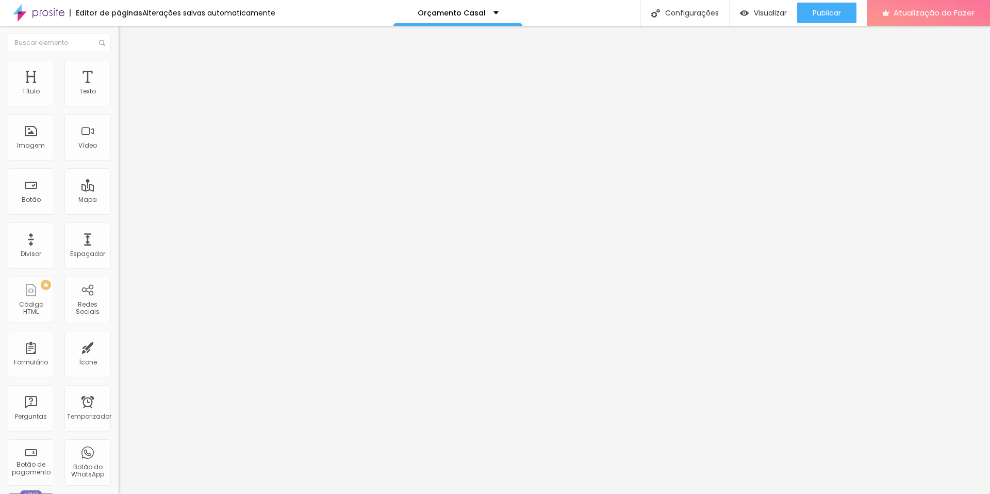
type input "5"
type input "10"
type input "15"
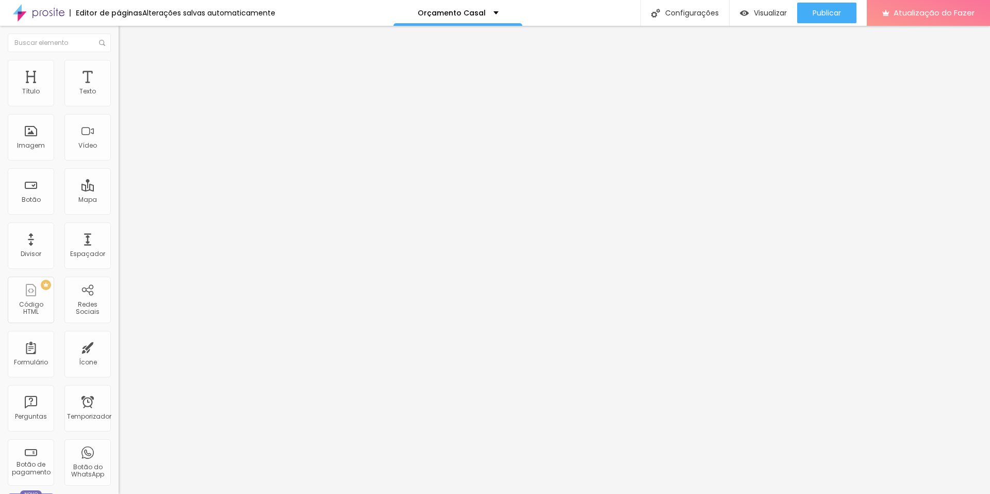
type input "25"
type input "20"
type input "15"
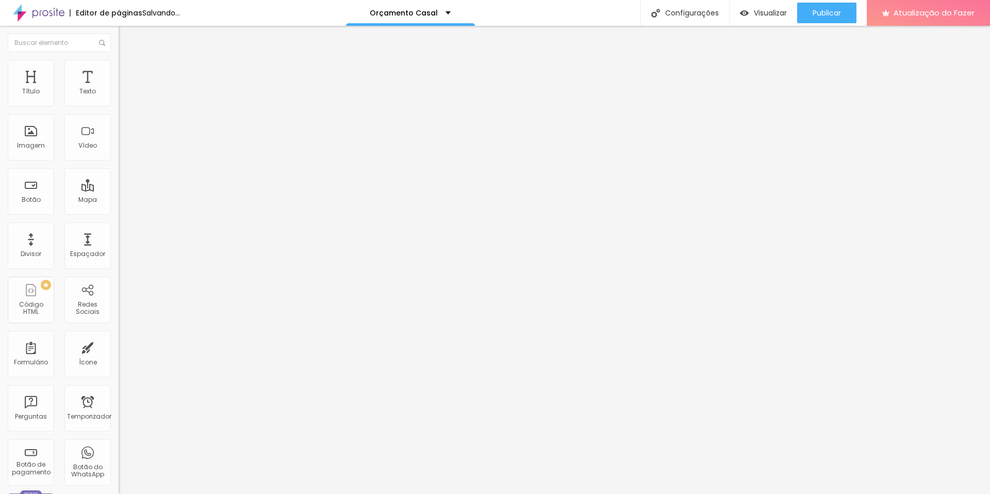
type input "15"
type input "10"
type input "20"
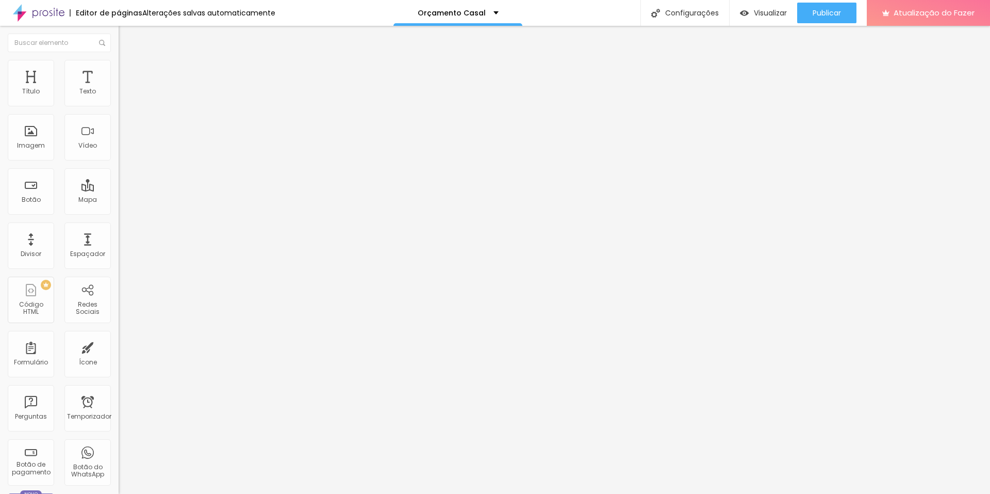
type input "15"
drag, startPoint x: 65, startPoint y: 100, endPoint x: 52, endPoint y: 105, distance: 14.4
type input "15"
click at [119, 200] on input "range" at bounding box center [152, 204] width 67 height 8
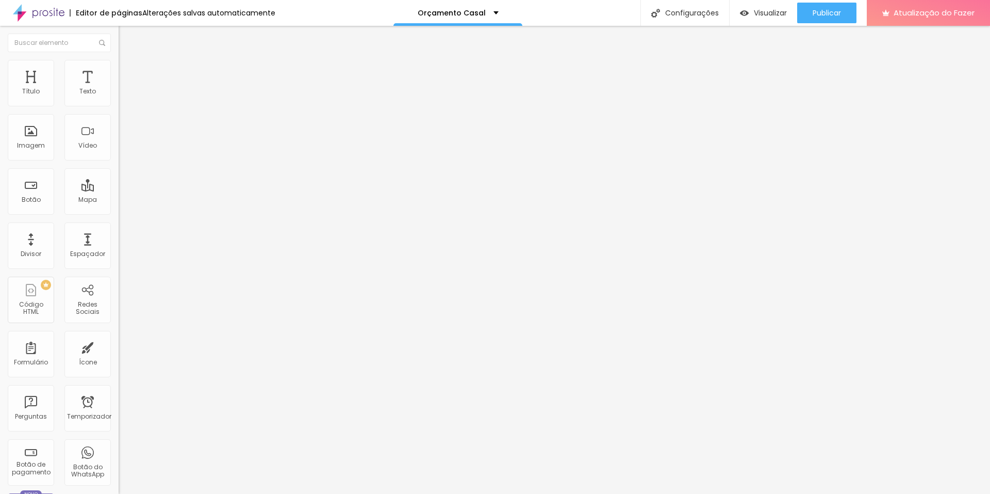
type input "144"
type input "134"
type input "0"
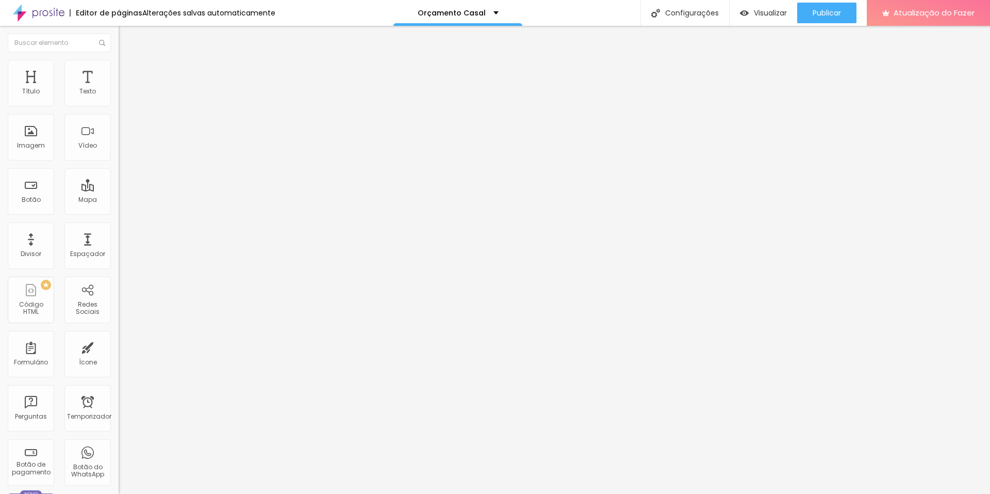
type input "0"
drag, startPoint x: 38, startPoint y: 121, endPoint x: 9, endPoint y: 121, distance: 28.9
type input "0"
click at [119, 346] on input "range" at bounding box center [152, 350] width 67 height 8
type input "20"
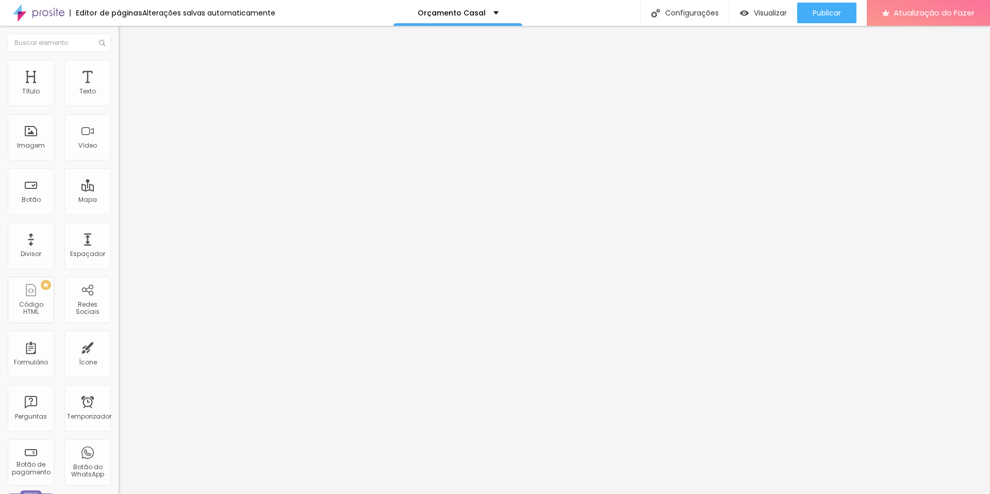
type input "20"
type input "25"
type input "30"
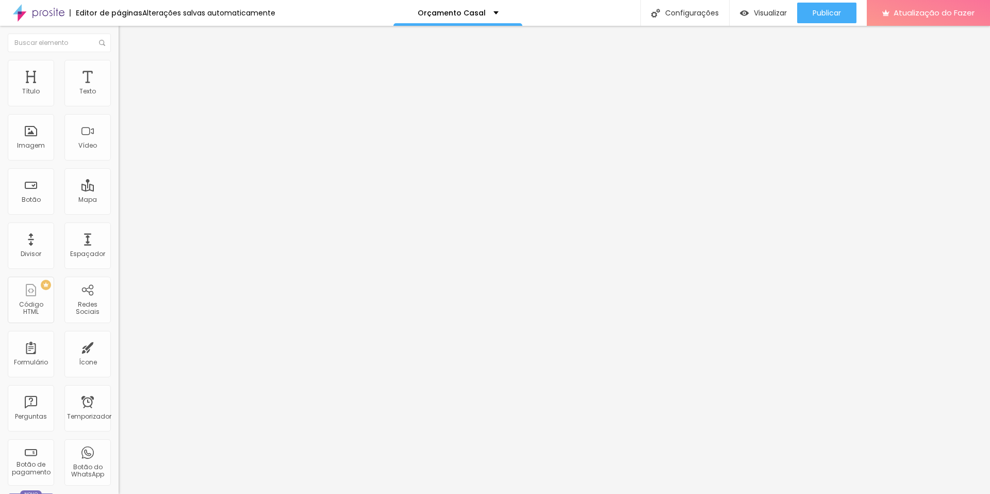
type input "20"
type input "15"
type input "10"
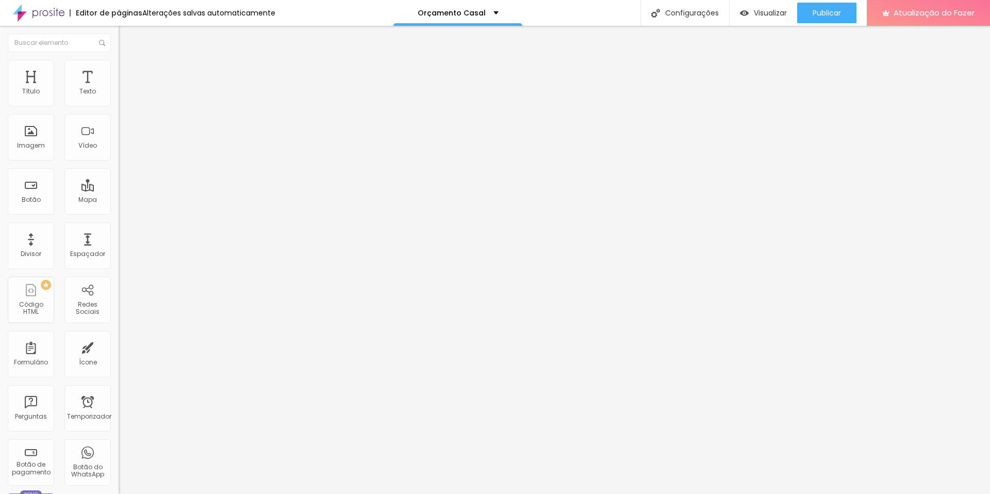
type input "10"
type input "15"
drag, startPoint x: 53, startPoint y: 103, endPoint x: 59, endPoint y: 101, distance: 5.9
click at [119, 200] on input "range" at bounding box center [152, 204] width 67 height 8
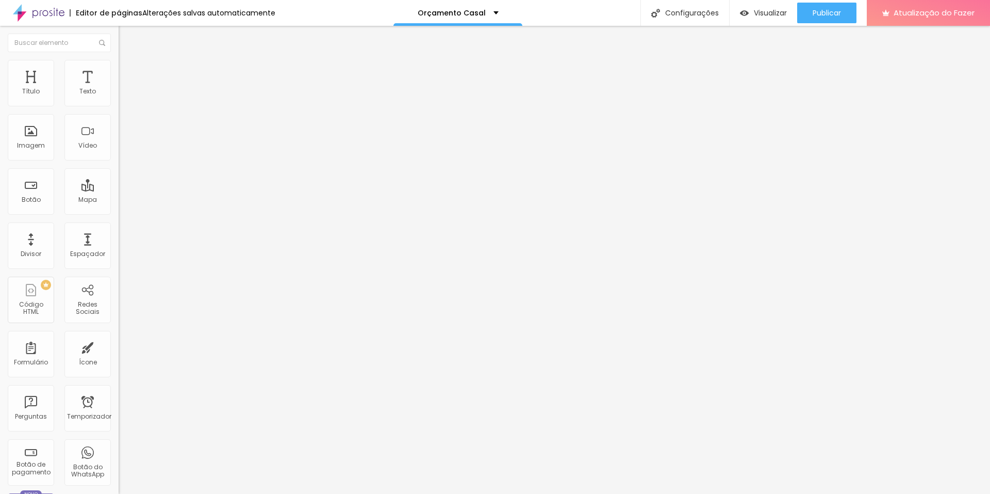
type input "21"
type input "22"
type input "23"
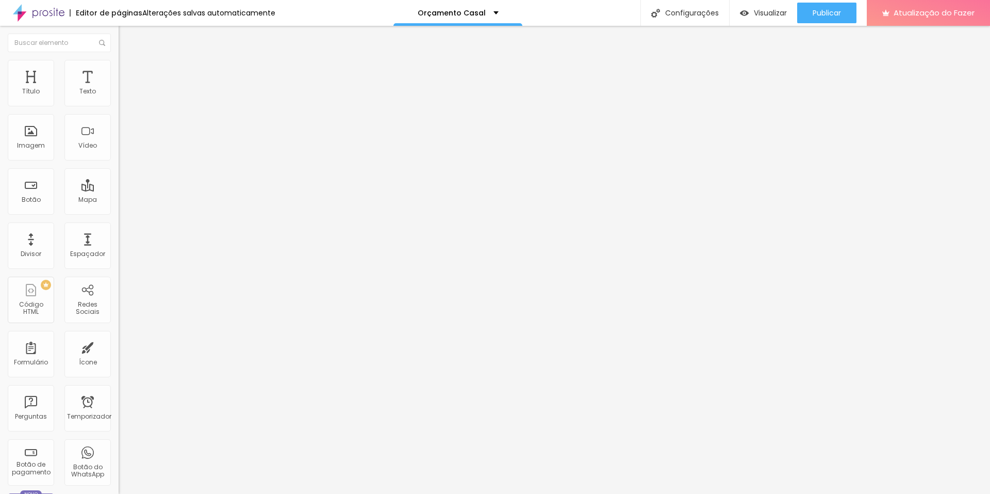
type input "23"
drag, startPoint x: 56, startPoint y: 98, endPoint x: 64, endPoint y: 101, distance: 9.0
type input "23"
click at [119, 190] on input "range" at bounding box center [152, 194] width 67 height 8
type input "76"
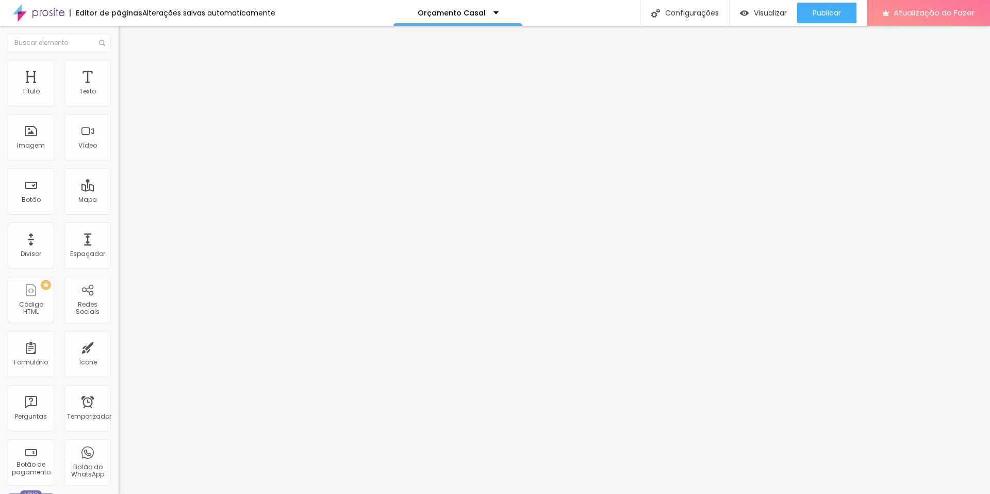
type input "76"
type input "78"
type input "77"
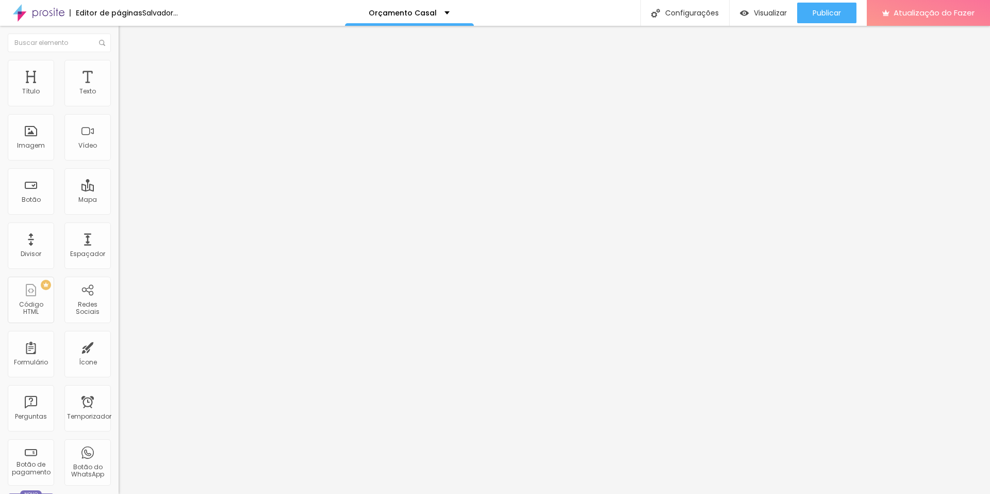
type input "76"
click at [119, 243] on input "range" at bounding box center [152, 247] width 67 height 8
type input "24"
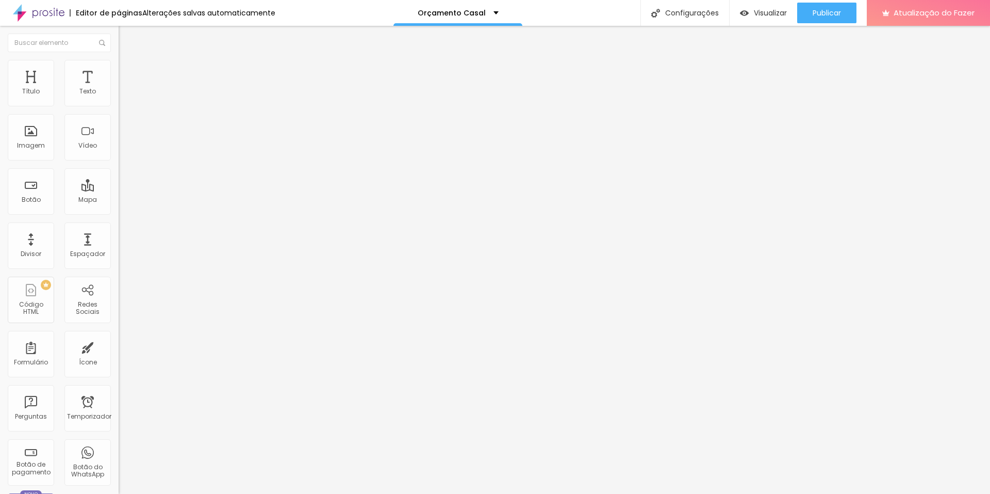
type input "24"
type input "25"
click at [119, 190] on input "range" at bounding box center [152, 194] width 67 height 8
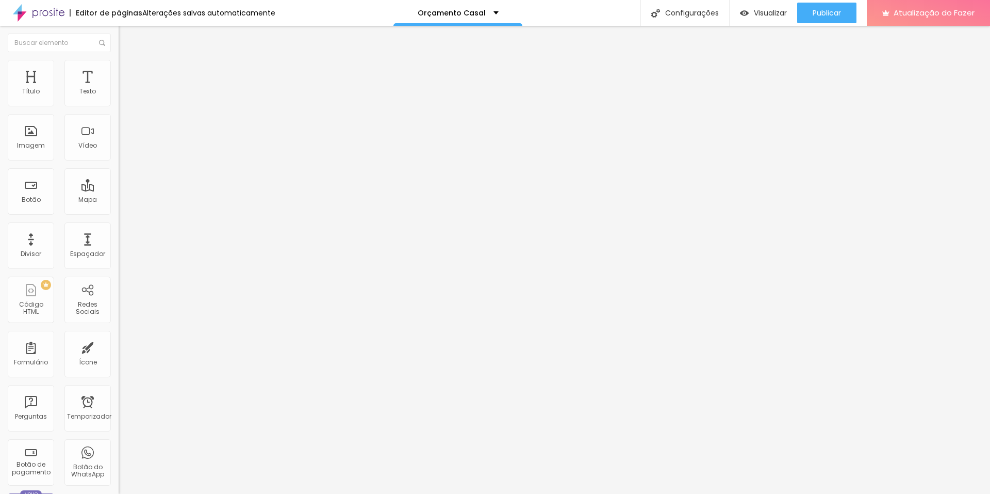
click at [128, 73] on font "Avançado" at bounding box center [145, 77] width 34 height 9
type input "25"
type input "20"
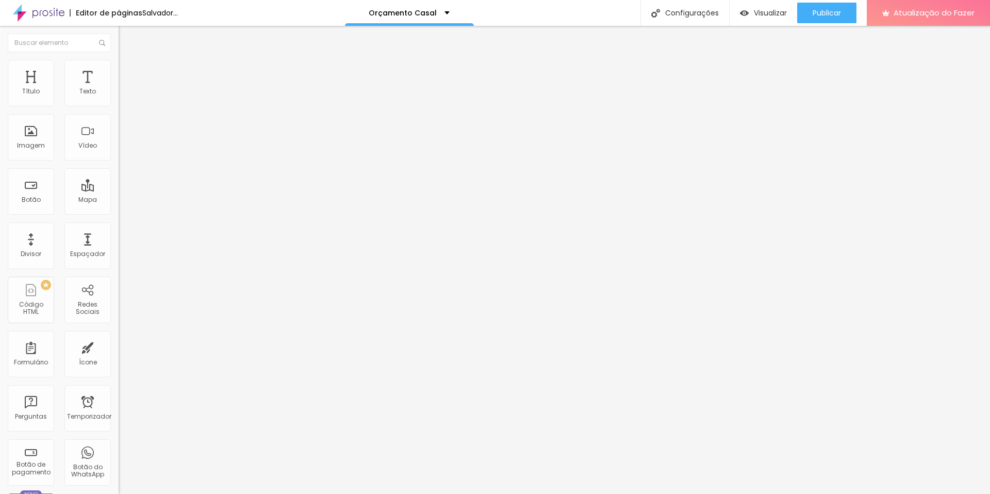
type input "15"
drag, startPoint x: 70, startPoint y: 101, endPoint x: 53, endPoint y: 102, distance: 16.5
type input "15"
click at [119, 200] on input "range" at bounding box center [152, 204] width 67 height 8
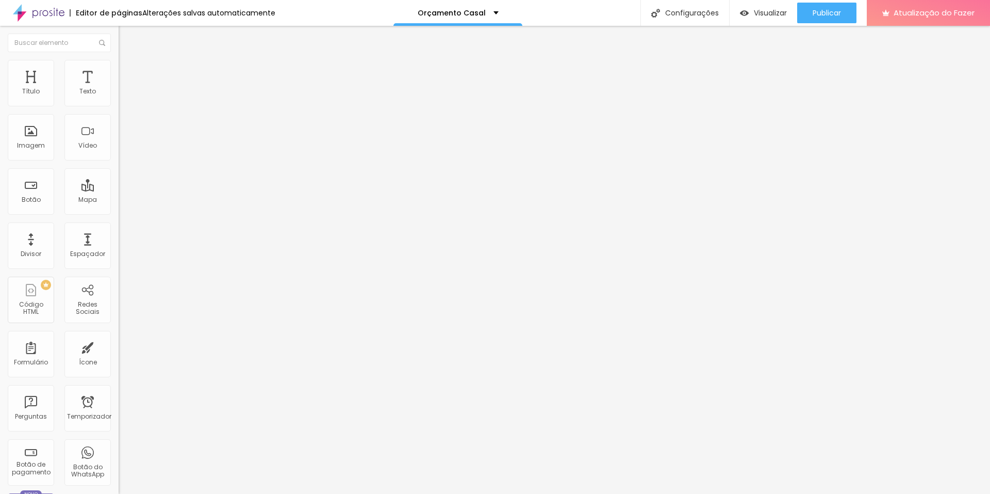
type input "81"
click at [119, 346] on input "range" at bounding box center [152, 350] width 67 height 8
click at [119, 443] on div at bounding box center [178, 443] width 119 height 0
click at [119, 450] on div at bounding box center [178, 450] width 119 height 0
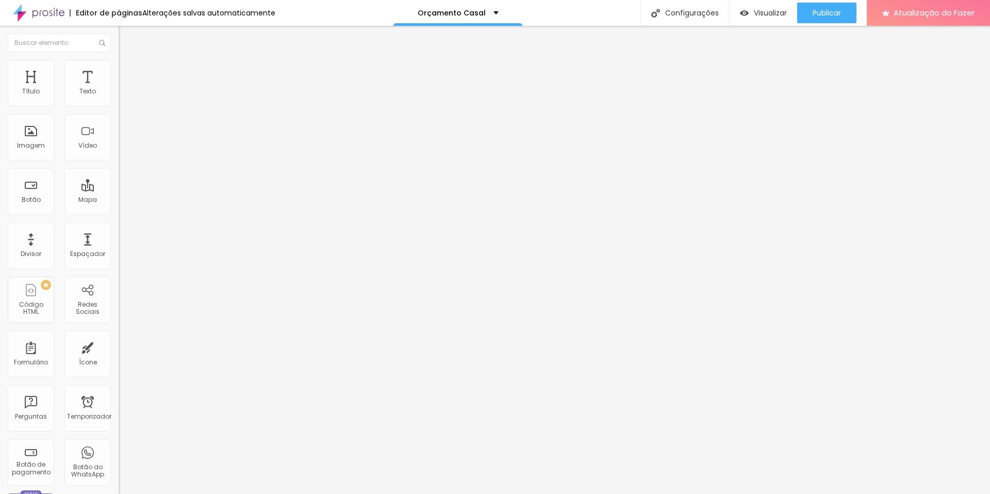
type input "108"
type input "208"
type input "202"
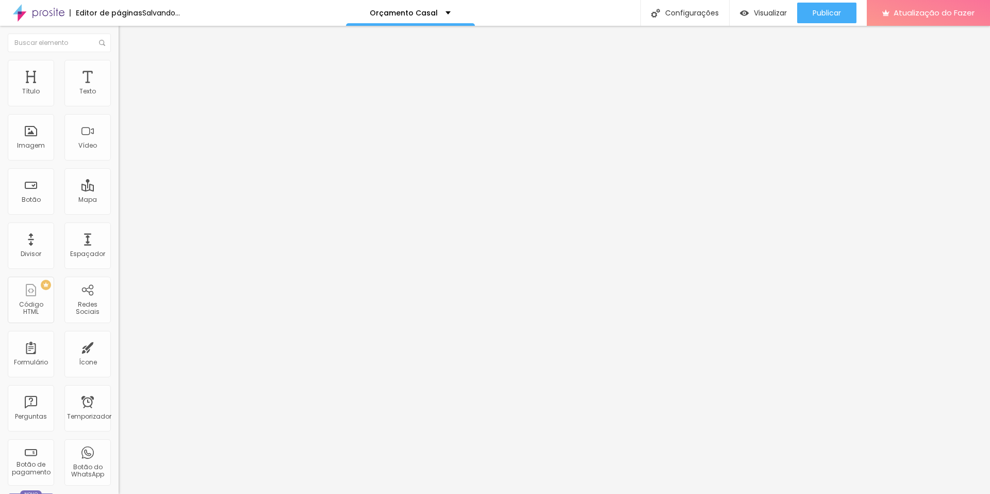
type input "202"
type input "176"
type input "171"
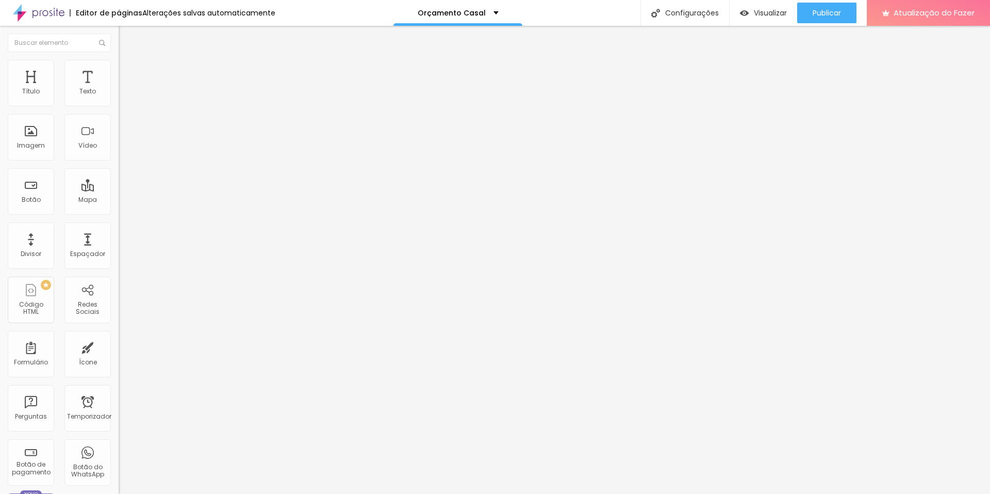
type input "176"
type input "187"
type input "197"
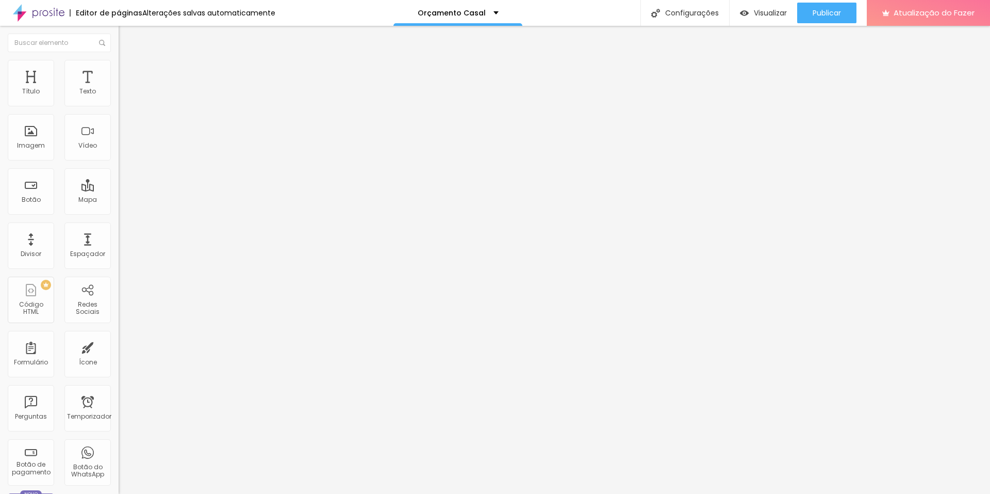
click at [119, 346] on input "range" at bounding box center [152, 350] width 67 height 8
drag, startPoint x: 43, startPoint y: 217, endPoint x: 54, endPoint y: 219, distance: 10.5
click at [119, 243] on input "range" at bounding box center [152, 247] width 67 height 8
click at [119, 301] on input "range" at bounding box center [152, 297] width 67 height 8
click at [119, 67] on img at bounding box center [123, 64] width 9 height 9
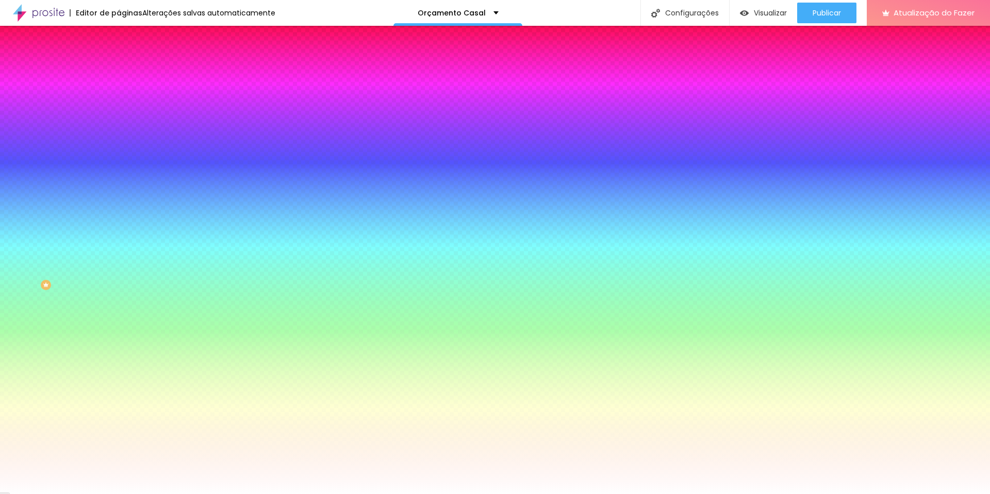
click at [119, 200] on input "range" at bounding box center [152, 204] width 67 height 8
click at [119, 70] on li "Avançado" at bounding box center [178, 75] width 119 height 10
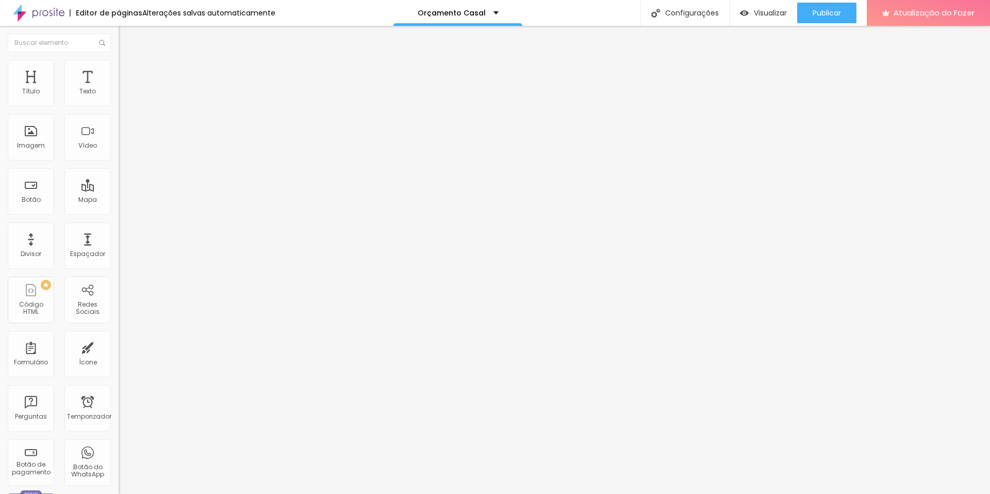
click at [119, 65] on li "Estilo" at bounding box center [178, 65] width 119 height 10
click at [119, 70] on li "Avançado" at bounding box center [178, 75] width 119 height 10
drag, startPoint x: 54, startPoint y: 103, endPoint x: 42, endPoint y: 102, distance: 11.9
click at [119, 200] on input "range" at bounding box center [152, 204] width 67 height 8
drag, startPoint x: 41, startPoint y: 122, endPoint x: 34, endPoint y: 123, distance: 6.7
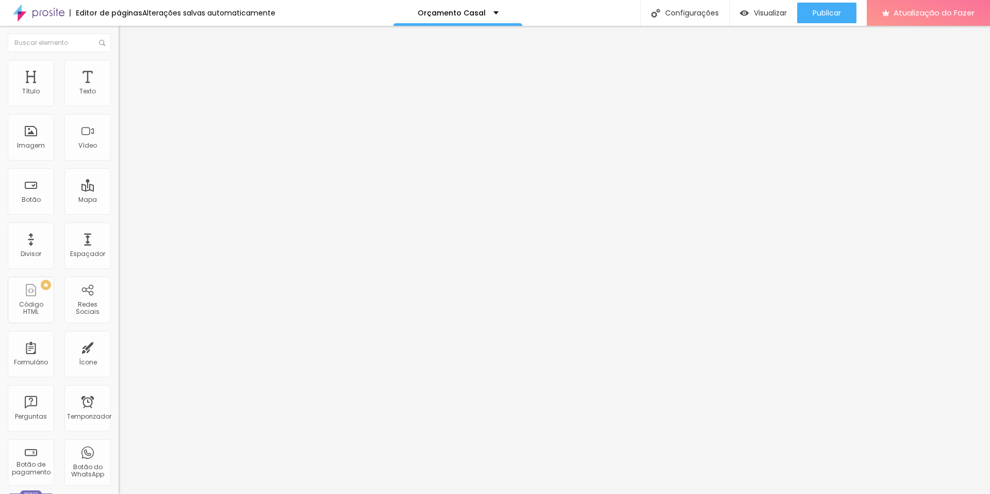
click at [119, 346] on input "range" at bounding box center [152, 350] width 67 height 8
click at [128, 73] on font "Avançado" at bounding box center [145, 77] width 34 height 9
click at [128, 71] on font "Estilo" at bounding box center [136, 66] width 16 height 9
click at [119, 59] on img at bounding box center [123, 54] width 9 height 9
click at [119, 161] on font "Original" at bounding box center [131, 157] width 25 height 9
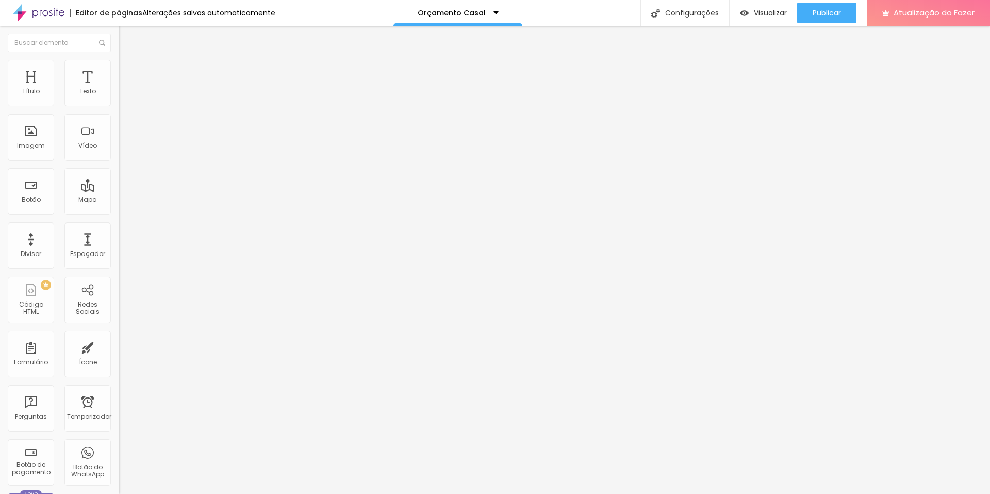
click at [119, 180] on span "Quadrado" at bounding box center [136, 175] width 34 height 9
click at [119, 174] on span "Padrão" at bounding box center [130, 169] width 23 height 9
click at [119, 184] on span "Quadrado" at bounding box center [136, 179] width 34 height 9
click at [119, 94] on font "Encaixotado" at bounding box center [139, 89] width 40 height 9
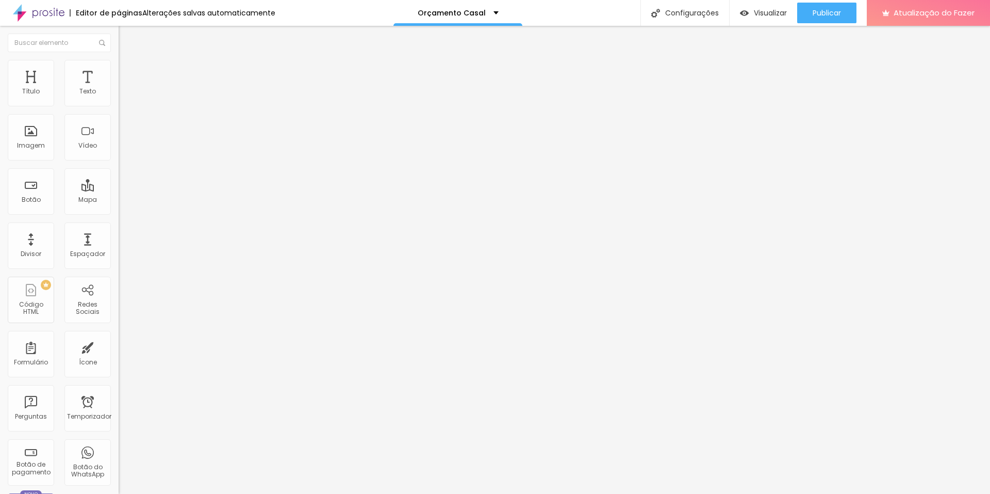
click at [119, 62] on li "Estilo" at bounding box center [178, 65] width 119 height 10
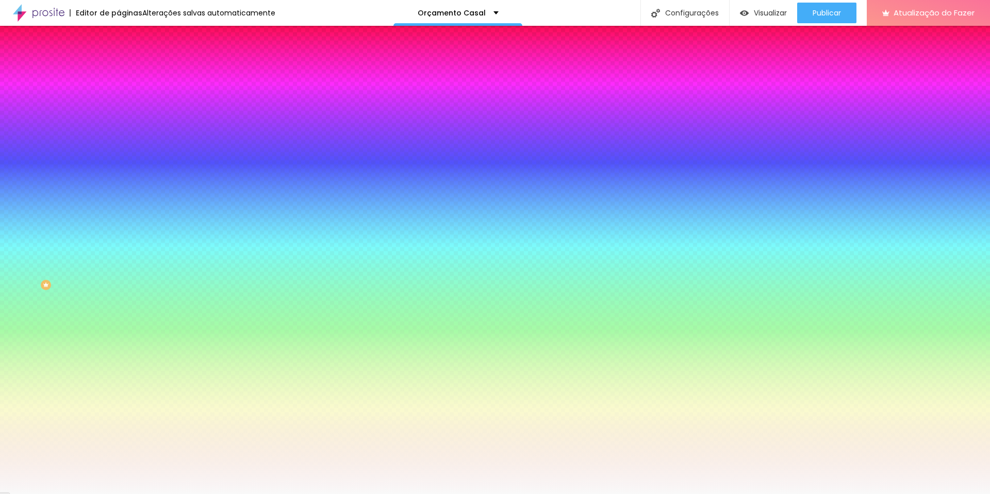
click at [119, 70] on img at bounding box center [123, 74] width 9 height 9
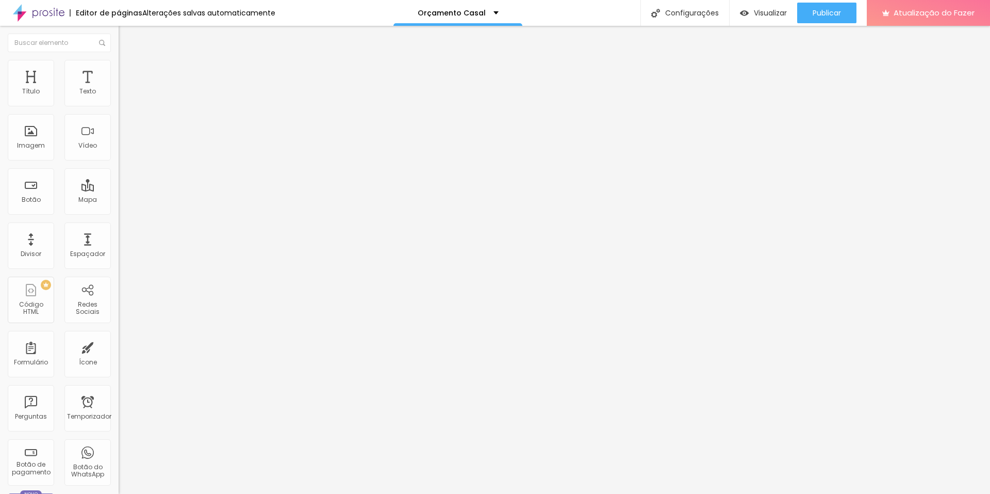
click at [119, 443] on div at bounding box center [178, 443] width 119 height 0
click at [119, 450] on div at bounding box center [178, 450] width 119 height 0
click at [128, 73] on font "Avançado" at bounding box center [145, 77] width 34 height 9
click at [119, 443] on div at bounding box center [178, 443] width 119 height 0
click at [119, 450] on div at bounding box center [178, 450] width 119 height 0
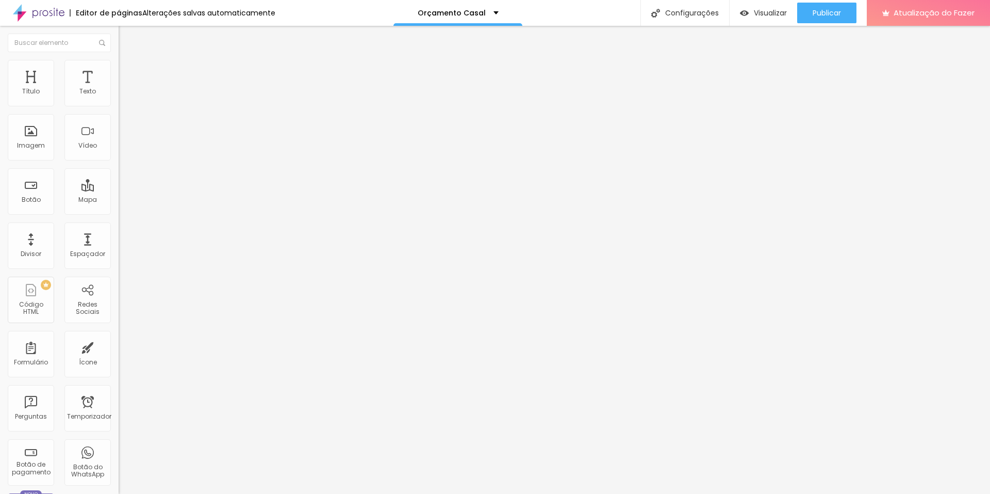
click at [128, 76] on font "Avançado" at bounding box center [145, 77] width 34 height 9
drag, startPoint x: 27, startPoint y: 124, endPoint x: 38, endPoint y: 125, distance: 10.8
click at [119, 346] on div at bounding box center [178, 350] width 119 height 9
click at [119, 346] on input "range" at bounding box center [152, 350] width 67 height 8
click at [128, 76] on font "Avançado" at bounding box center [145, 77] width 34 height 9
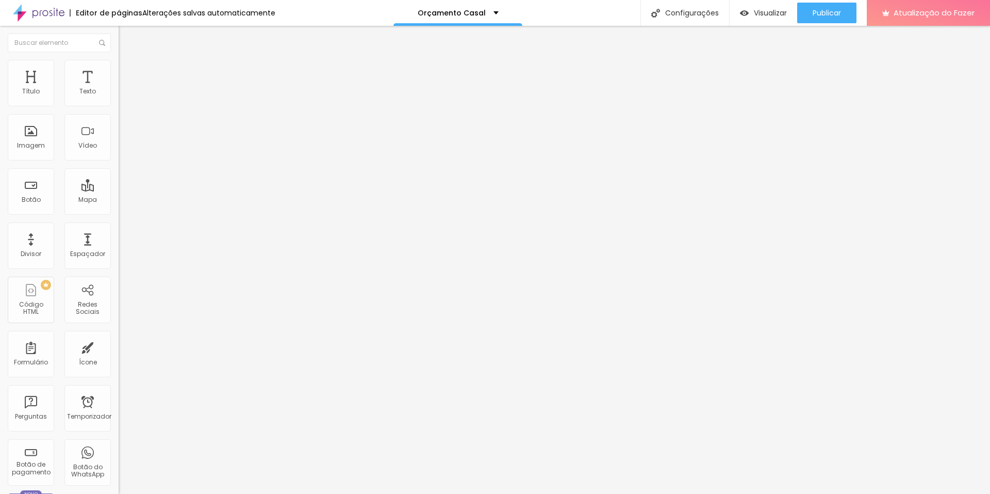
click at [119, 200] on input "range" at bounding box center [152, 204] width 67 height 8
click at [128, 71] on font "Estilo" at bounding box center [136, 66] width 16 height 9
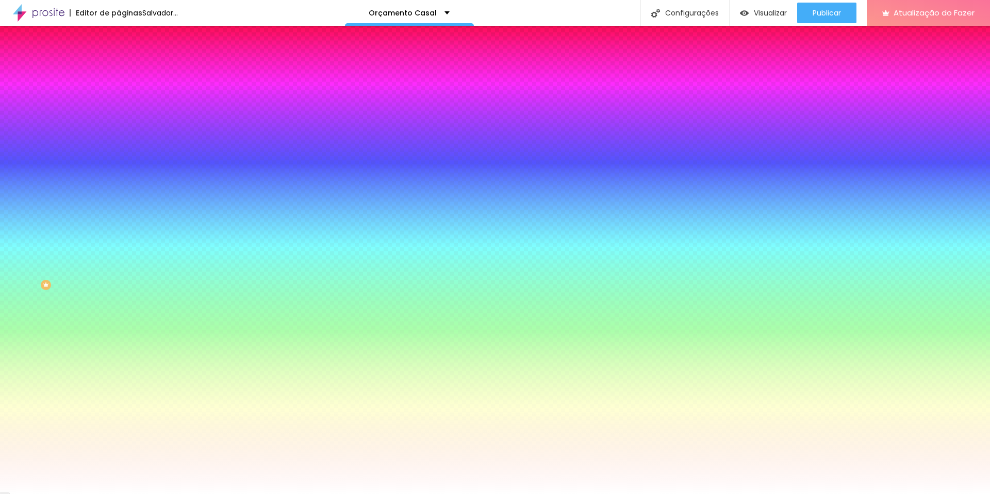
drag, startPoint x: 36, startPoint y: 127, endPoint x: 45, endPoint y: 126, distance: 9.3
click at [119, 228] on input "range" at bounding box center [152, 232] width 67 height 8
click at [119, 202] on div "Editar nulo Conteúdo Estilo Avançado Cor de fundo Voltar ao padrão #FFFFFF 66 B…" at bounding box center [178, 260] width 119 height 468
click at [119, 59] on img at bounding box center [123, 54] width 9 height 9
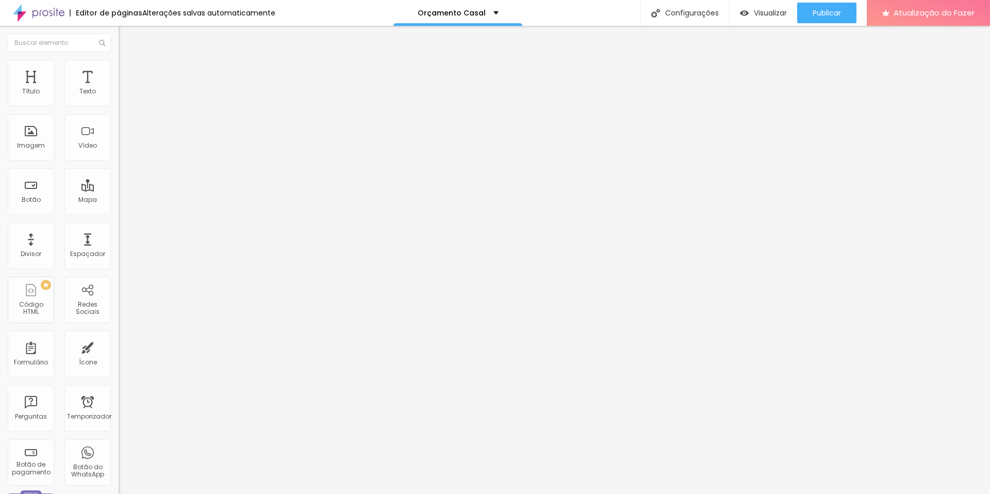
click at [119, 67] on li "Avançado" at bounding box center [178, 65] width 119 height 10
click at [119, 60] on li "Conteúdo" at bounding box center [178, 55] width 119 height 10
click at [128, 70] on font "Avançado" at bounding box center [145, 66] width 34 height 9
click at [119, 368] on input "text" at bounding box center [181, 373] width 124 height 10
click at [82, 288] on div "Redes Sociais" at bounding box center [87, 299] width 46 height 46
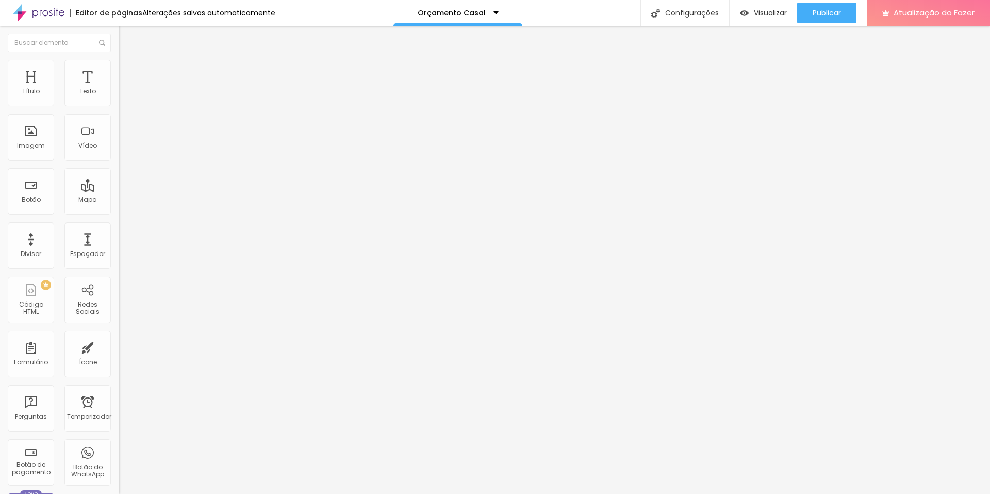
click at [128, 70] on font "Estilo" at bounding box center [136, 66] width 16 height 9
click at [119, 70] on li "Avançado" at bounding box center [178, 75] width 119 height 10
click at [119, 60] on li "Conteúdo" at bounding box center [178, 55] width 119 height 10
click at [119, 67] on li "Estilo" at bounding box center [178, 65] width 119 height 10
click at [119, 69] on ul "Conteúdo Estilo Avançado" at bounding box center [178, 65] width 119 height 31
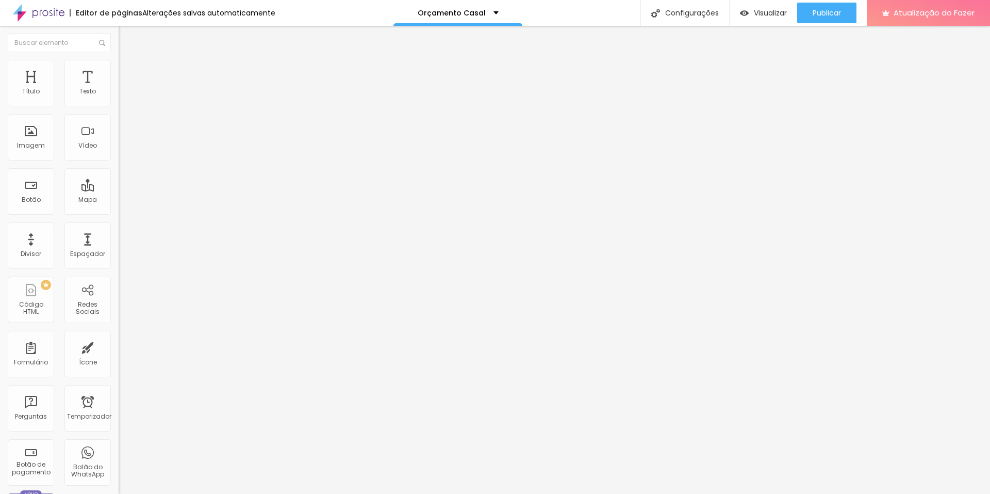
click at [119, 59] on img at bounding box center [123, 54] width 9 height 9
click at [126, 35] on img "button" at bounding box center [130, 38] width 8 height 8
click at [128, 74] on font "Avançado" at bounding box center [145, 77] width 34 height 9
drag, startPoint x: 68, startPoint y: 102, endPoint x: 0, endPoint y: 101, distance: 67.6
click at [119, 200] on input "range" at bounding box center [152, 204] width 67 height 8
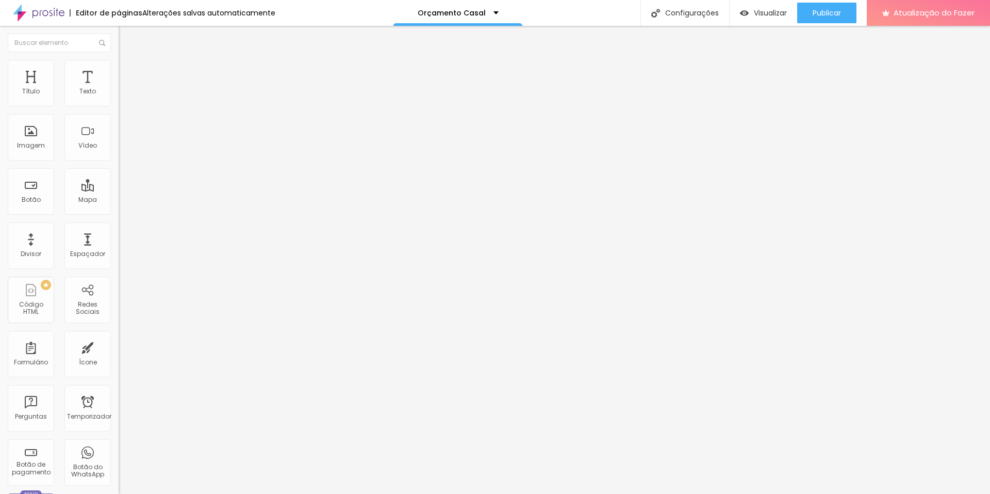
click at [125, 89] on font "Adicionar imagem" at bounding box center [155, 84] width 60 height 9
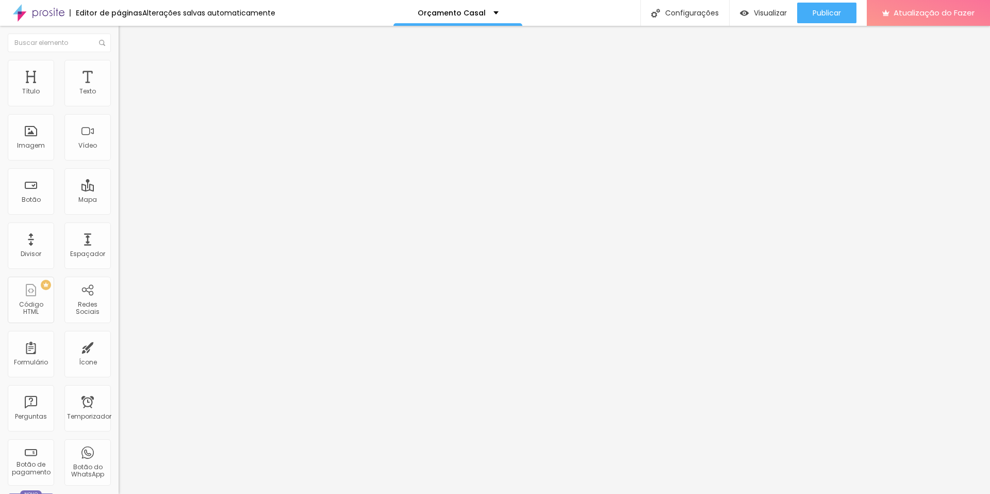
click at [125, 89] on font "Adicionar imagem" at bounding box center [155, 84] width 60 height 9
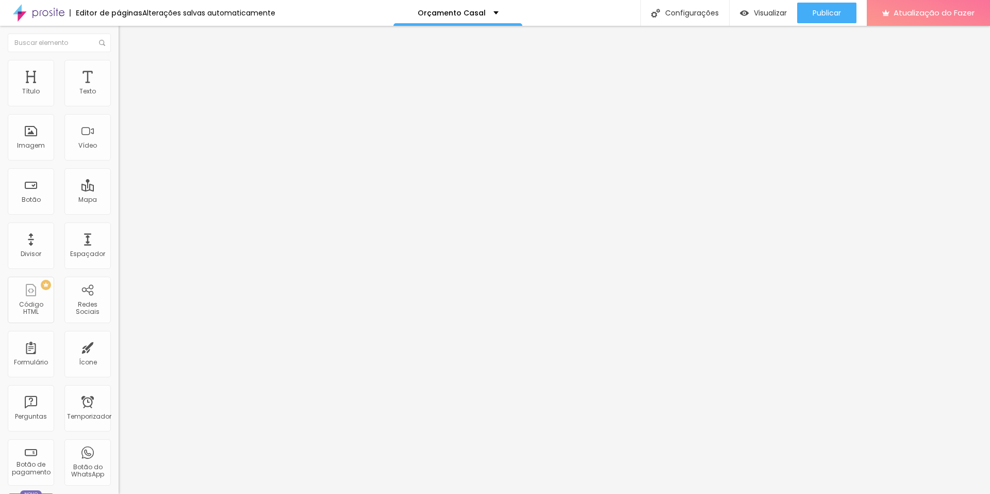
click at [125, 89] on font "Adicionar imagem" at bounding box center [155, 84] width 60 height 9
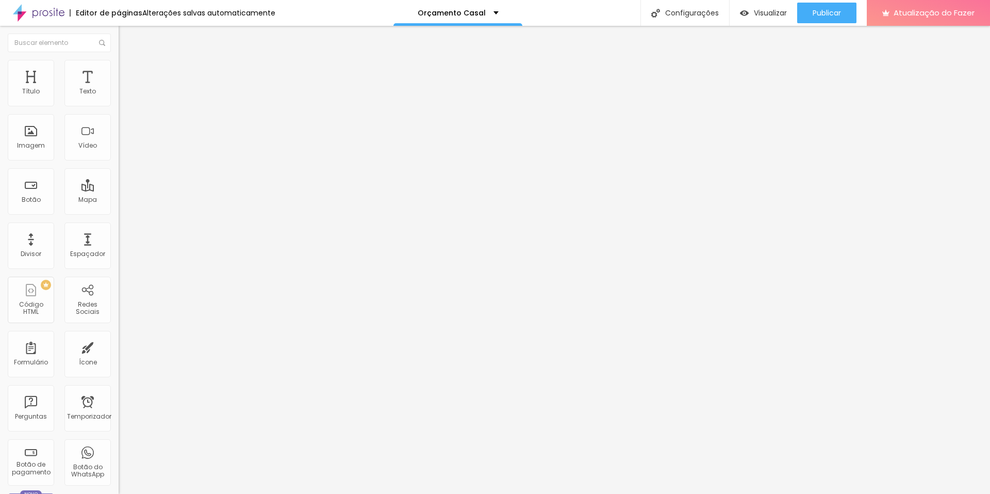
scroll to position [0, 0]
click at [125, 89] on font "Adicionar imagem" at bounding box center [155, 84] width 60 height 9
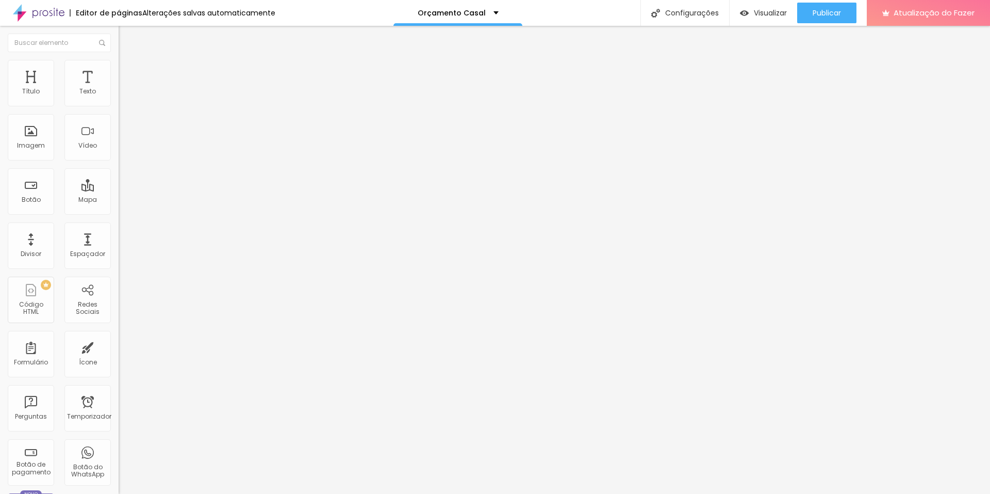
click at [125, 89] on font "Adicionar imagem" at bounding box center [155, 84] width 60 height 9
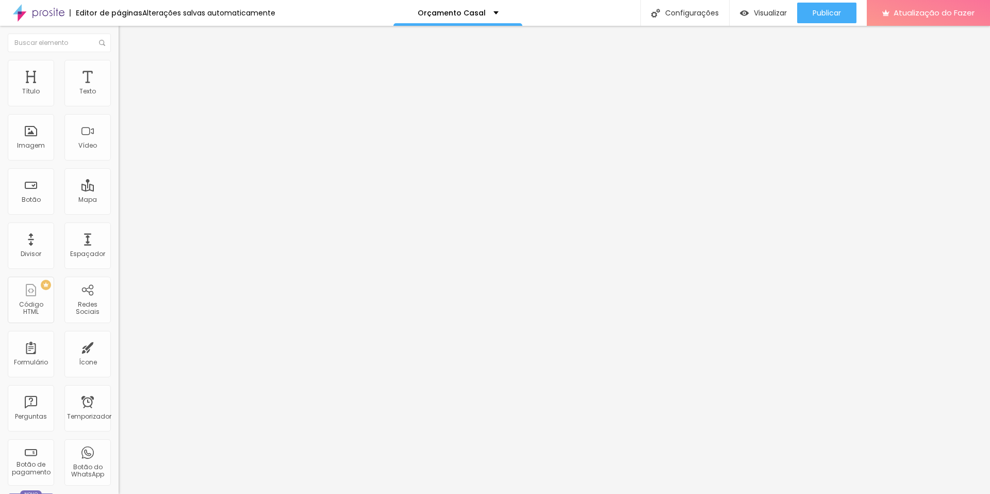
scroll to position [0, 0]
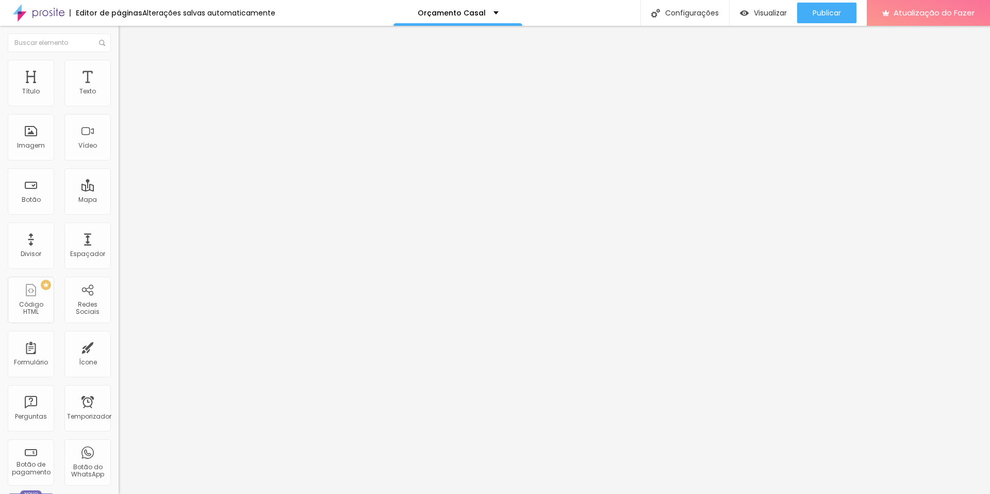
click at [125, 89] on font "Adicionar imagem" at bounding box center [155, 84] width 60 height 9
click at [119, 161] on span "Original" at bounding box center [131, 157] width 25 height 9
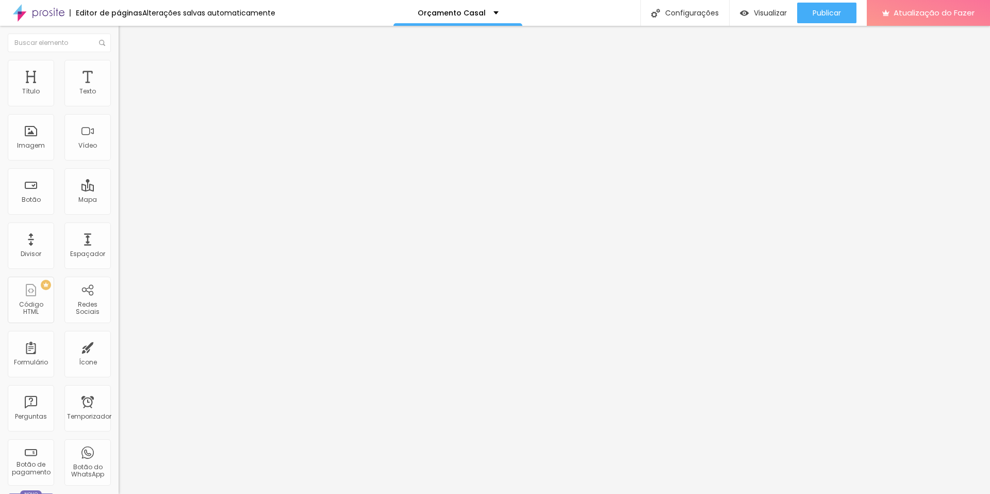
click at [119, 168] on span "Cinema" at bounding box center [132, 163] width 26 height 9
click at [119, 190] on span "Original" at bounding box center [131, 185] width 25 height 9
click at [119, 104] on img at bounding box center [122, 106] width 7 height 7
click at [119, 102] on img at bounding box center [122, 98] width 7 height 7
click at [128, 71] on font "Estilo" at bounding box center [136, 66] width 16 height 9
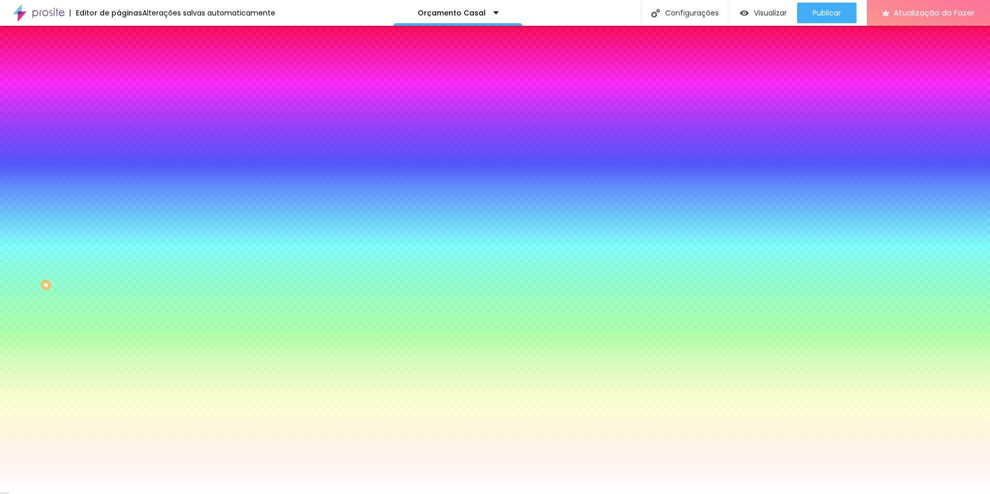
click at [119, 70] on li "Avançado" at bounding box center [178, 75] width 119 height 10
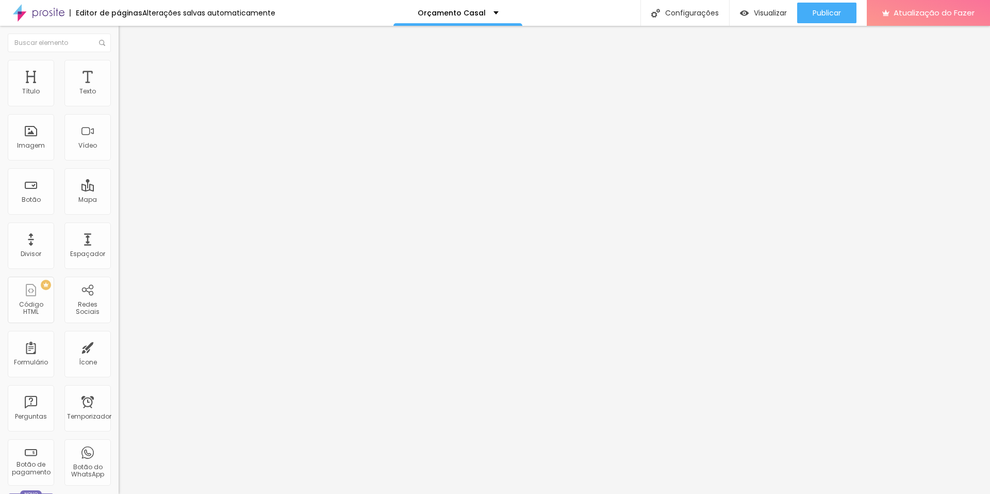
drag, startPoint x: 57, startPoint y: 101, endPoint x: 31, endPoint y: 107, distance: 27.0
click at [119, 200] on input "range" at bounding box center [152, 204] width 67 height 8
click at [119, 70] on li "Avançado" at bounding box center [178, 75] width 119 height 10
drag, startPoint x: 57, startPoint y: 103, endPoint x: 27, endPoint y: 104, distance: 29.4
click at [119, 200] on input "range" at bounding box center [152, 204] width 67 height 8
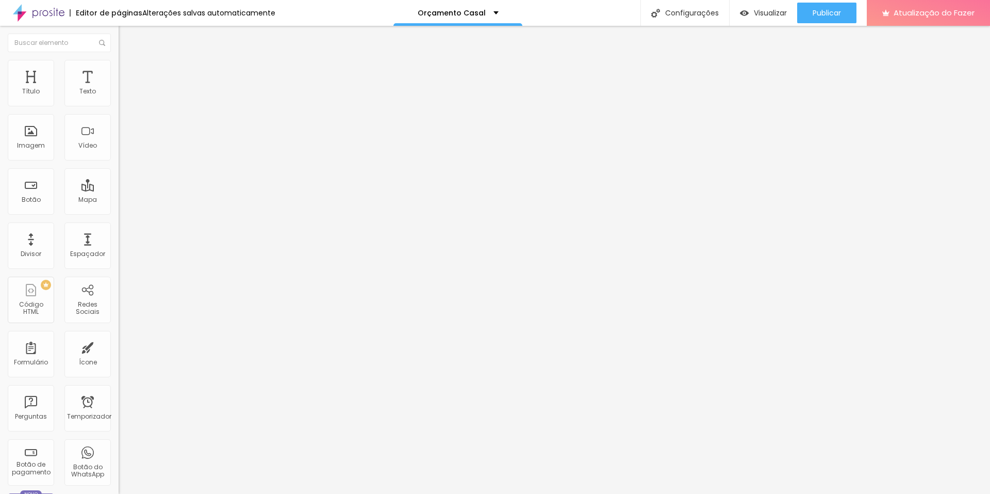
click at [125, 89] on font "Adicionar imagem" at bounding box center [155, 84] width 60 height 9
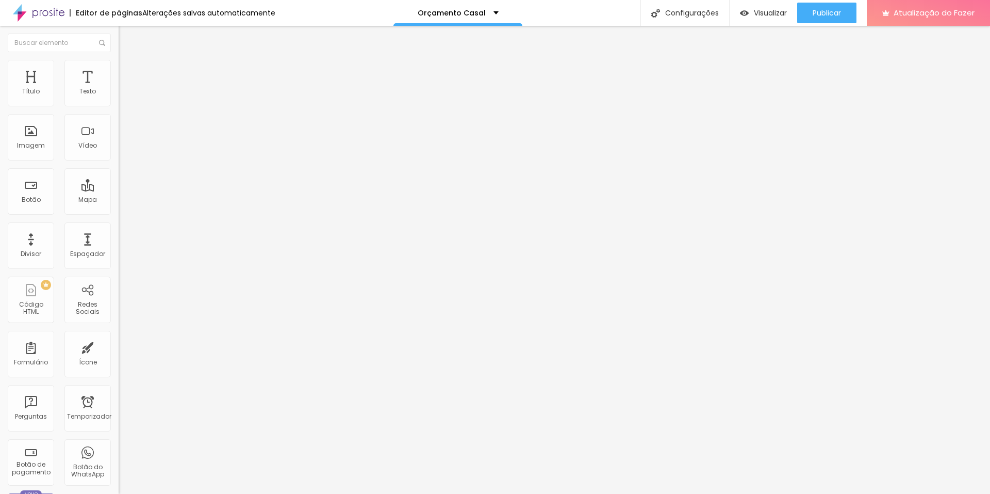
click at [125, 89] on font "Adicionar imagem" at bounding box center [155, 84] width 60 height 9
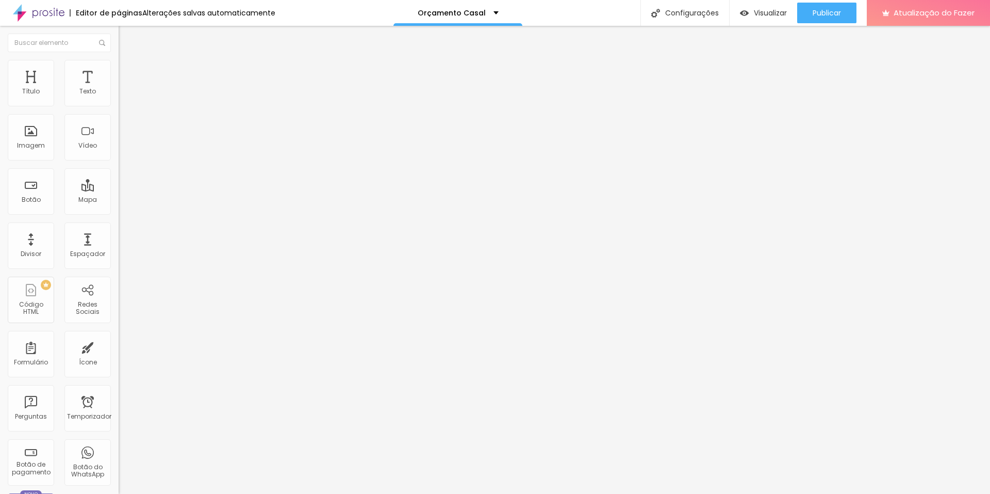
click at [125, 89] on font "Adicionar imagem" at bounding box center [155, 84] width 60 height 9
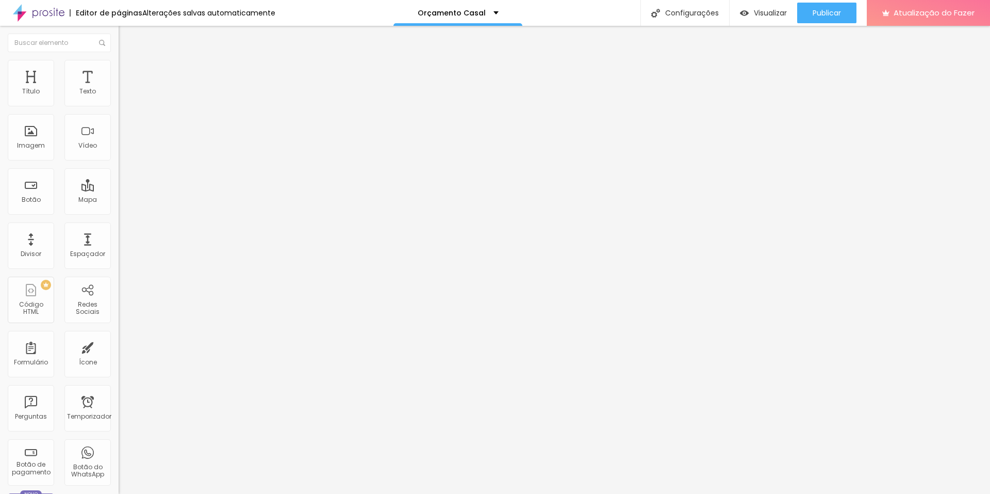
click at [125, 89] on font "Trocar imagem" at bounding box center [150, 84] width 50 height 9
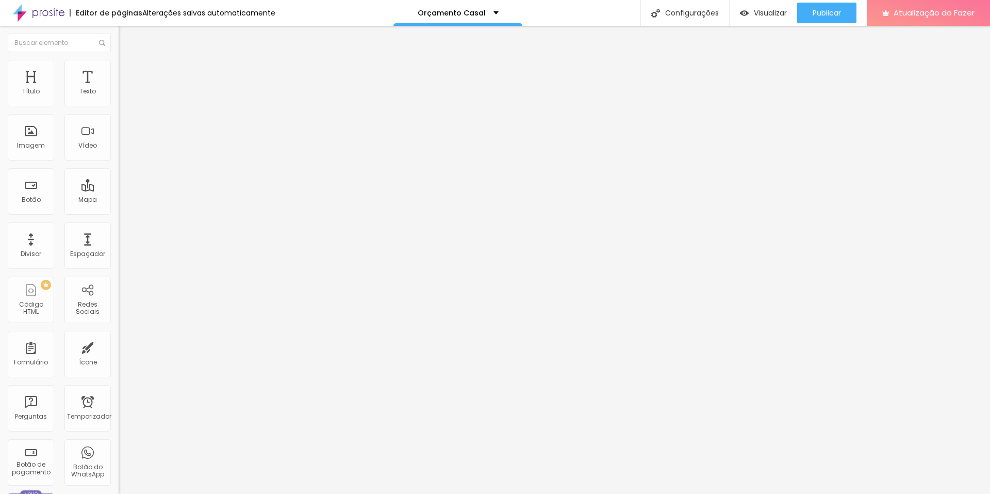
click at [125, 89] on font "Trocar imagem" at bounding box center [150, 84] width 50 height 9
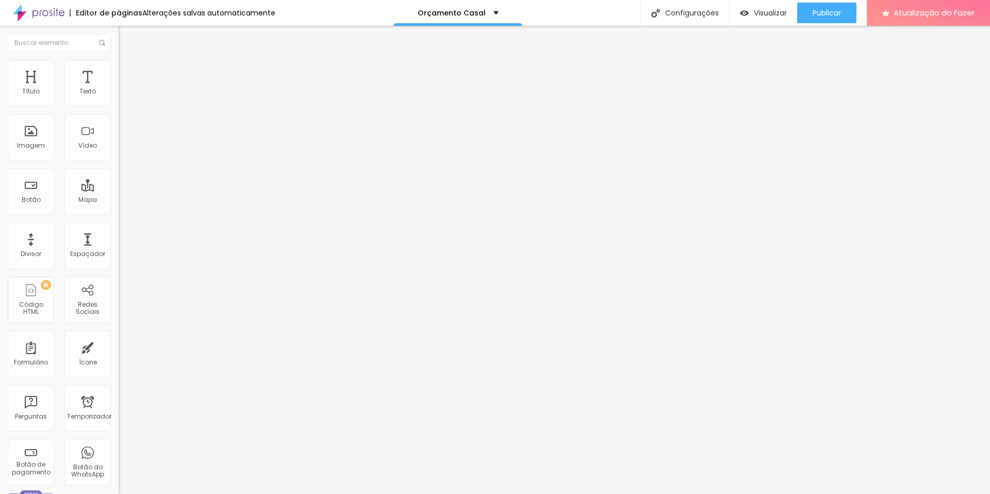
click at [119, 161] on font "Original" at bounding box center [131, 157] width 25 height 9
click at [119, 70] on li "Avançado" at bounding box center [178, 75] width 119 height 10
drag, startPoint x: 27, startPoint y: 99, endPoint x: 0, endPoint y: 102, distance: 27.5
click at [119, 200] on input "range" at bounding box center [152, 204] width 67 height 8
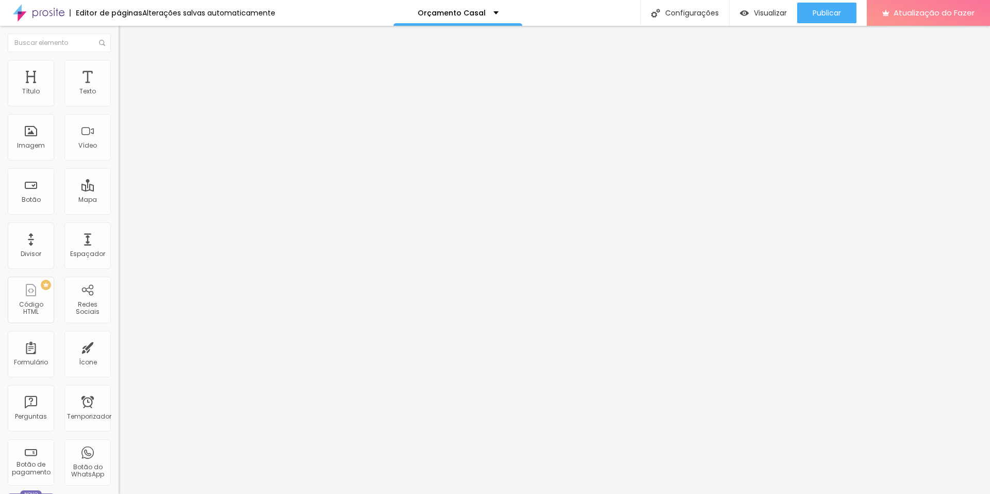
drag, startPoint x: 30, startPoint y: 122, endPoint x: 0, endPoint y: 126, distance: 30.7
click at [119, 346] on input "range" at bounding box center [152, 350] width 67 height 8
click at [119, 64] on img at bounding box center [123, 64] width 9 height 9
drag, startPoint x: 108, startPoint y: 110, endPoint x: 119, endPoint y: 112, distance: 10.4
click at [119, 106] on input "range" at bounding box center [152, 101] width 67 height 8
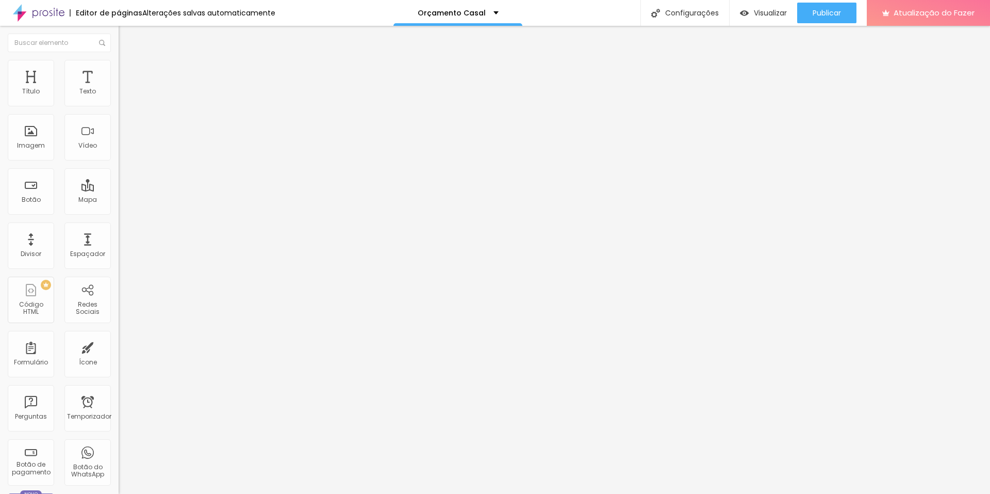
click at [119, 70] on li "Avançado" at bounding box center [178, 75] width 119 height 10
drag, startPoint x: 31, startPoint y: 102, endPoint x: 6, endPoint y: 111, distance: 26.3
click at [119, 200] on input "range" at bounding box center [152, 204] width 67 height 8
click at [119, 346] on input "range" at bounding box center [152, 350] width 67 height 8
click at [128, 74] on font "Avançado" at bounding box center [145, 77] width 34 height 9
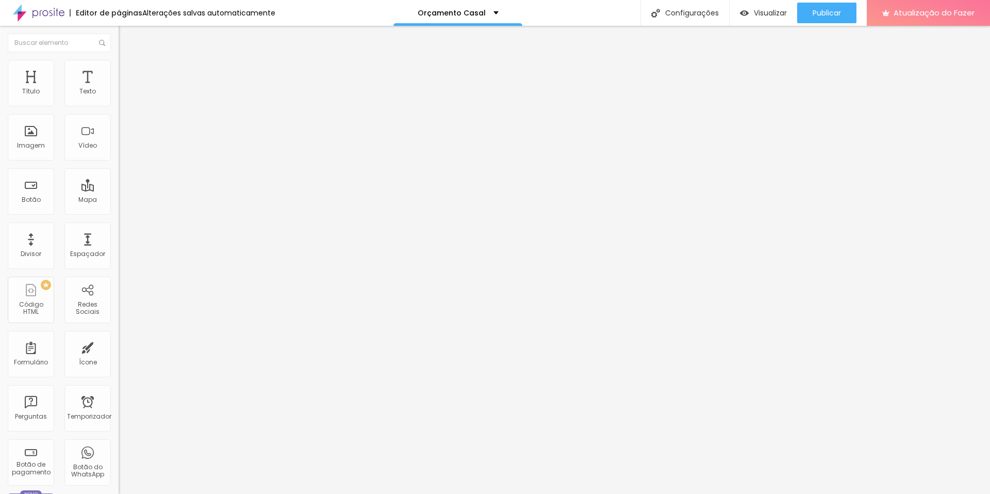
drag, startPoint x: 80, startPoint y: 100, endPoint x: 0, endPoint y: 100, distance: 79.9
click at [119, 200] on input "range" at bounding box center [152, 204] width 67 height 8
drag, startPoint x: 10, startPoint y: 123, endPoint x: 4, endPoint y: 123, distance: 6.7
click at [119, 346] on input "range" at bounding box center [152, 350] width 67 height 8
click at [128, 74] on font "Avançado" at bounding box center [145, 77] width 34 height 9
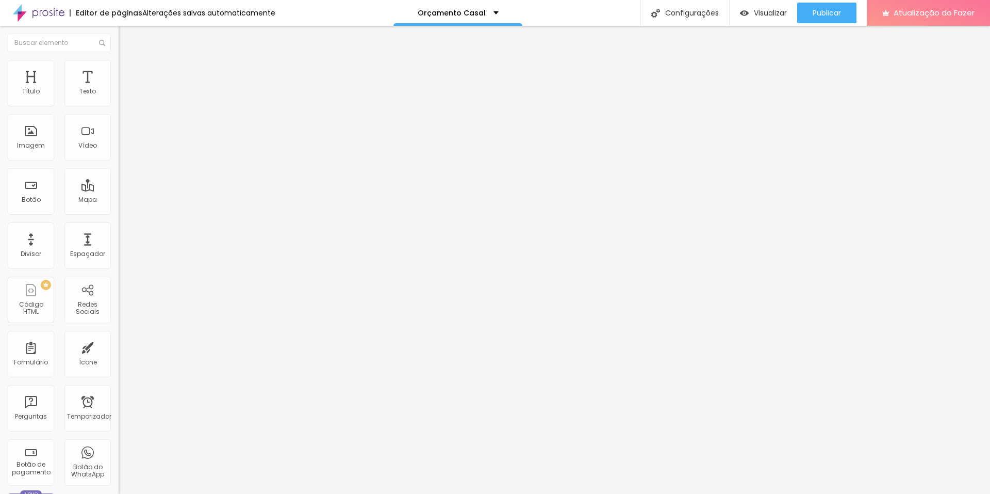
click at [119, 200] on div at bounding box center [178, 204] width 119 height 9
drag, startPoint x: 27, startPoint y: 102, endPoint x: 14, endPoint y: 102, distance: 12.4
click at [119, 200] on input "range" at bounding box center [152, 204] width 67 height 8
drag, startPoint x: 30, startPoint y: 120, endPoint x: 6, endPoint y: 138, distance: 30.5
click at [119, 346] on input "range" at bounding box center [152, 350] width 67 height 8
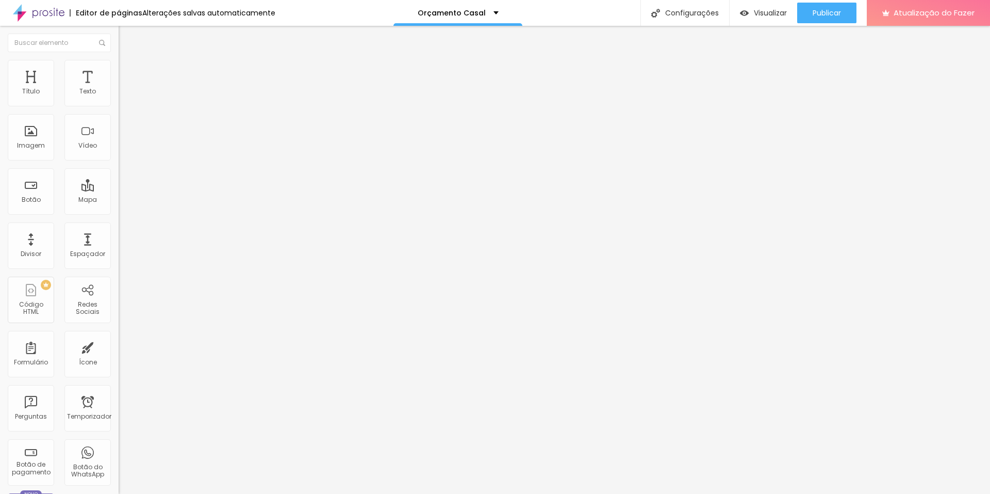
click at [128, 75] on font "Avançado" at bounding box center [145, 77] width 34 height 9
drag, startPoint x: 29, startPoint y: 103, endPoint x: 7, endPoint y: 105, distance: 22.8
click at [119, 200] on input "range" at bounding box center [152, 204] width 67 height 8
drag, startPoint x: 30, startPoint y: 119, endPoint x: 7, endPoint y: 121, distance: 23.3
click at [119, 346] on input "range" at bounding box center [152, 350] width 67 height 8
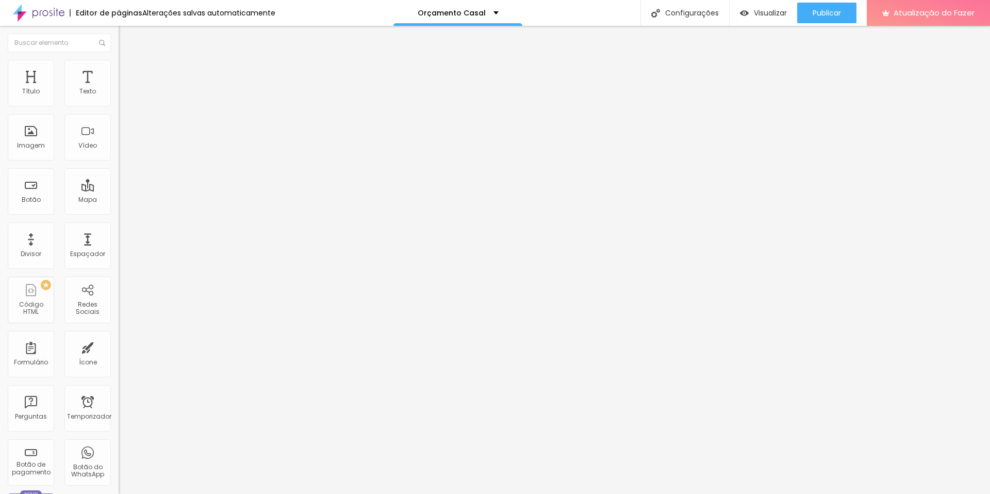
click at [119, 70] on li "Avançado" at bounding box center [178, 75] width 119 height 10
click at [119, 200] on div at bounding box center [178, 204] width 119 height 9
click at [119, 200] on input "range" at bounding box center [152, 204] width 67 height 8
click at [119, 346] on input "range" at bounding box center [152, 350] width 67 height 8
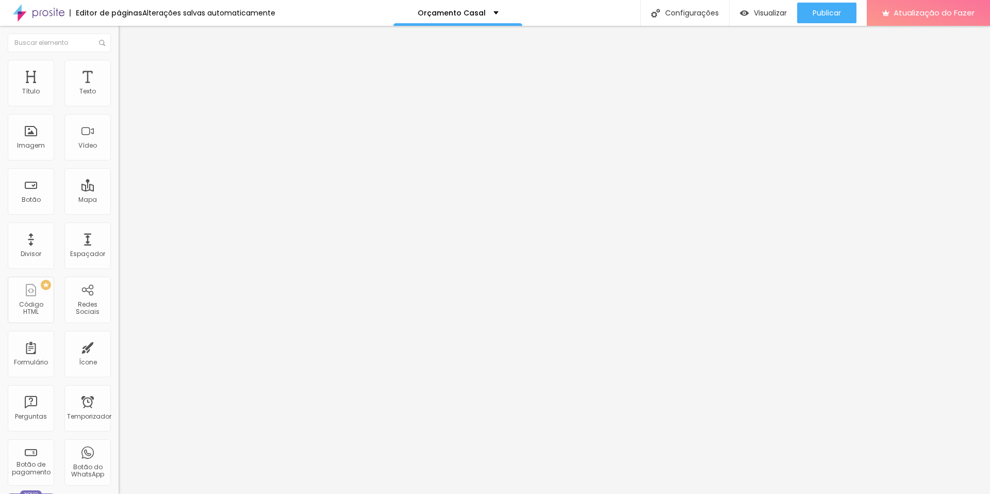
click at [119, 70] on img at bounding box center [123, 74] width 9 height 9
drag, startPoint x: 26, startPoint y: 104, endPoint x: 9, endPoint y: 104, distance: 17.0
click at [119, 104] on div "0 Espaçamento entre colunas" at bounding box center [178, 153] width 119 height 146
click at [119, 63] on img at bounding box center [123, 64] width 9 height 9
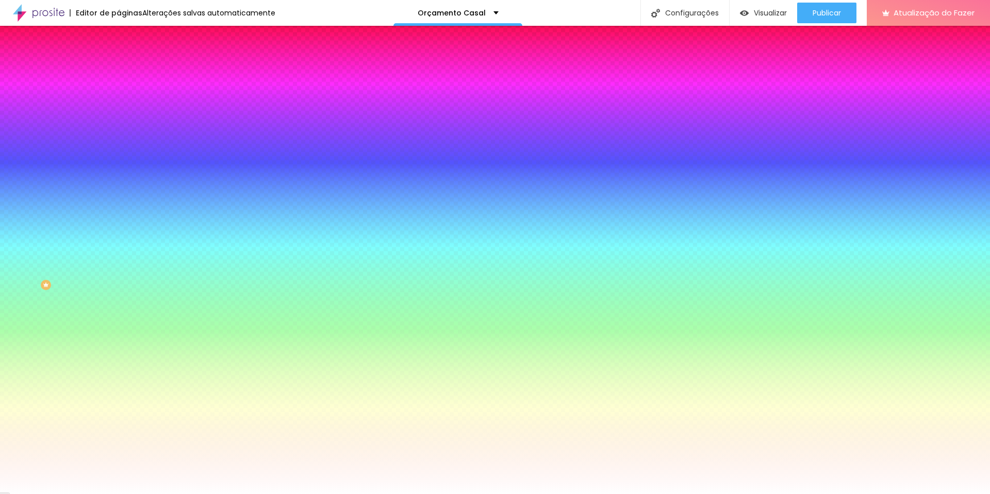
click at [119, 59] on img at bounding box center [123, 54] width 9 height 9
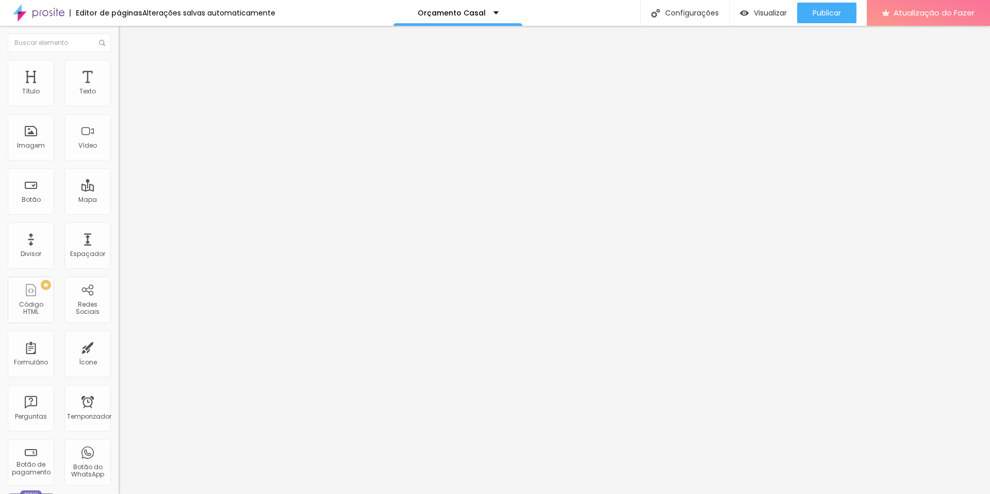
click at [119, 94] on font "Encaixotado" at bounding box center [139, 89] width 40 height 9
click at [119, 110] on font "Completo" at bounding box center [134, 105] width 31 height 9
click at [127, 110] on font "Completo" at bounding box center [142, 105] width 31 height 9
click at [119, 100] on font "Encaixotado" at bounding box center [139, 95] width 40 height 9
click at [126, 37] on div "Editar nulo" at bounding box center [153, 38] width 54 height 8
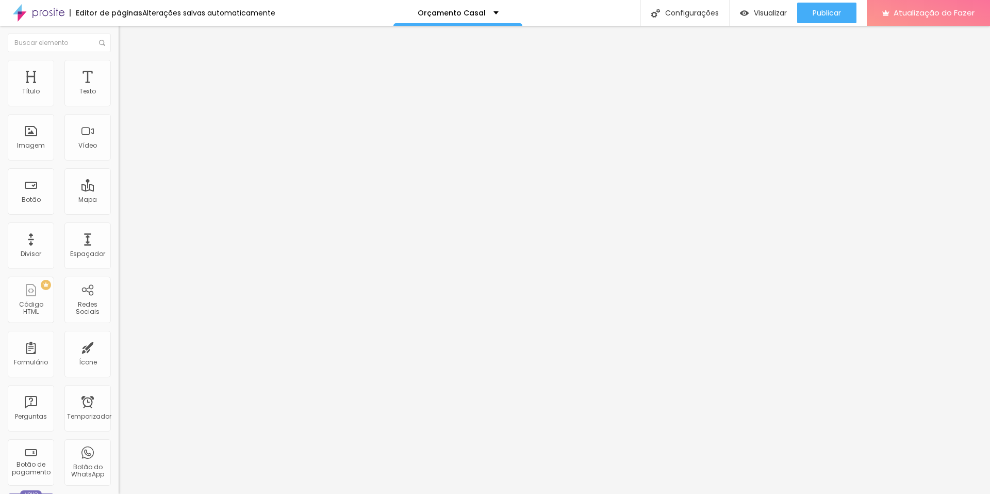
click at [119, 94] on font "Encaixotado" at bounding box center [139, 89] width 40 height 9
click at [128, 71] on font "Estilo" at bounding box center [136, 66] width 16 height 9
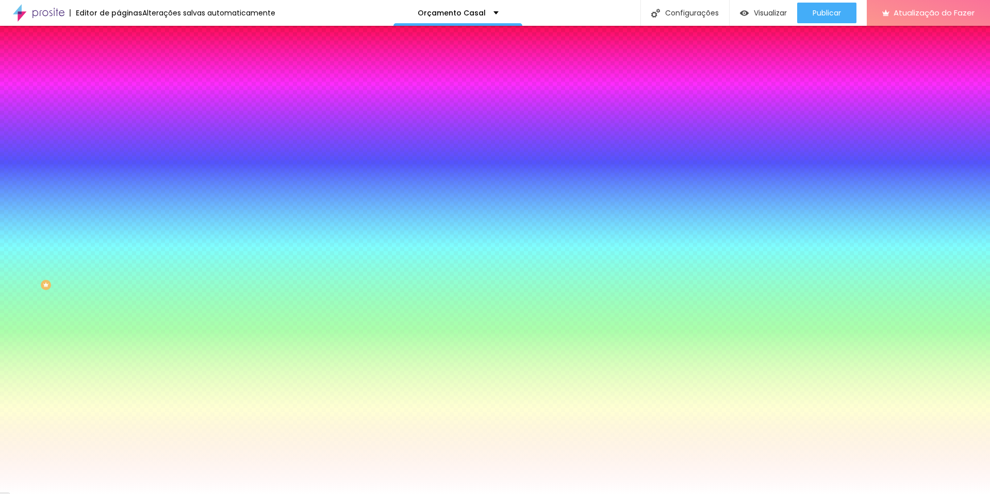
click at [119, 70] on img at bounding box center [123, 74] width 9 height 9
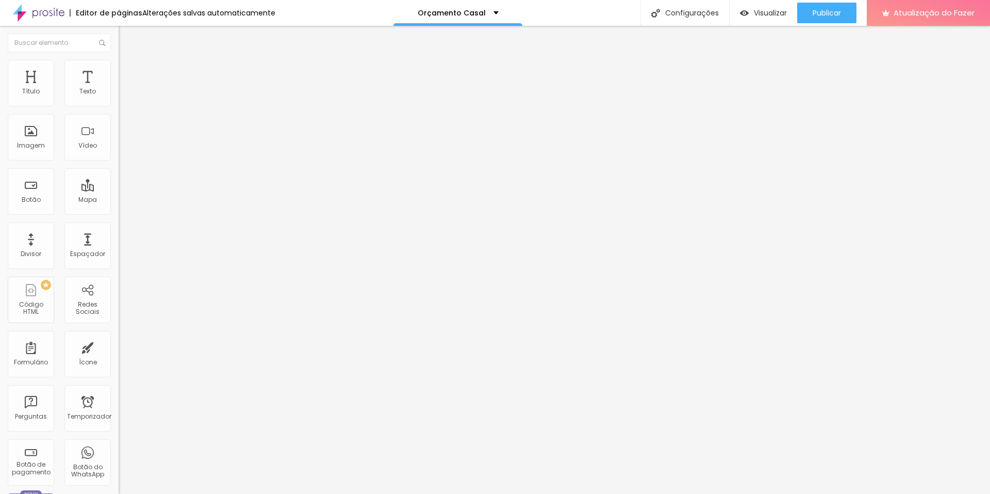
drag, startPoint x: 37, startPoint y: 102, endPoint x: 0, endPoint y: 102, distance: 36.6
click at [119, 200] on input "range" at bounding box center [152, 204] width 67 height 8
drag, startPoint x: 12, startPoint y: 123, endPoint x: 20, endPoint y: 125, distance: 8.6
click at [119, 346] on input "range" at bounding box center [152, 350] width 67 height 8
click at [119, 60] on li "Conteúdo" at bounding box center [178, 55] width 119 height 10
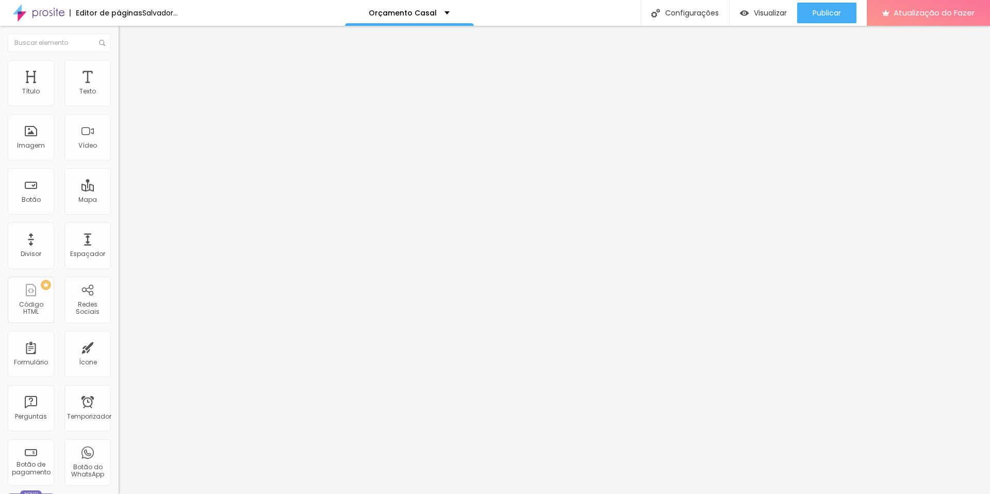
click at [126, 37] on img "button" at bounding box center [130, 38] width 8 height 8
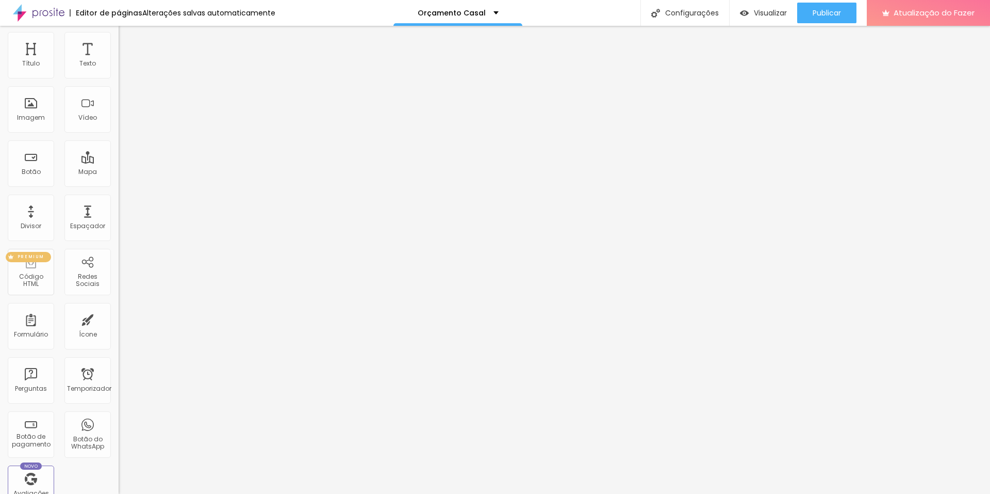
scroll to position [103, 0]
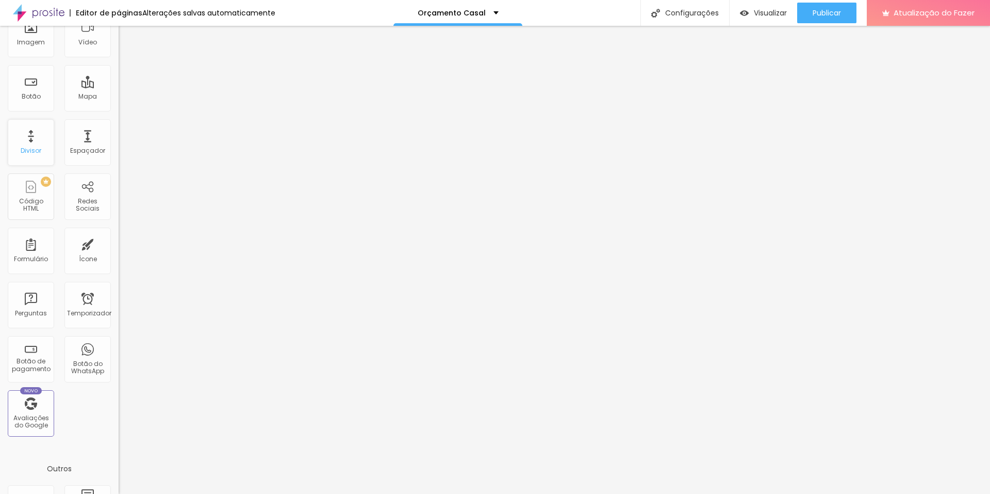
click at [19, 146] on div "Divisor" at bounding box center [31, 142] width 46 height 46
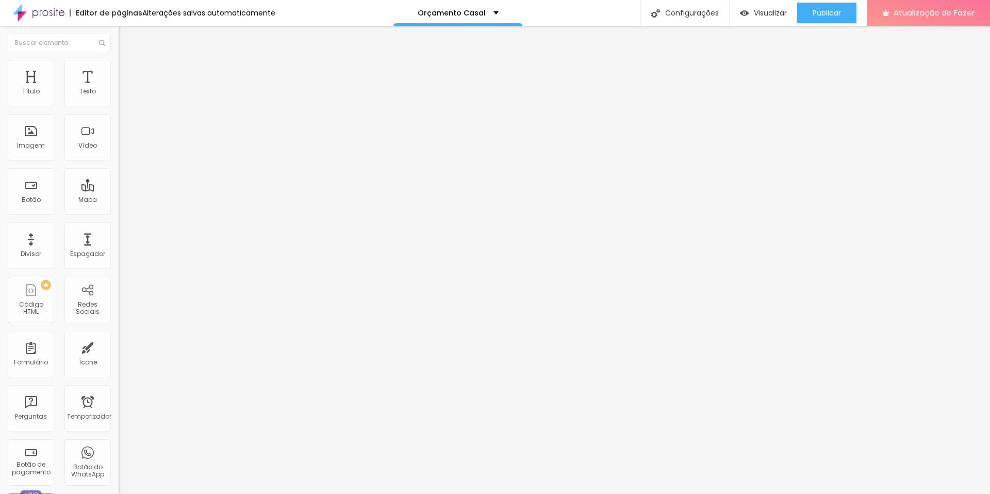
click at [128, 69] on font "Avançado" at bounding box center [145, 66] width 34 height 9
click at [119, 63] on li "Avançado" at bounding box center [178, 65] width 119 height 10
click at [119, 70] on ul "Estilo Avançado" at bounding box center [178, 60] width 119 height 21
click at [119, 60] on li "Estilo" at bounding box center [178, 55] width 119 height 10
click at [119, 170] on div "Editar nulo Estilo Avançado Tipografia Voltar ao padrão Sombra DESATIVADO Volta…" at bounding box center [178, 260] width 119 height 468
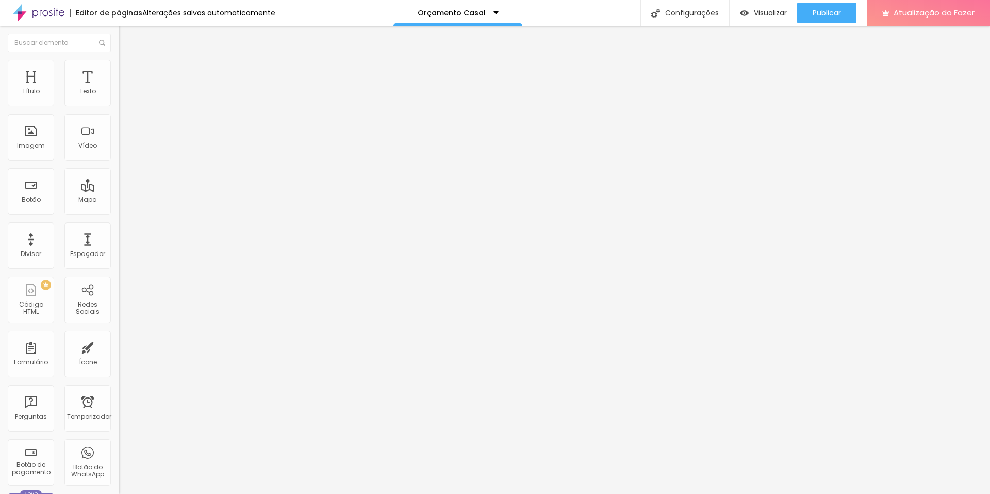
click at [123, 96] on icon "button" at bounding box center [126, 93] width 6 height 6
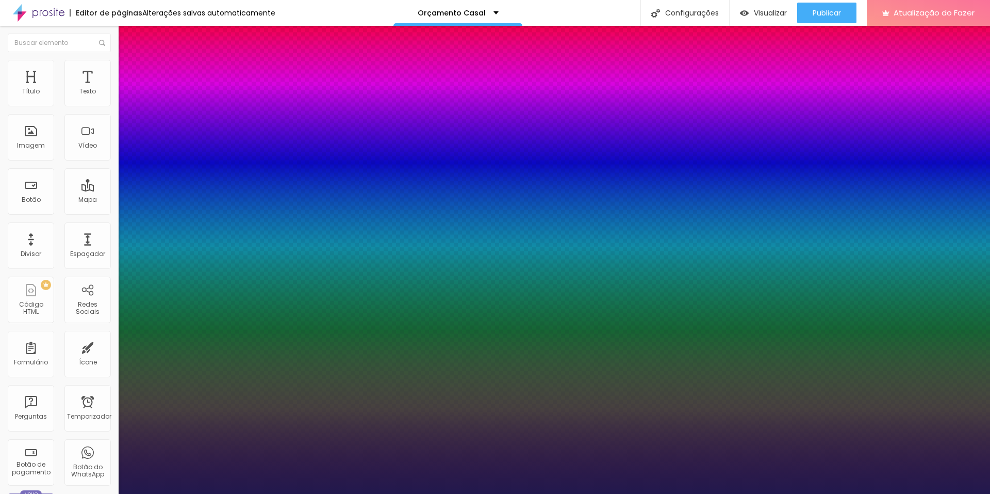
click at [66, 493] on div at bounding box center [495, 494] width 990 height 0
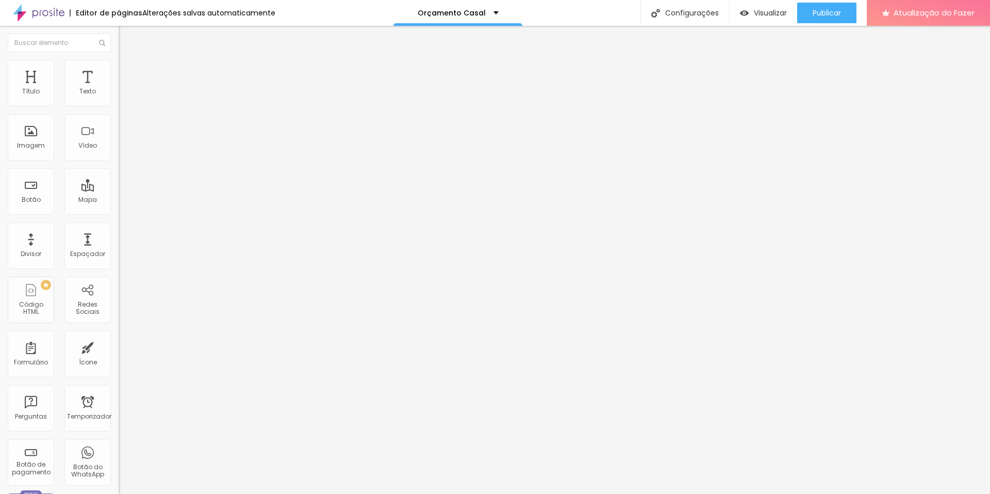
click at [119, 133] on button "button" at bounding box center [126, 128] width 14 height 11
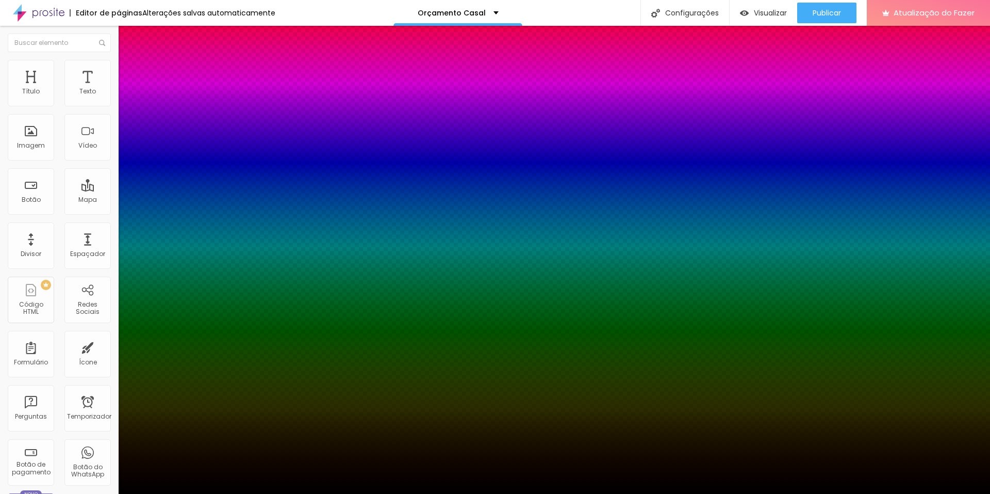
click at [37, 493] on div at bounding box center [495, 494] width 990 height 0
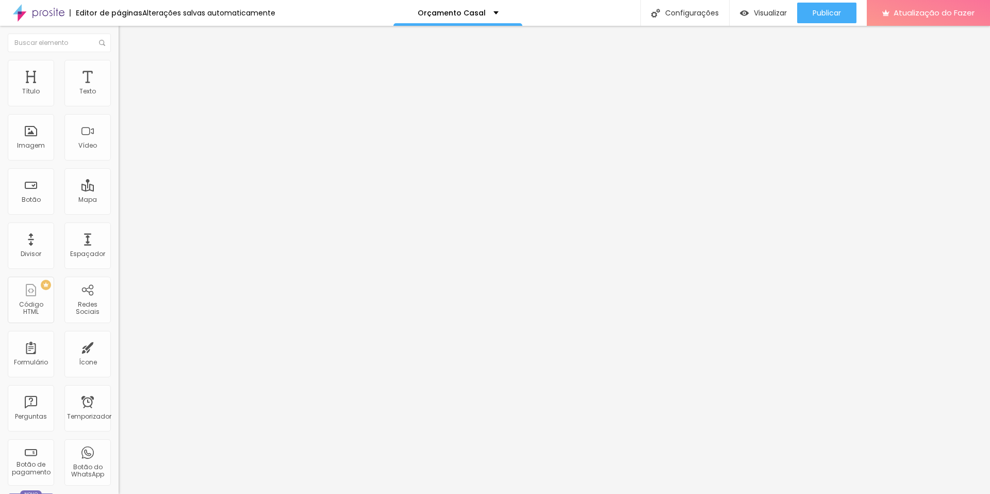
click at [119, 88] on button "Voltar ao padrão" at bounding box center [154, 82] width 70 height 12
click at [123, 96] on icon "button" at bounding box center [126, 93] width 6 height 6
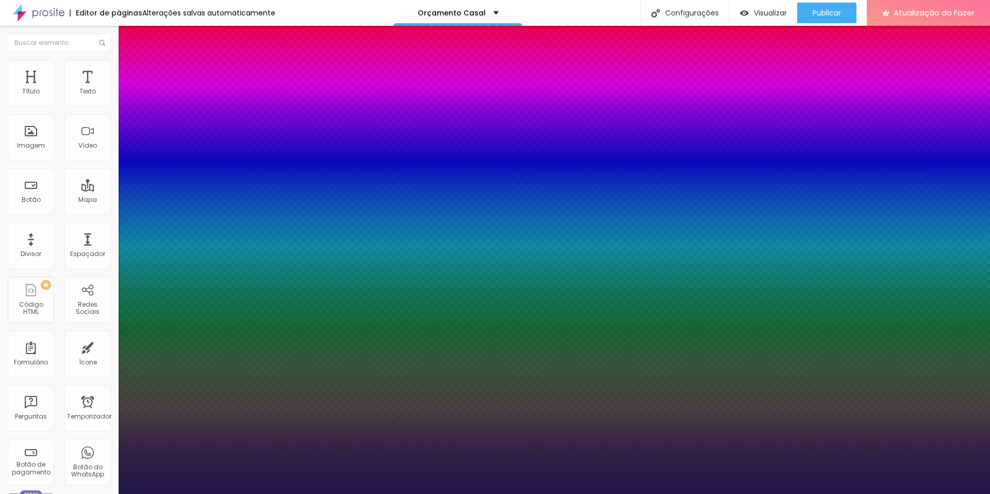
click at [50, 493] on div at bounding box center [495, 494] width 990 height 0
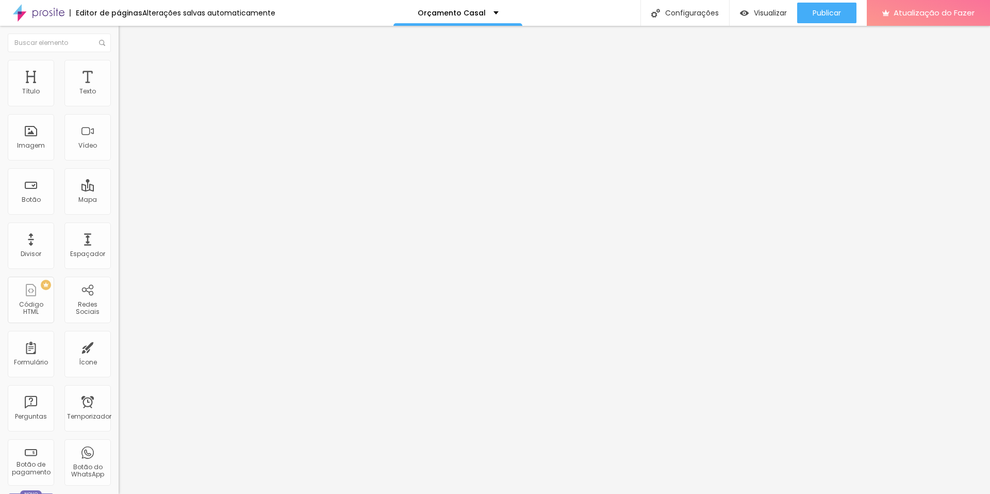
click at [128, 73] on font "Avançado" at bounding box center [145, 77] width 34 height 9
click at [119, 200] on input "range" at bounding box center [152, 204] width 67 height 8
drag, startPoint x: 21, startPoint y: 122, endPoint x: 9, endPoint y: 125, distance: 11.8
click at [119, 346] on input "range" at bounding box center [152, 350] width 67 height 8
click at [128, 71] on font "Estilo" at bounding box center [136, 66] width 16 height 9
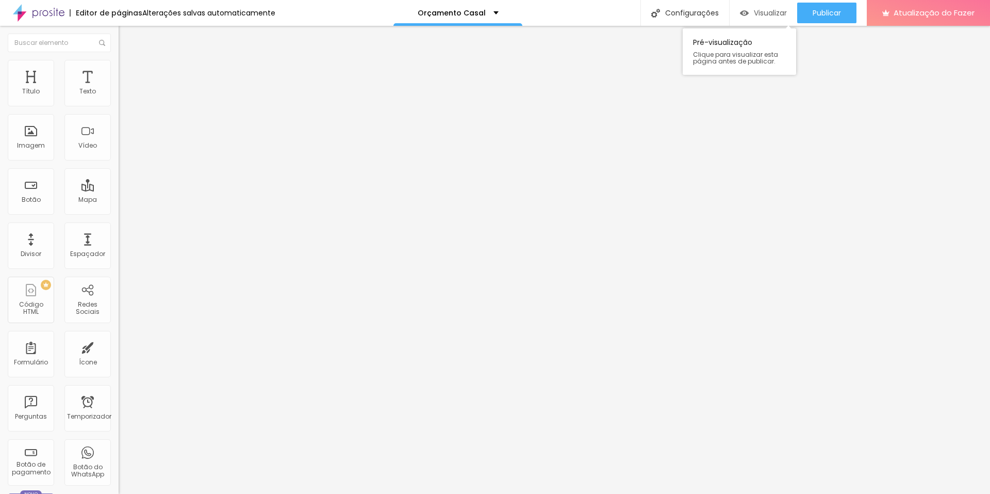
click at [766, 11] on font "Visualizar" at bounding box center [770, 13] width 33 height 10
click at [119, 88] on div "Trocar imagem" at bounding box center [178, 83] width 119 height 7
click at [125, 89] on font "Trocar imagem" at bounding box center [150, 84] width 50 height 9
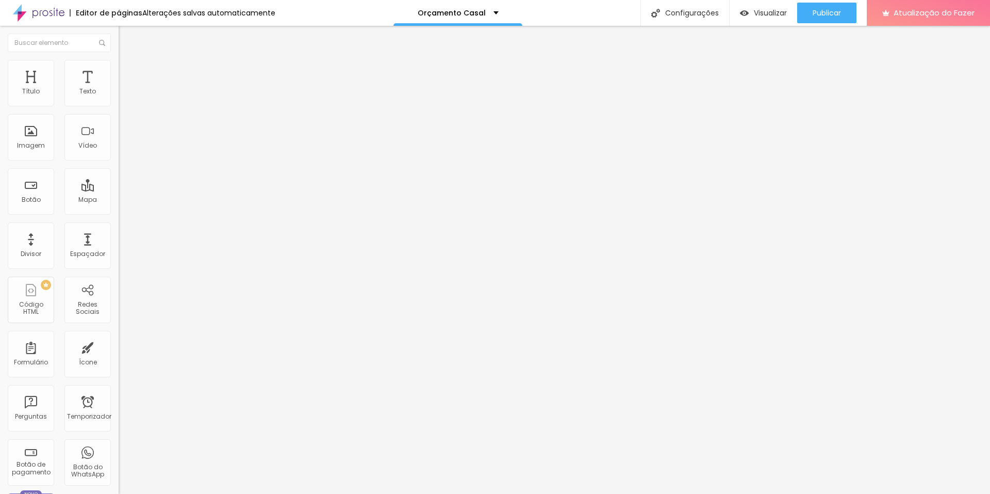
click at [126, 41] on div "Editar nulo" at bounding box center [153, 38] width 54 height 8
click at [23, 137] on div "Imagem" at bounding box center [31, 137] width 46 height 46
click at [30, 143] on font "Imagem" at bounding box center [31, 145] width 28 height 9
click at [125, 89] on font "Adicionar imagem" at bounding box center [155, 84] width 60 height 9
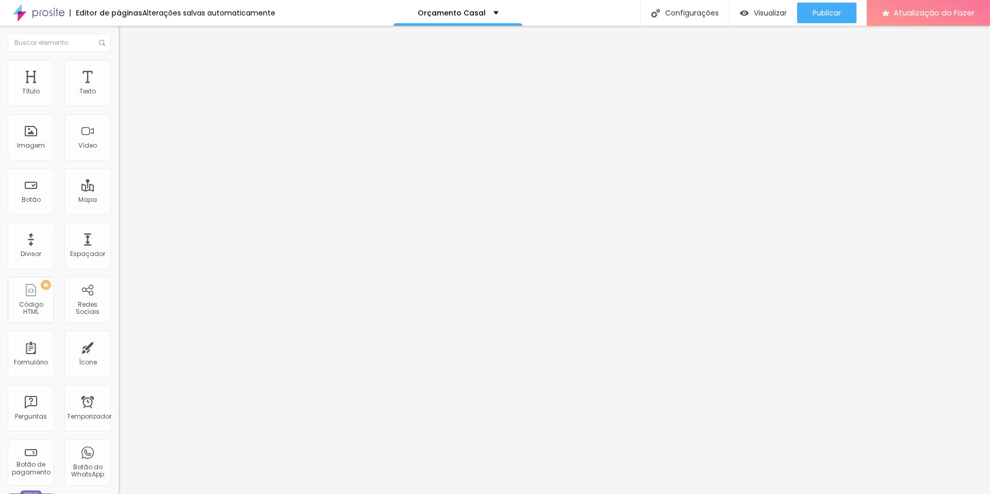
click at [125, 89] on font "Adicionar imagem" at bounding box center [155, 84] width 60 height 9
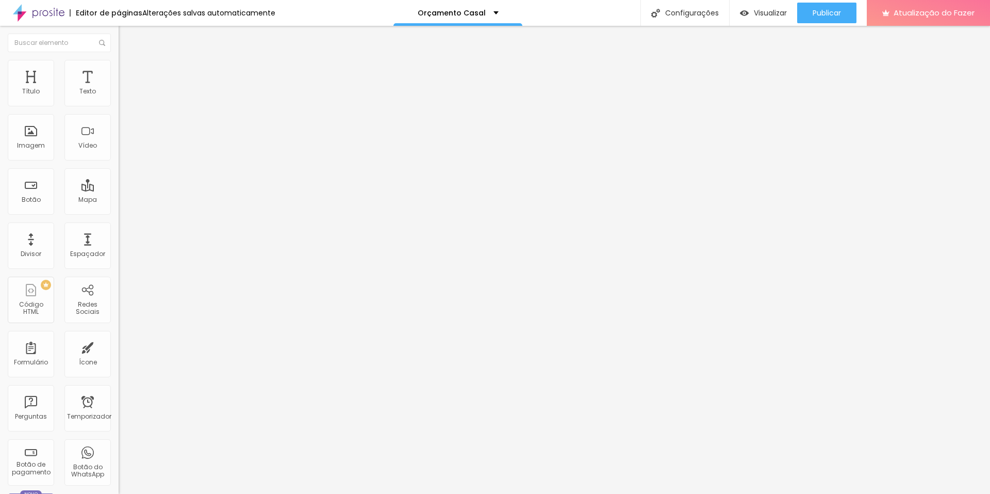
click at [125, 89] on font "Trocar imagem" at bounding box center [150, 84] width 50 height 9
click at [119, 130] on img at bounding box center [122, 126] width 7 height 7
click at [119, 147] on img at bounding box center [122, 143] width 7 height 7
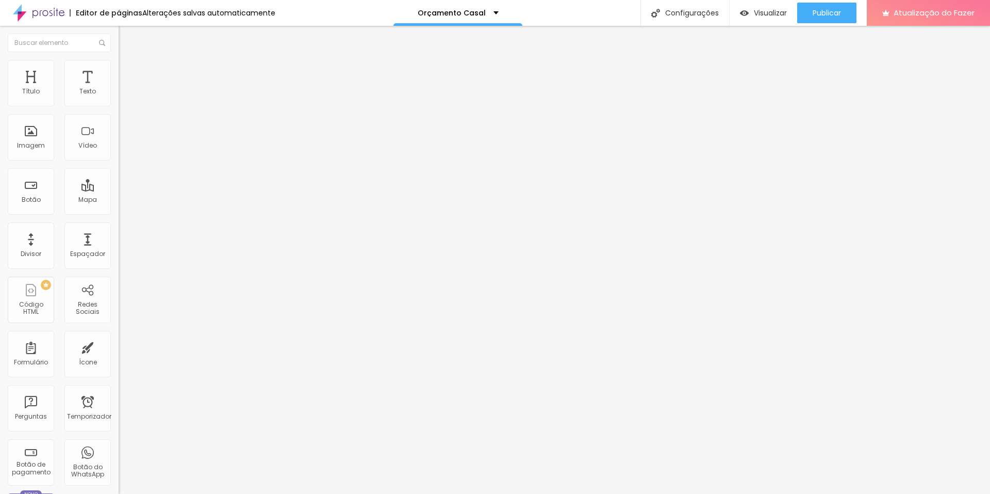
click at [119, 147] on img at bounding box center [122, 143] width 7 height 7
click at [119, 161] on font "Original" at bounding box center [131, 157] width 25 height 9
click at [119, 66] on img at bounding box center [123, 64] width 9 height 9
drag, startPoint x: 108, startPoint y: 109, endPoint x: 130, endPoint y: 109, distance: 22.2
click at [130, 106] on input "range" at bounding box center [152, 101] width 67 height 8
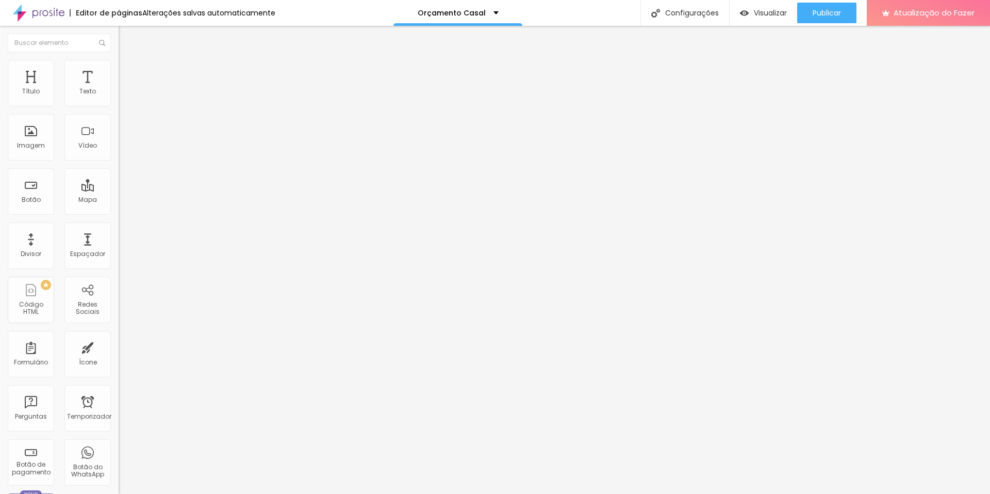
drag, startPoint x: 73, startPoint y: 129, endPoint x: 12, endPoint y: 136, distance: 61.2
click at [119, 226] on input "range" at bounding box center [152, 230] width 67 height 8
click at [128, 75] on font "Avançado" at bounding box center [145, 77] width 34 height 9
drag, startPoint x: 30, startPoint y: 103, endPoint x: 0, endPoint y: 107, distance: 30.3
click at [119, 200] on input "range" at bounding box center [152, 204] width 67 height 8
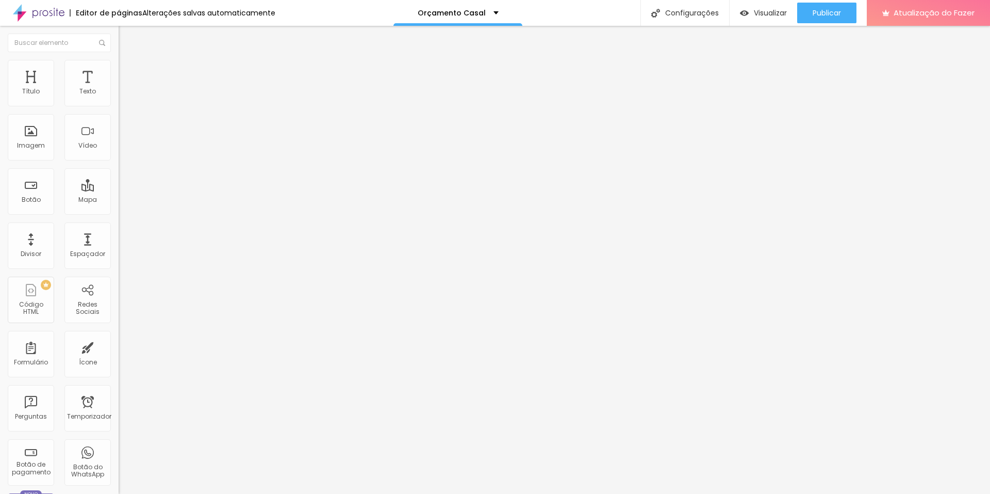
drag, startPoint x: 29, startPoint y: 120, endPoint x: 0, endPoint y: 120, distance: 28.9
click at [119, 346] on input "range" at bounding box center [152, 350] width 67 height 8
click at [128, 73] on font "Avançado" at bounding box center [145, 77] width 34 height 9
click at [119, 190] on input "range" at bounding box center [152, 194] width 67 height 8
click at [119, 482] on input "range" at bounding box center [152, 486] width 67 height 8
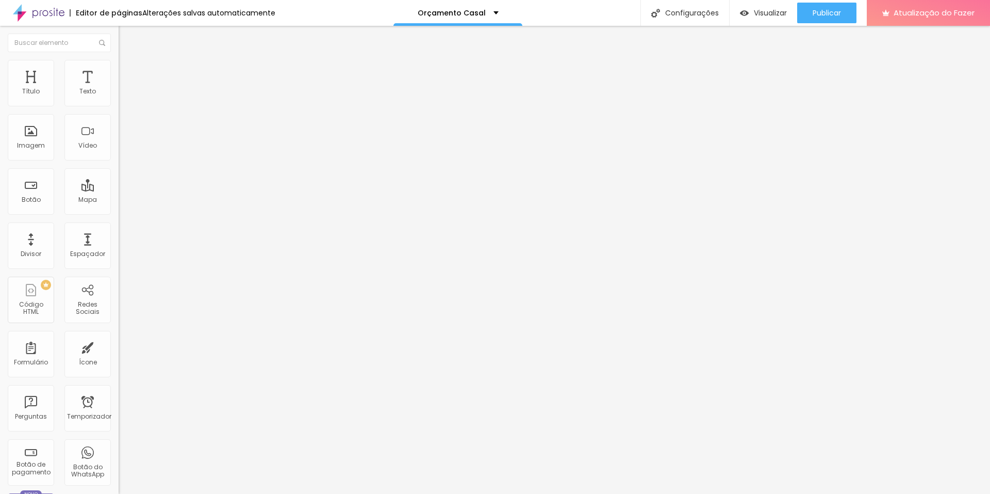
drag, startPoint x: 24, startPoint y: 161, endPoint x: 8, endPoint y: 158, distance: 15.8
drag, startPoint x: 35, startPoint y: 122, endPoint x: 18, endPoint y: 123, distance: 16.5
click at [119, 336] on input "range" at bounding box center [152, 340] width 67 height 8
click at [128, 71] on font "Avançado" at bounding box center [145, 66] width 34 height 9
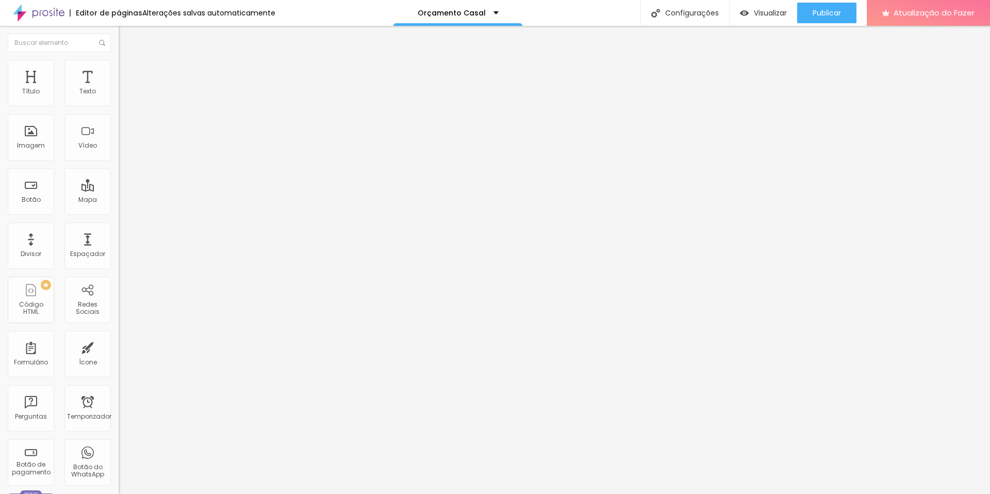
click at [119, 67] on li "Avançado" at bounding box center [178, 65] width 119 height 10
click at [119, 59] on img at bounding box center [123, 54] width 9 height 9
click at [119, 190] on input "range" at bounding box center [152, 194] width 67 height 8
click at [761, 14] on font "Visualizar" at bounding box center [770, 13] width 33 height 10
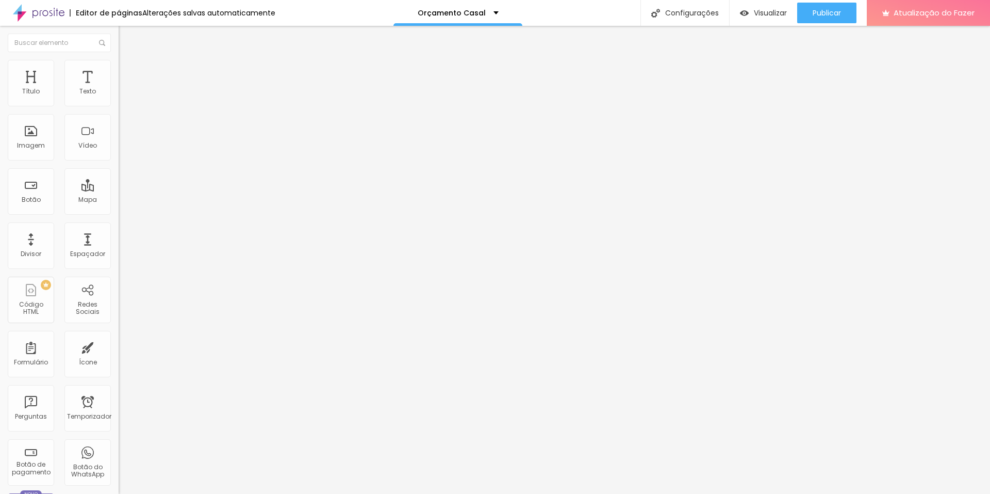
click at [119, 33] on button "Editar nulo" at bounding box center [178, 38] width 119 height 24
